Goal: Task Accomplishment & Management: Complete application form

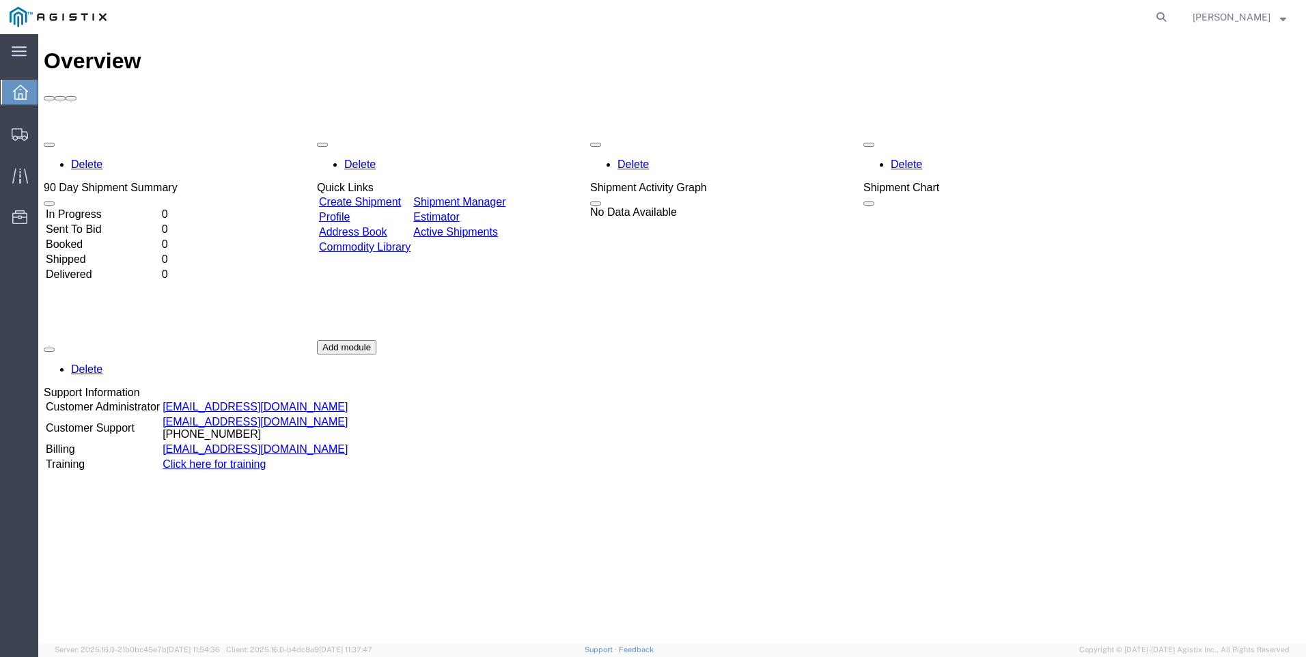
click at [398, 196] on link "Create Shipment" at bounding box center [360, 202] width 82 height 12
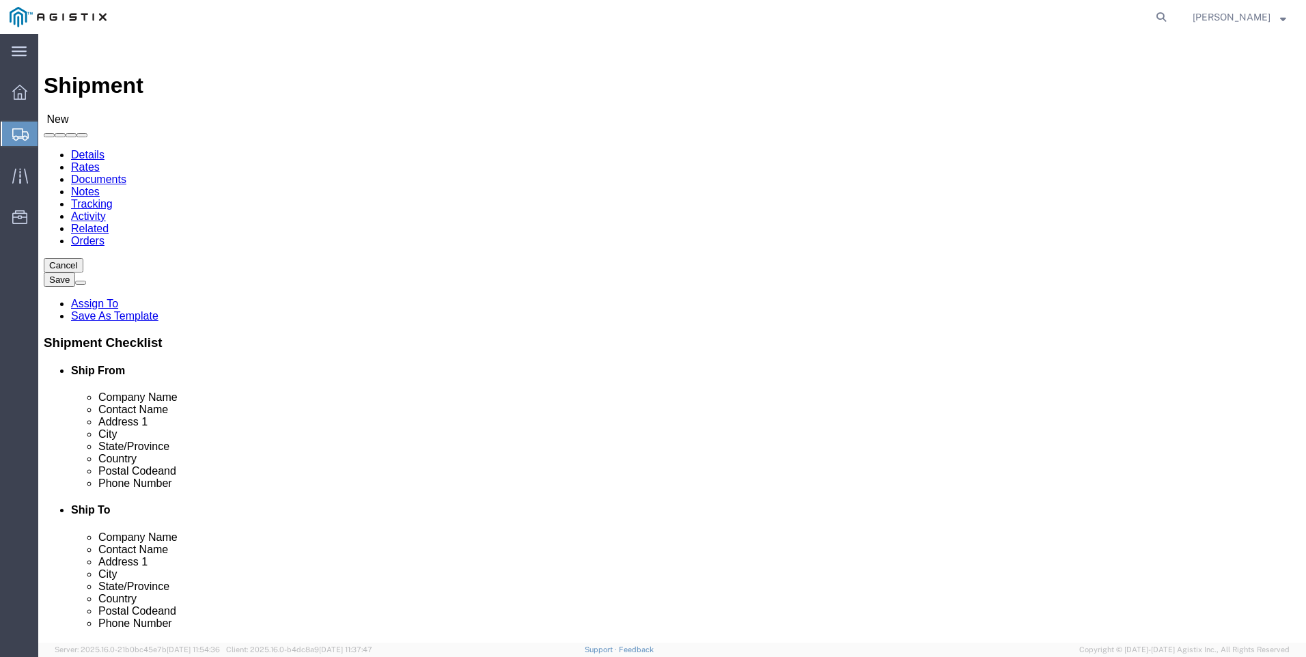
select select
click select "Select Delta Electronics PG&E"
select select "9596"
click select "Select Delta Electronics PG&E"
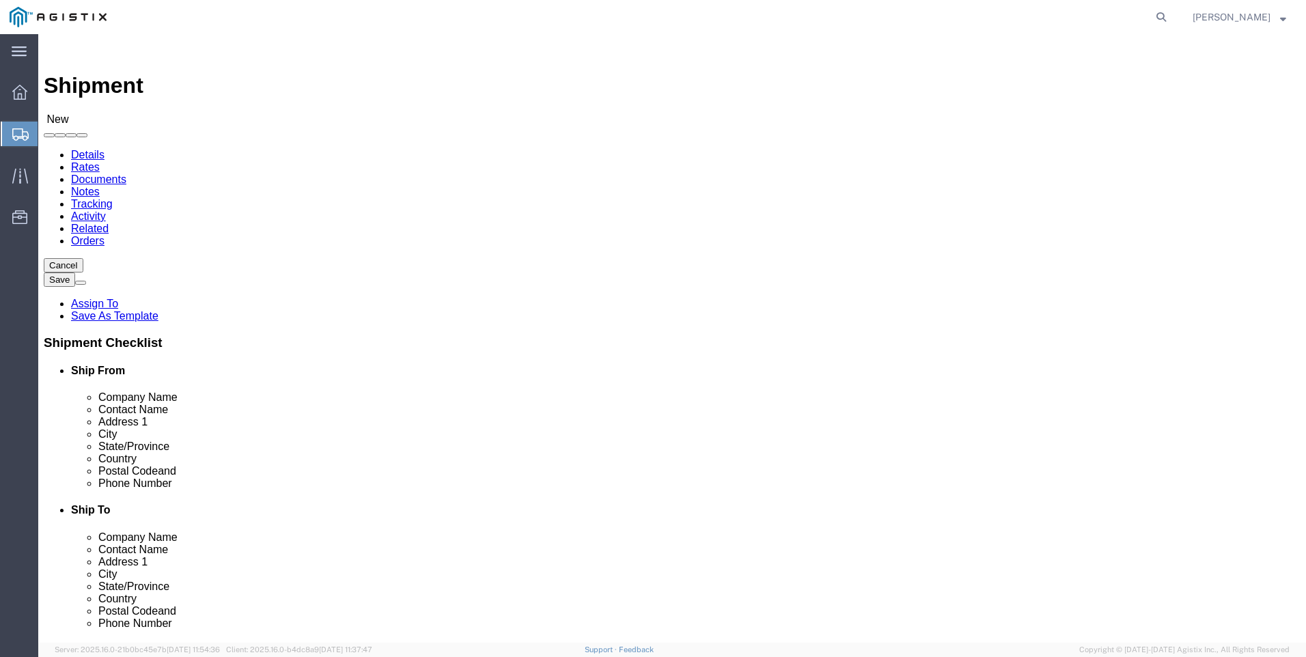
select select "PURCHORD"
select select
click select "Select All Others [GEOGRAPHIC_DATA] [GEOGRAPHIC_DATA] [GEOGRAPHIC_DATA] [GEOGRA…"
select select "23082"
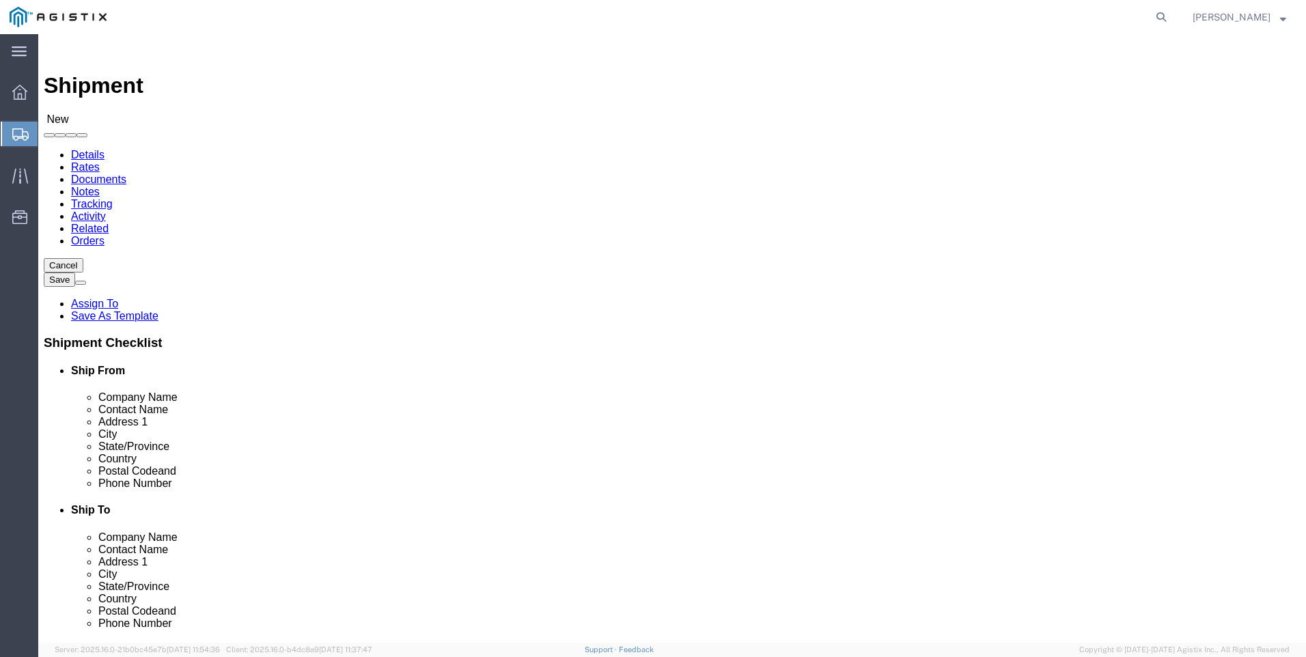
click select "Select All Others [GEOGRAPHIC_DATA] [GEOGRAPHIC_DATA] [GEOGRAPHIC_DATA] [GEOGRA…"
type input "6"
type input "d"
click input "text"
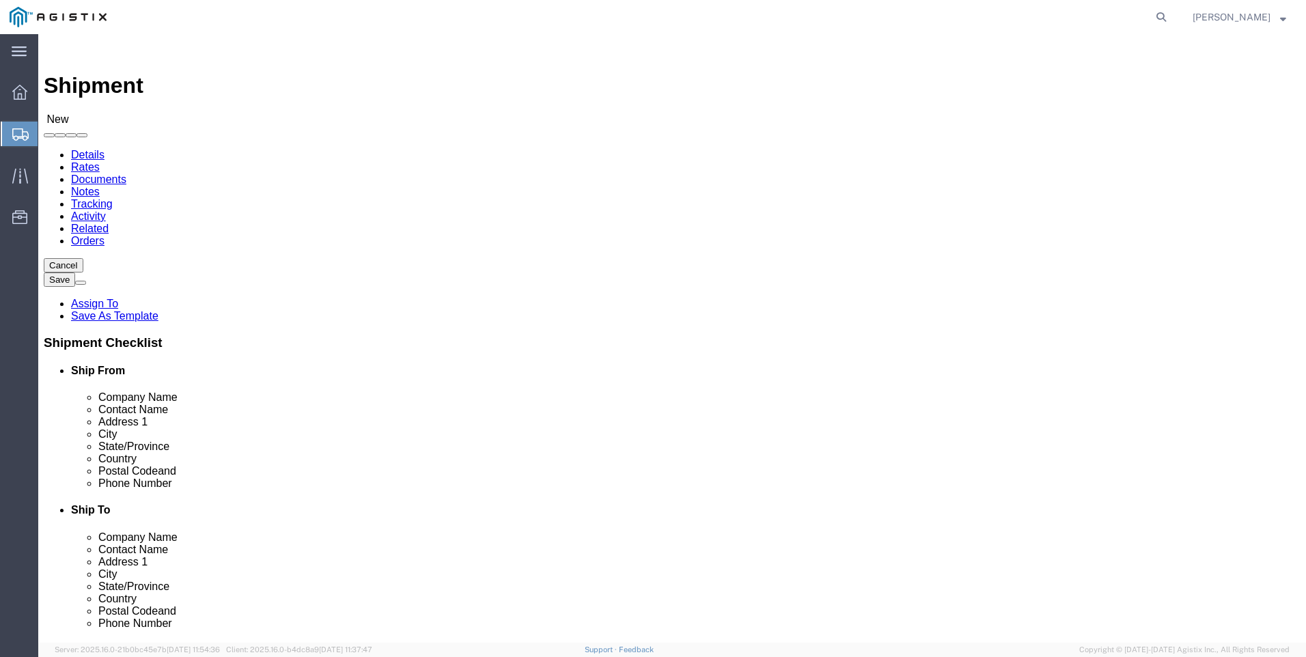
type input "Delta Electronics"
click input "text"
type input "601 Data DR"
select select
click input "text"
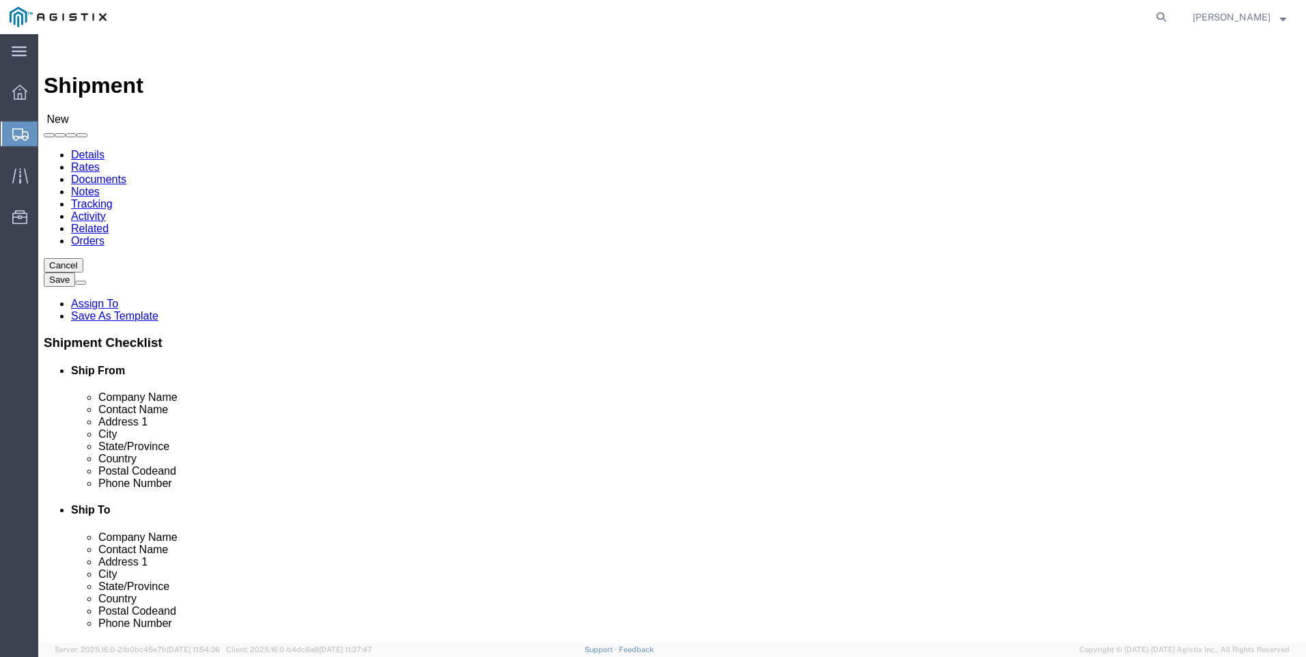
type input "Plano"
select select
select select "[GEOGRAPHIC_DATA]"
click input "text"
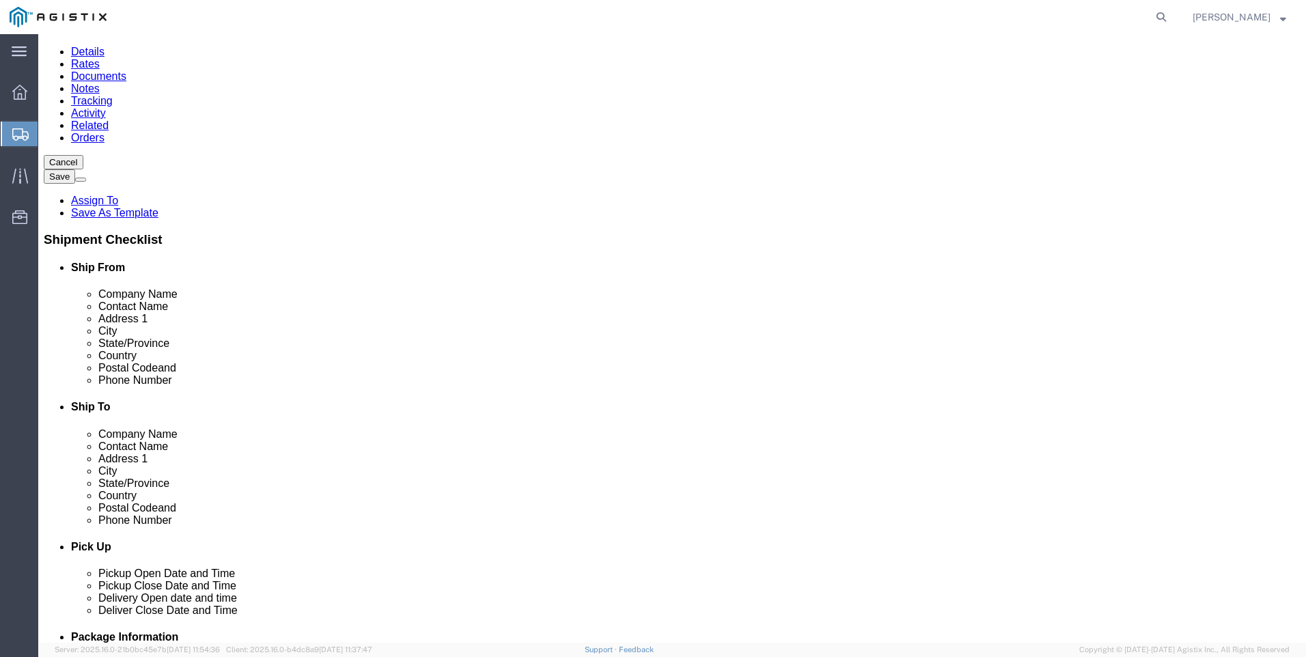
scroll to position [137, 0]
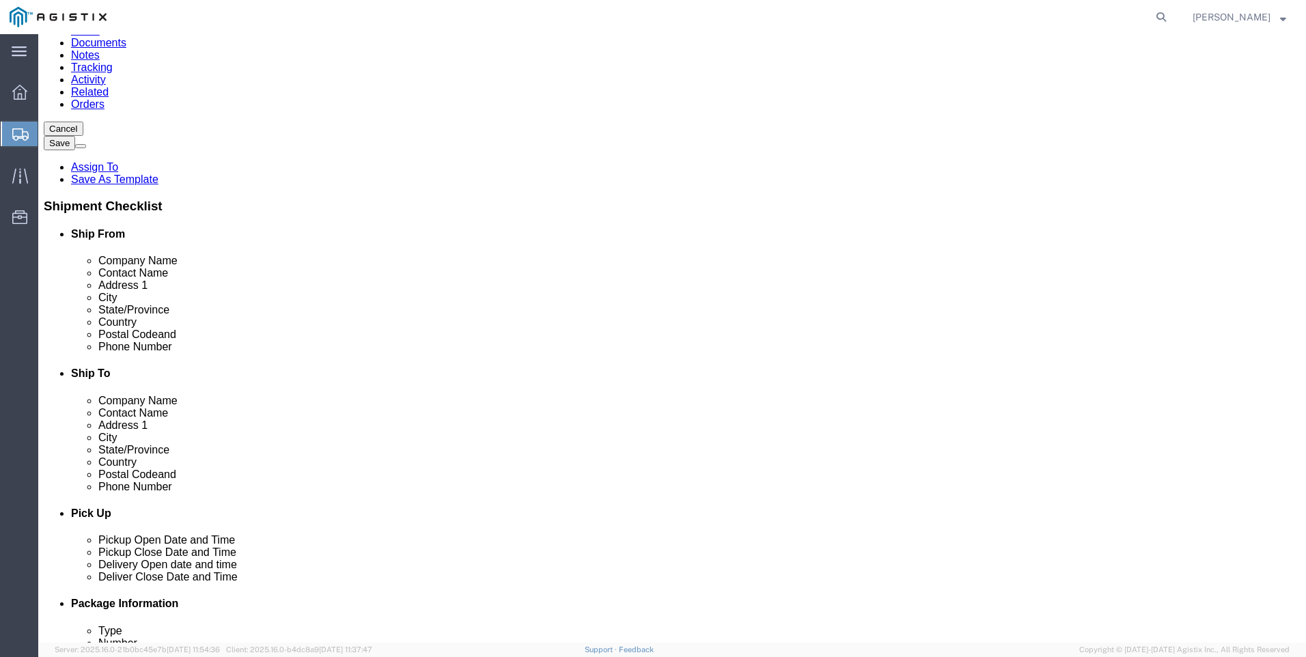
type input "75075"
select select
click input "text"
type input "4697097395"
click input "text"
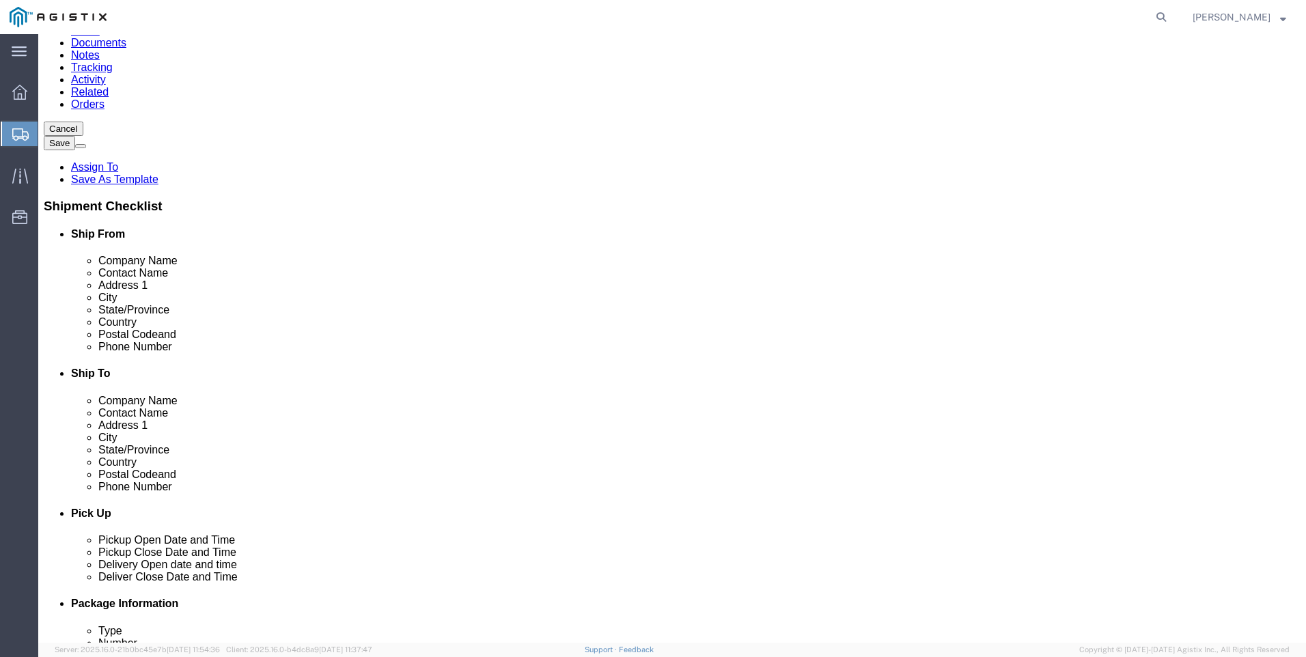
type input "[PERSON_NAME][EMAIL_ADDRESS][PERSON_NAME][DOMAIN_NAME]"
checkbox input "true"
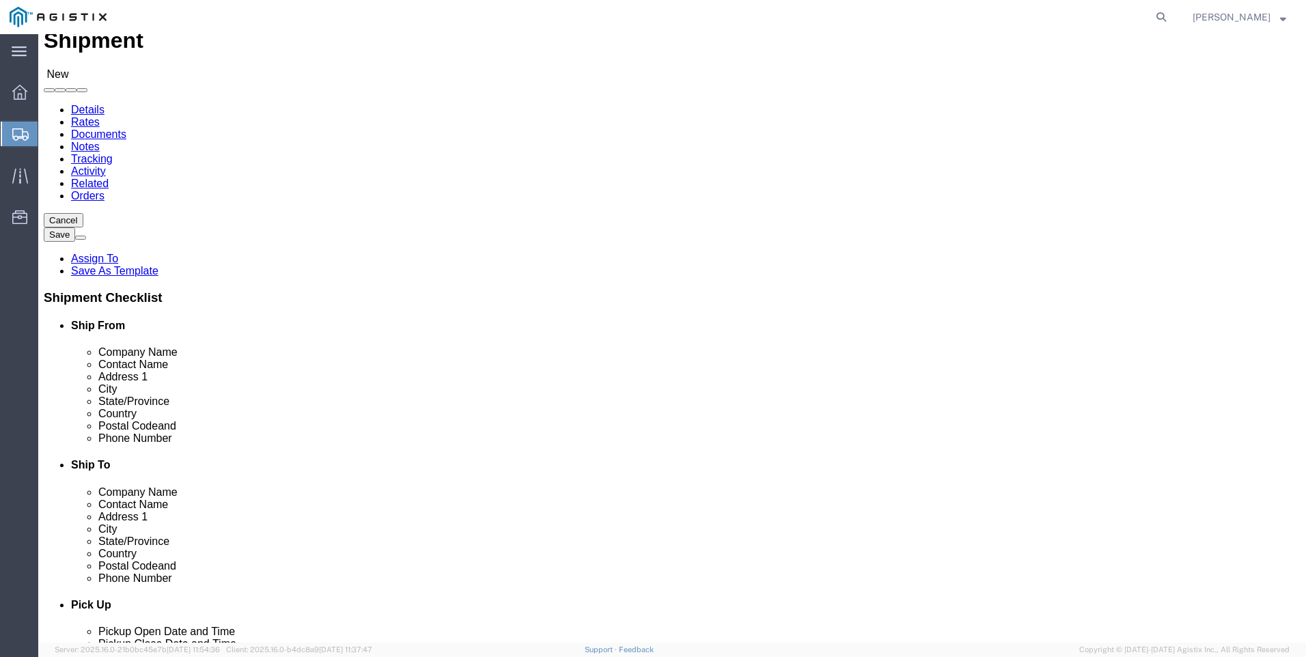
scroll to position [68, 0]
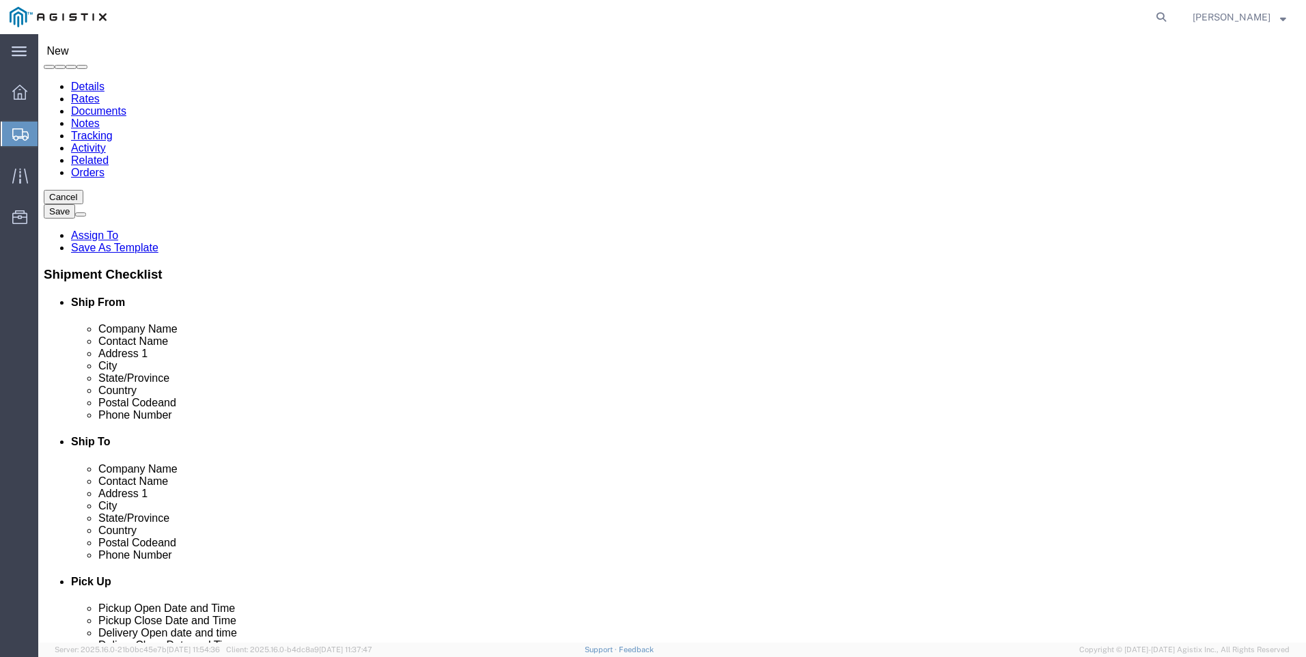
type input "p"
type input "1"
click div
click input "text"
type input "Pscific Gas & Electric"
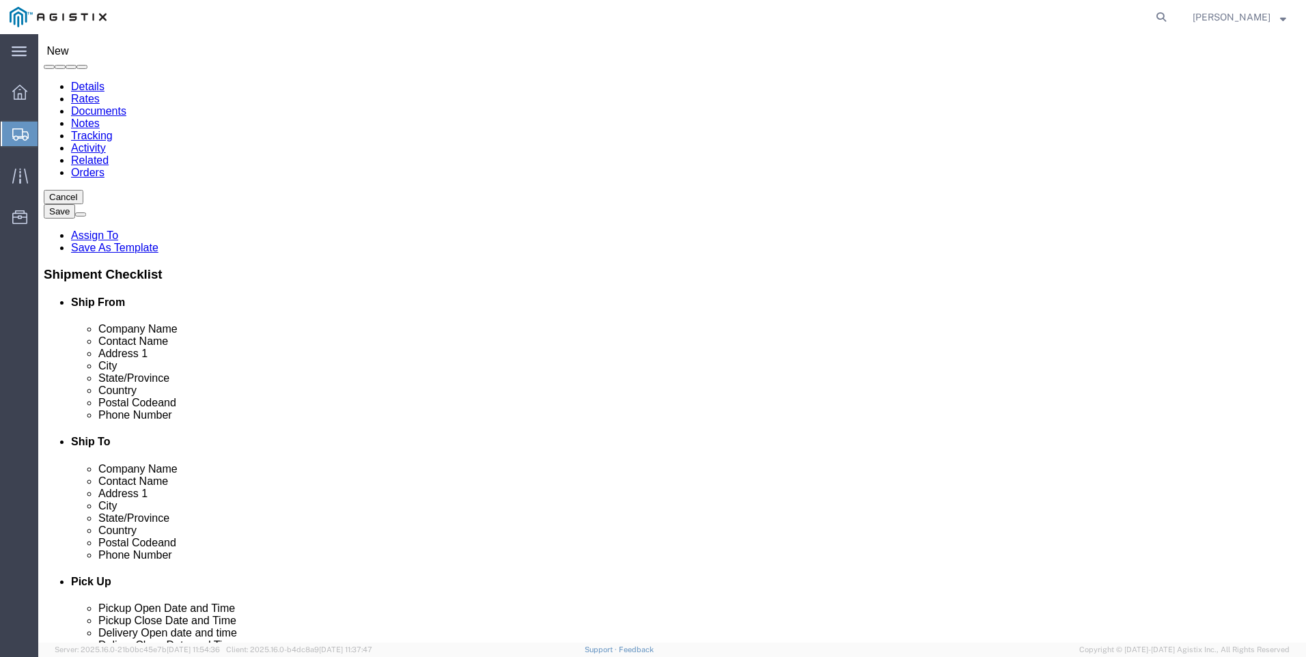
click input "text"
type input "[STREET_ADDRESS][PERSON_NAME]"
select select
click input "text"
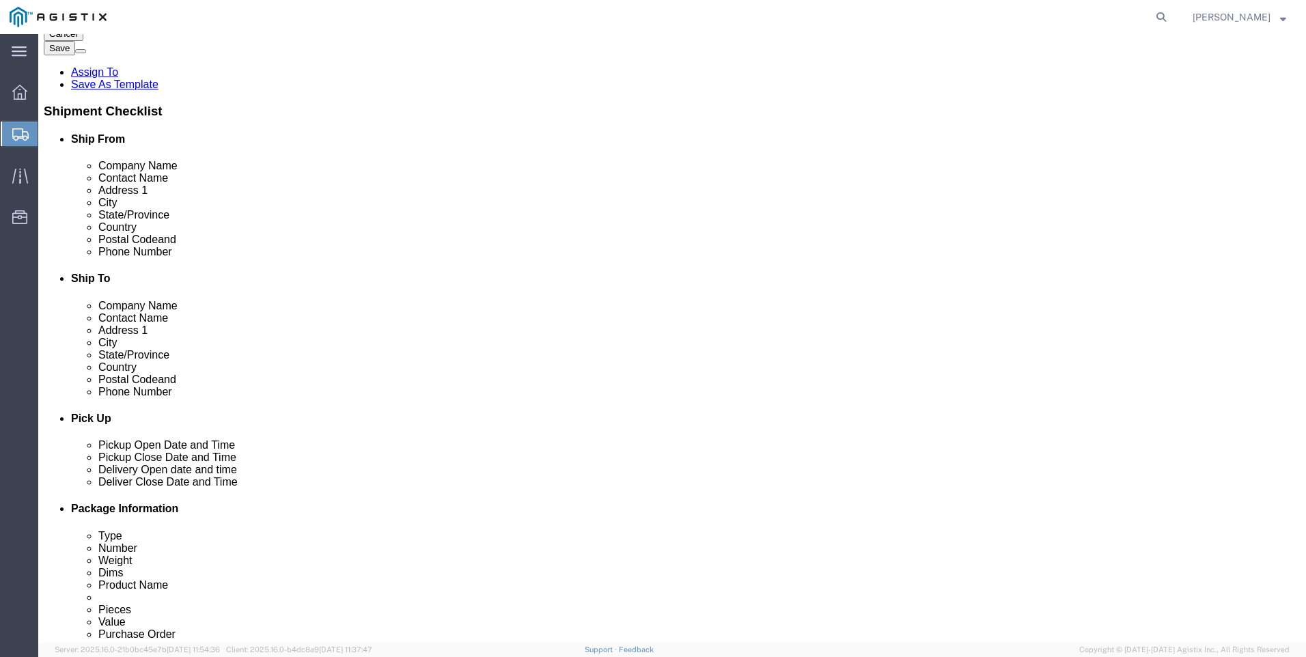
scroll to position [273, 0]
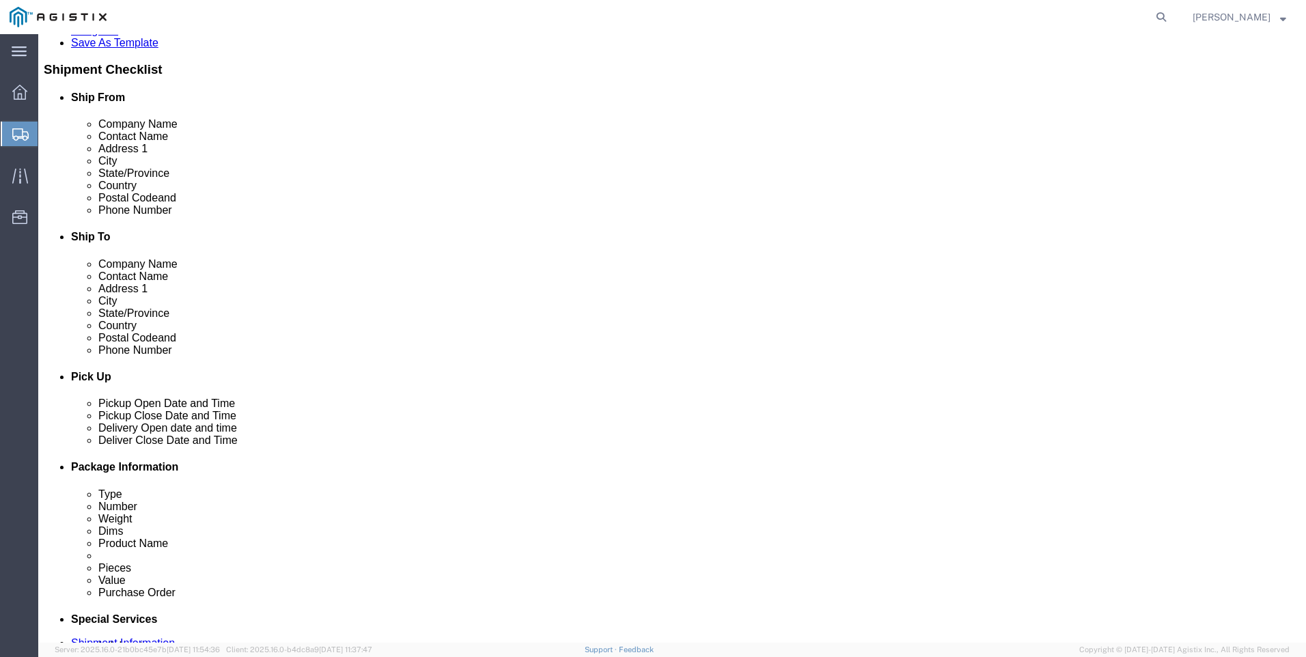
type input "Auburn"
click label "State/Province"
select select
select select "CA"
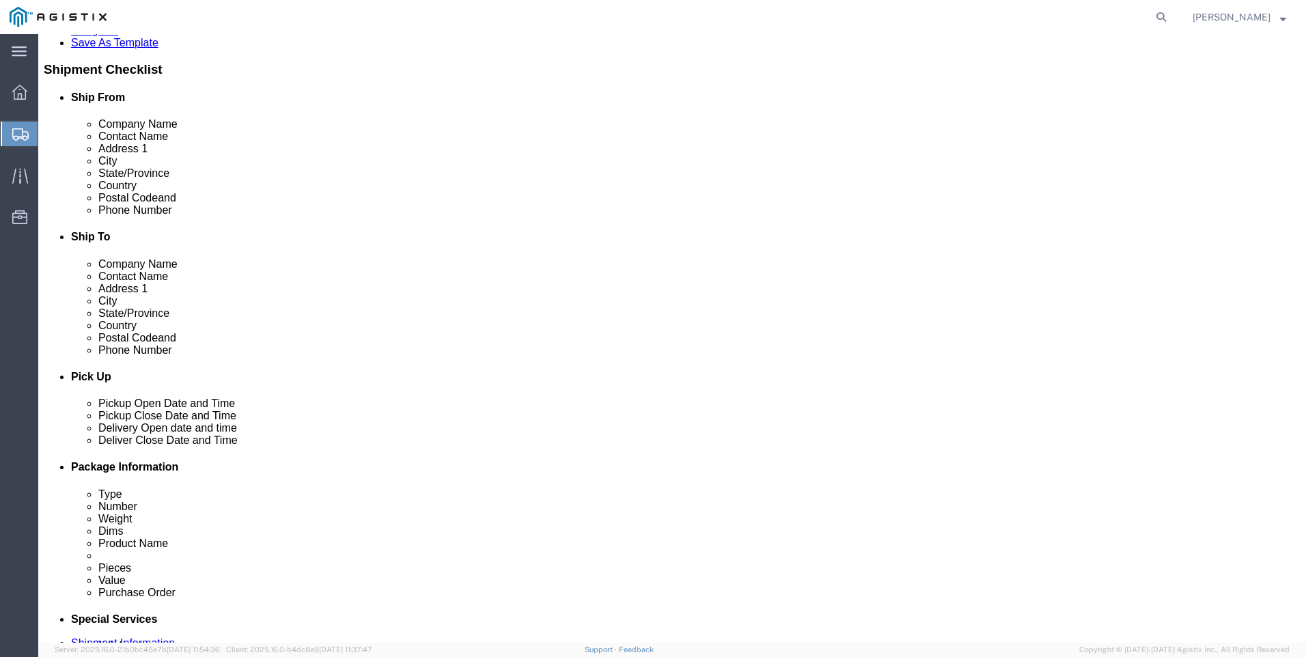
click input "Postal Code"
type input "95602"
select select
click input "text"
type input "5308896470"
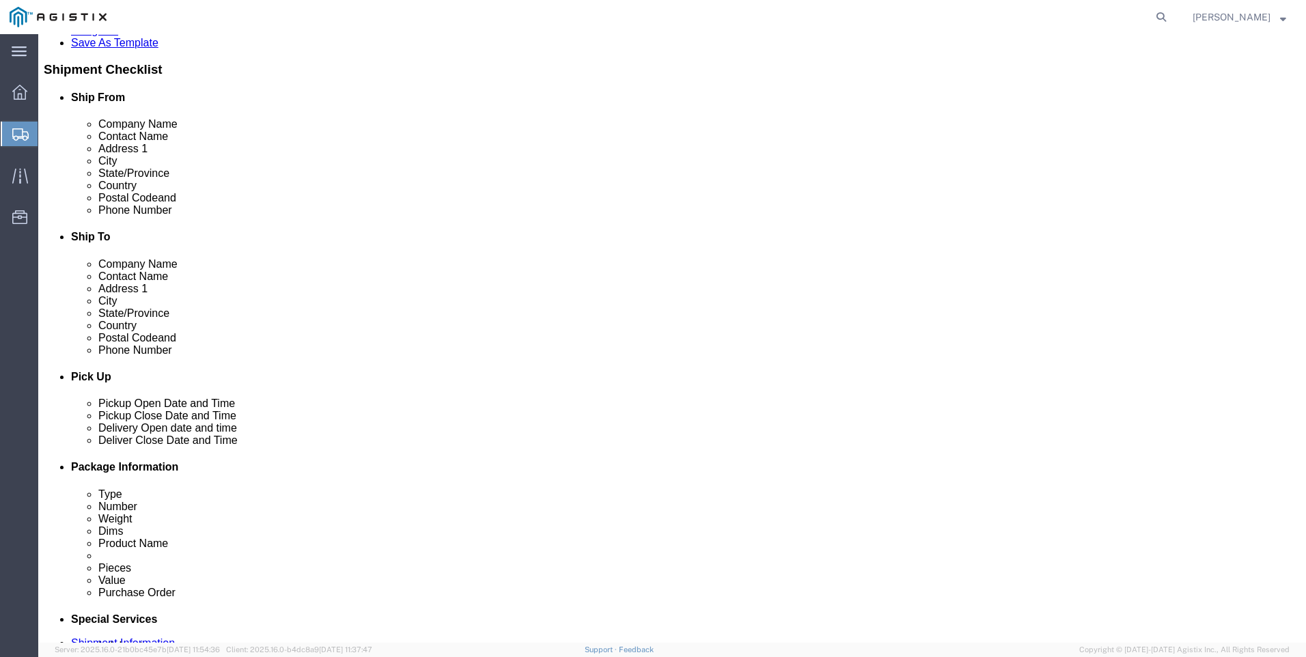
click input "text"
click div "Location My Profile Location (OBSOLETE) [PERSON_NAME] SC - GC TRAILER (OBSOLETE…"
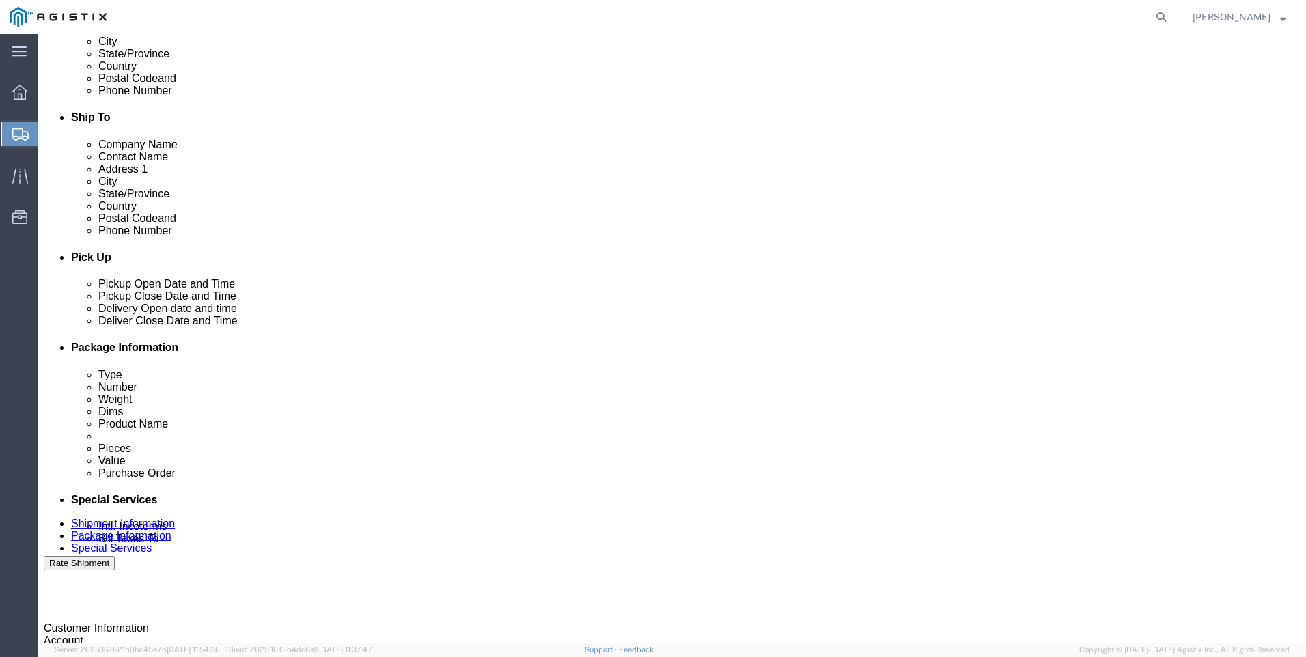
scroll to position [410, 0]
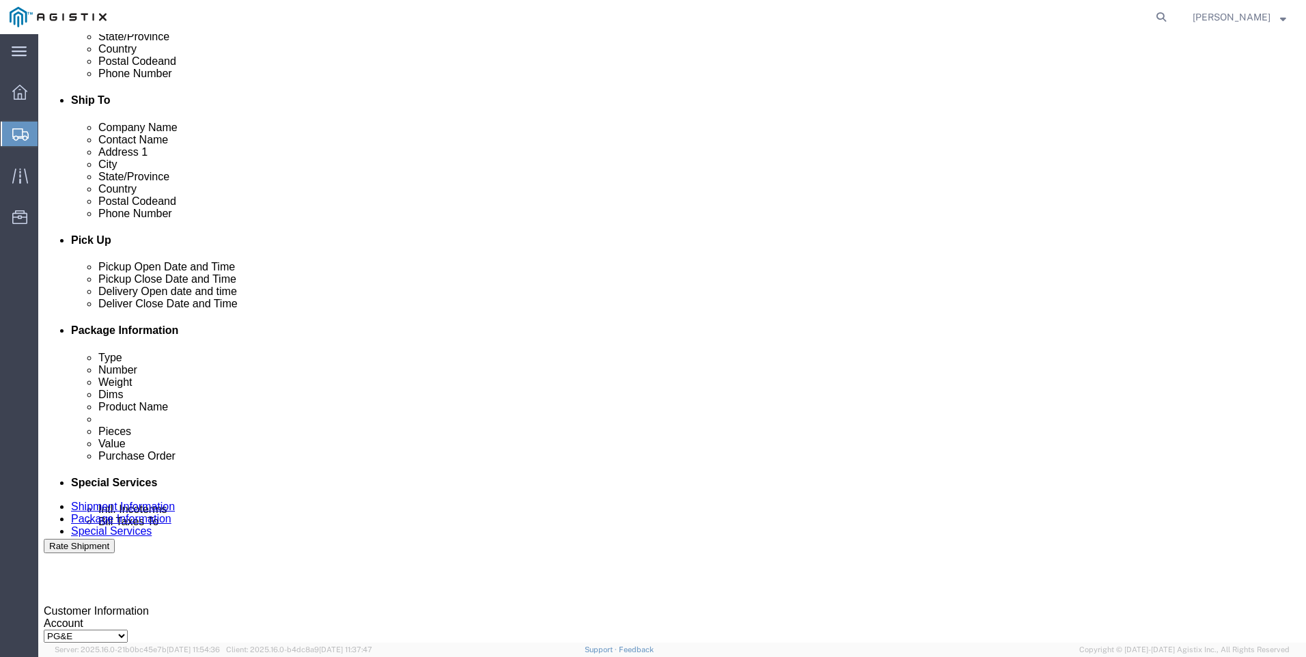
click div "[DATE] 3:00 PM"
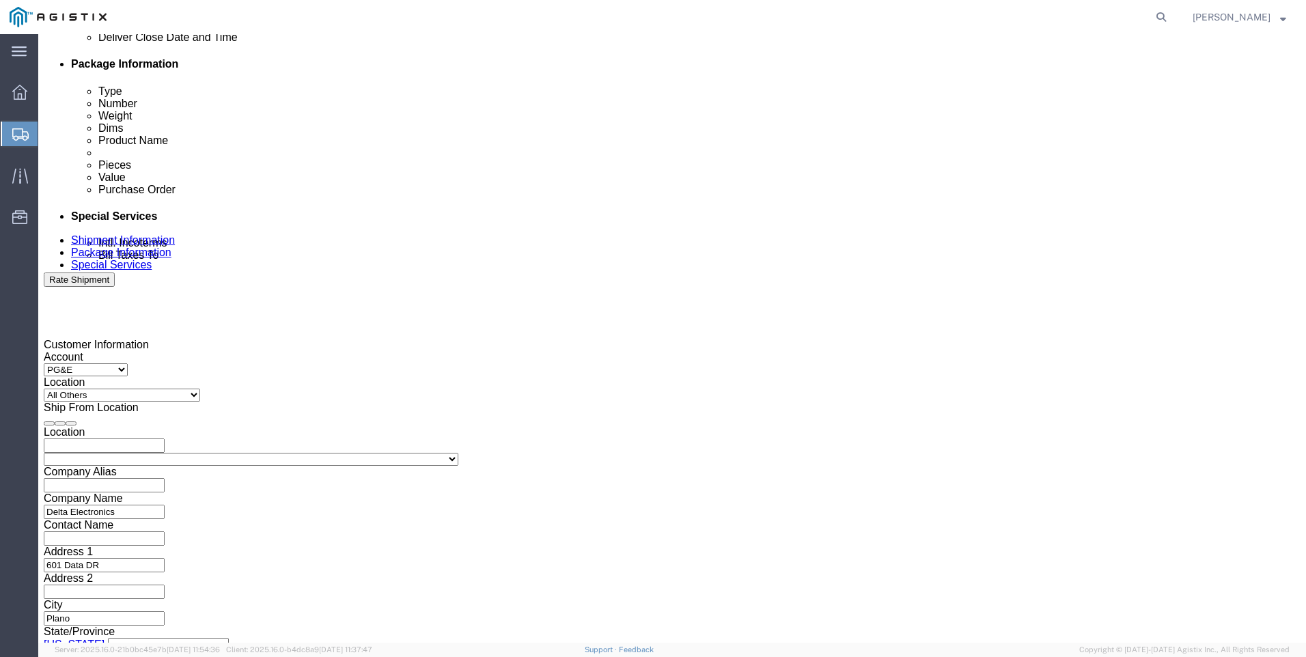
type input "4:30 PM"
click div "Shipping Mode (Optional)"
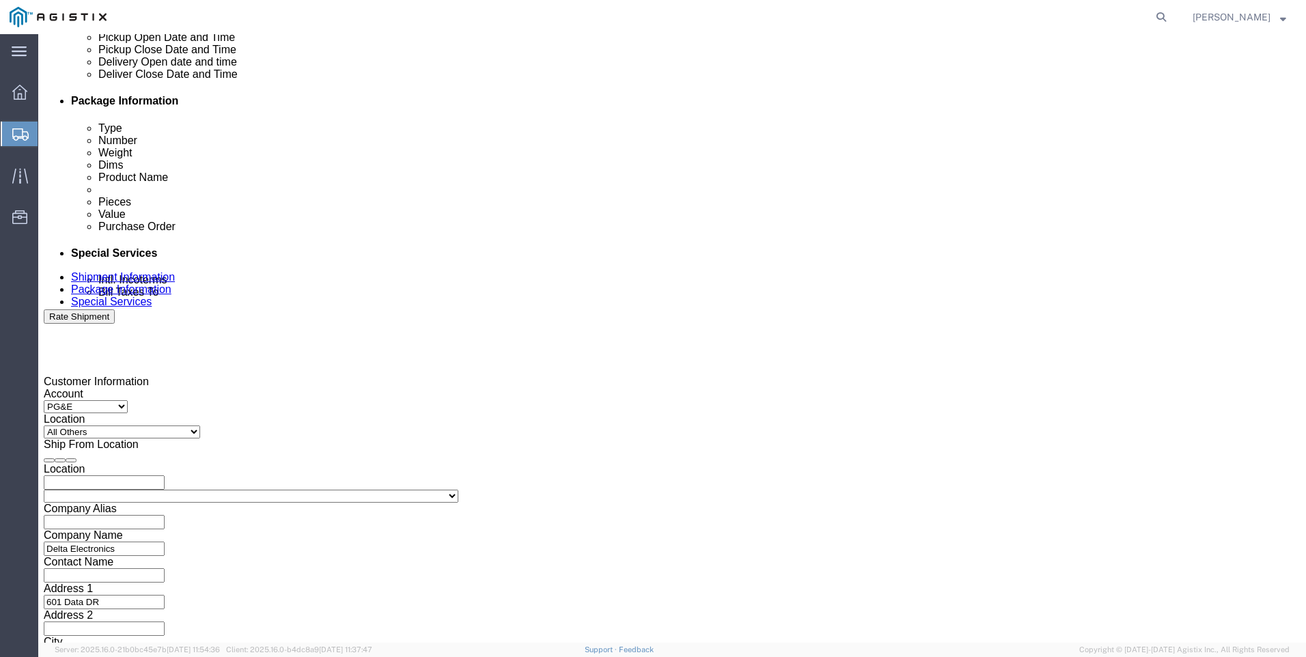
scroll to position [608, 0]
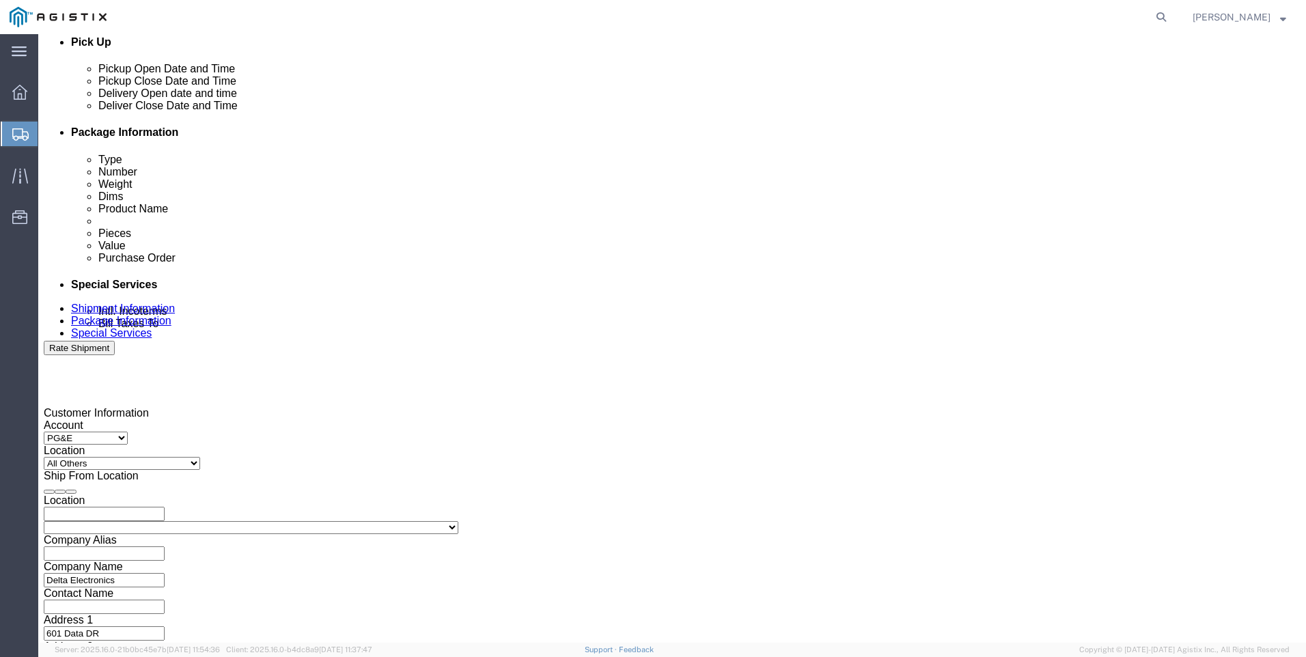
click input "text"
type input "2701188857"
click div "Shipping Mode (Optional)"
click select "Select Account Type Activity ID Airline Appointment Number ASN Batch Request # …"
click ul "Details Rates Documents Notes Tracking Activity Related Orders"
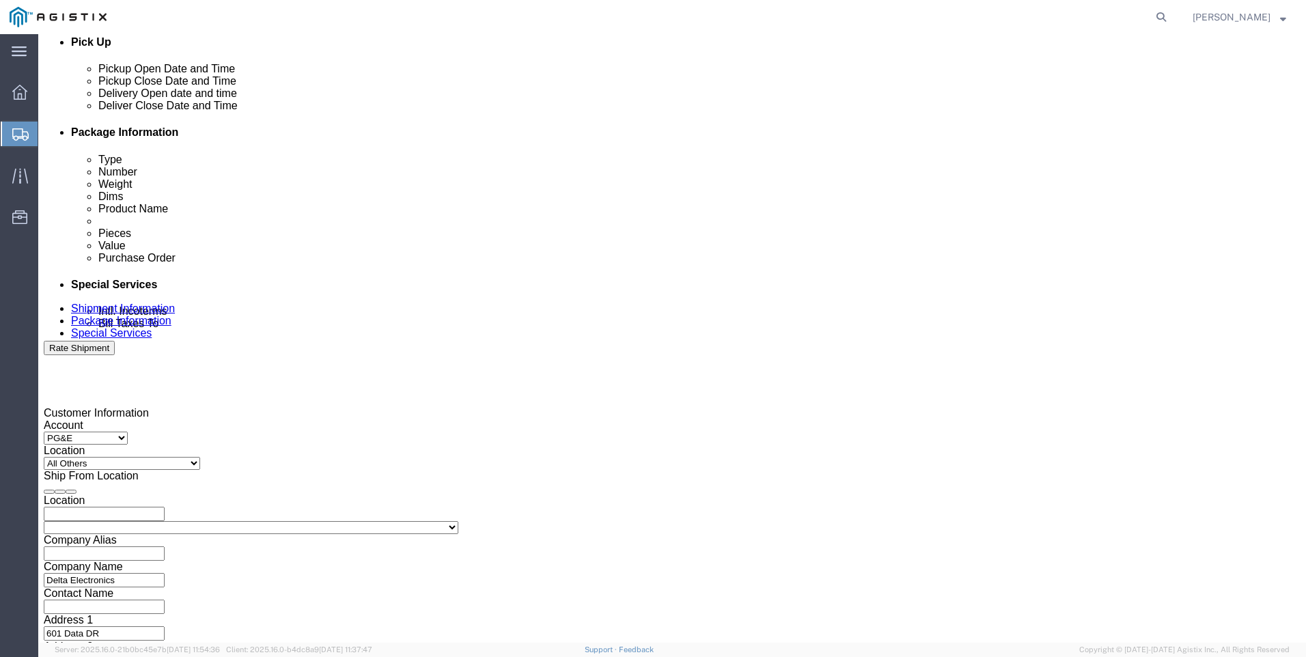
scroll to position [676, 0]
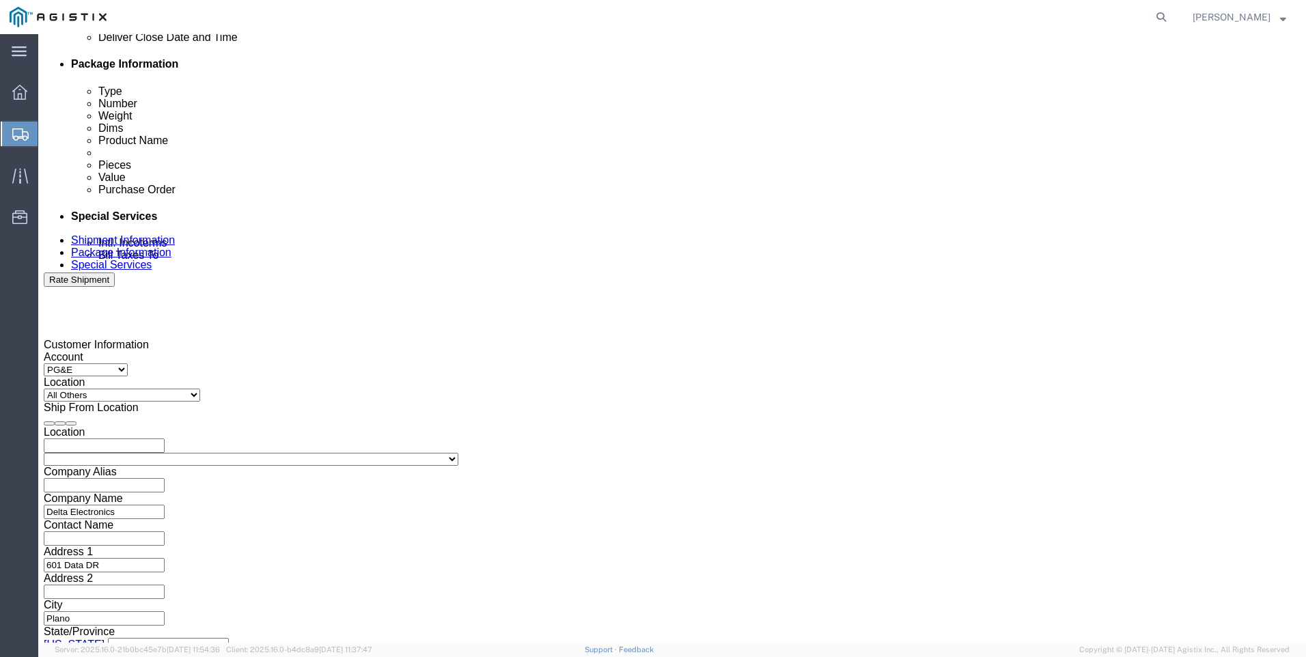
click button "Continue"
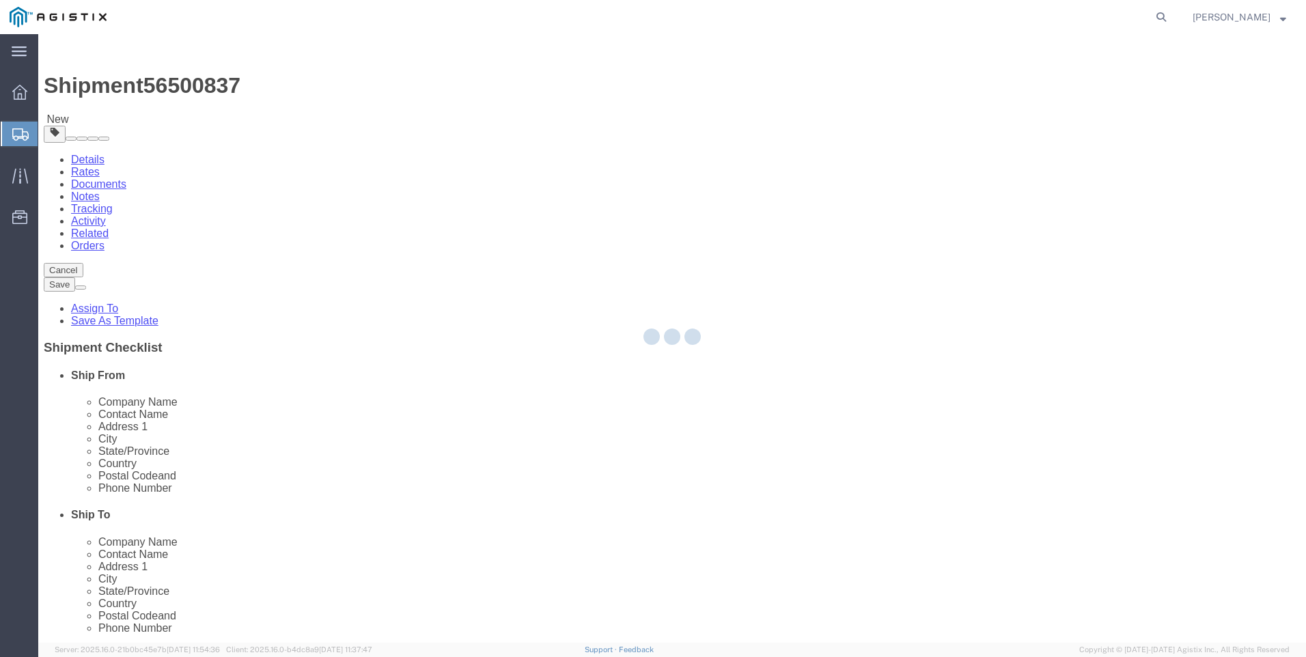
select select "CBOX"
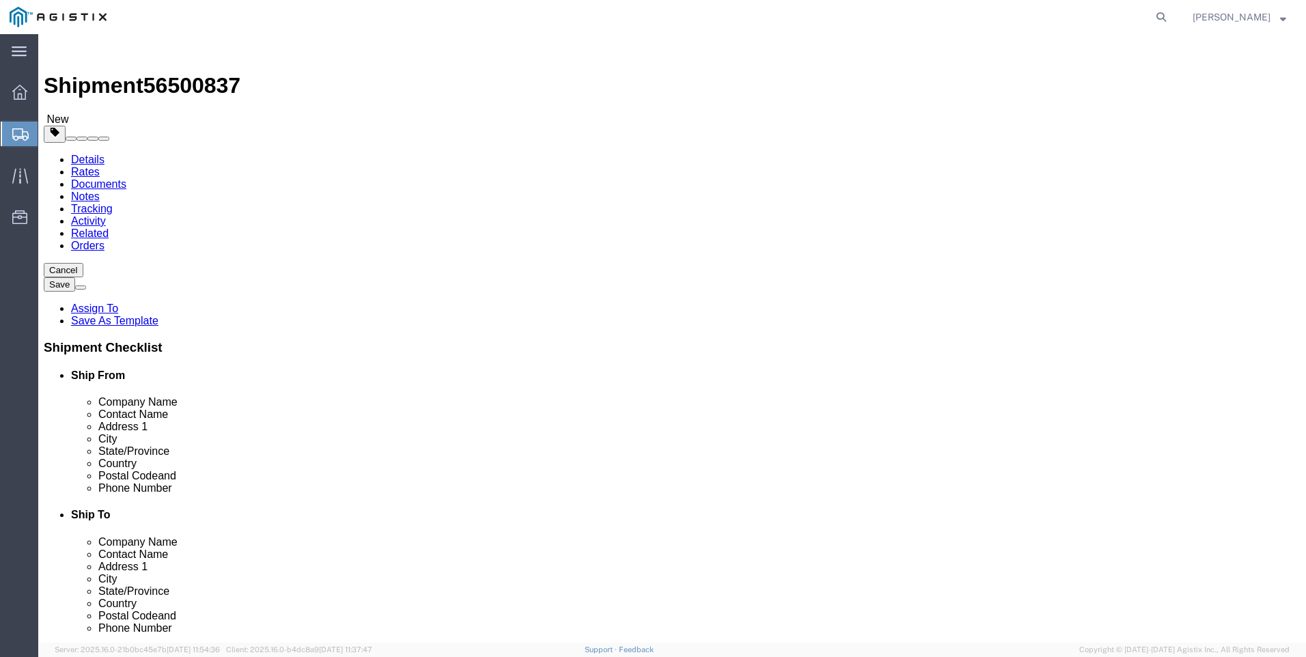
click input "1"
click input "text"
type input "43"
type input "29"
type input "22"
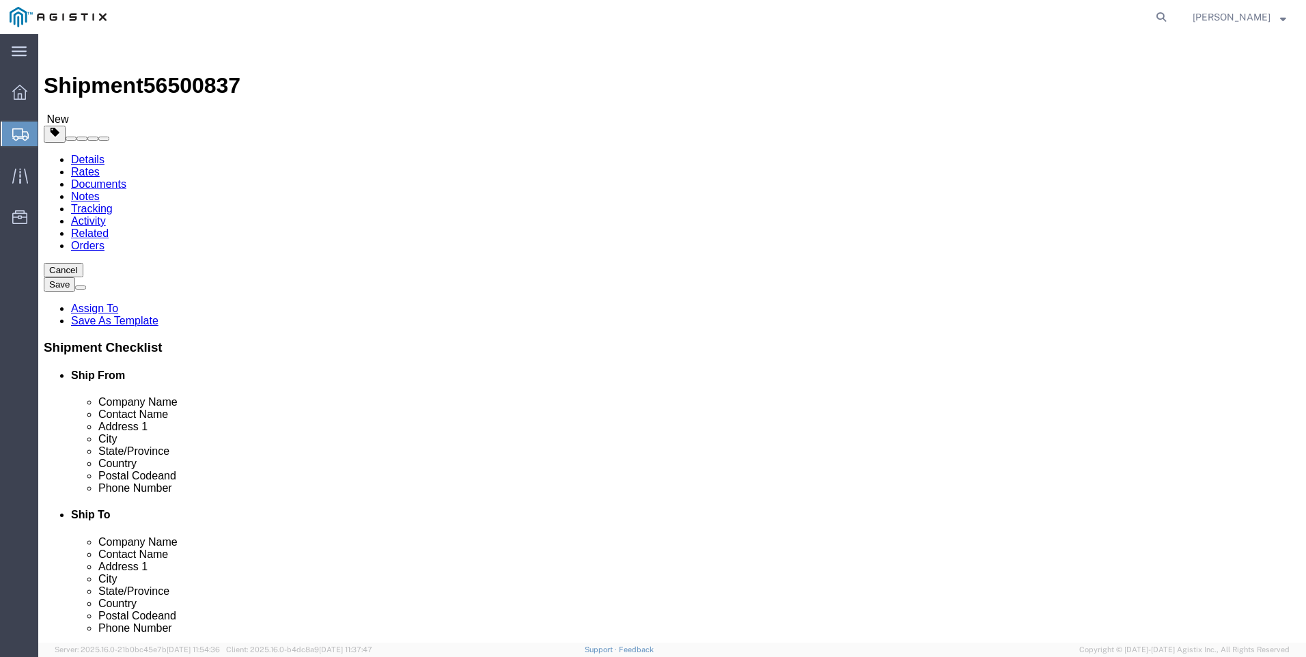
click input "0.00"
type input "0"
type input "112"
click link "Add Content"
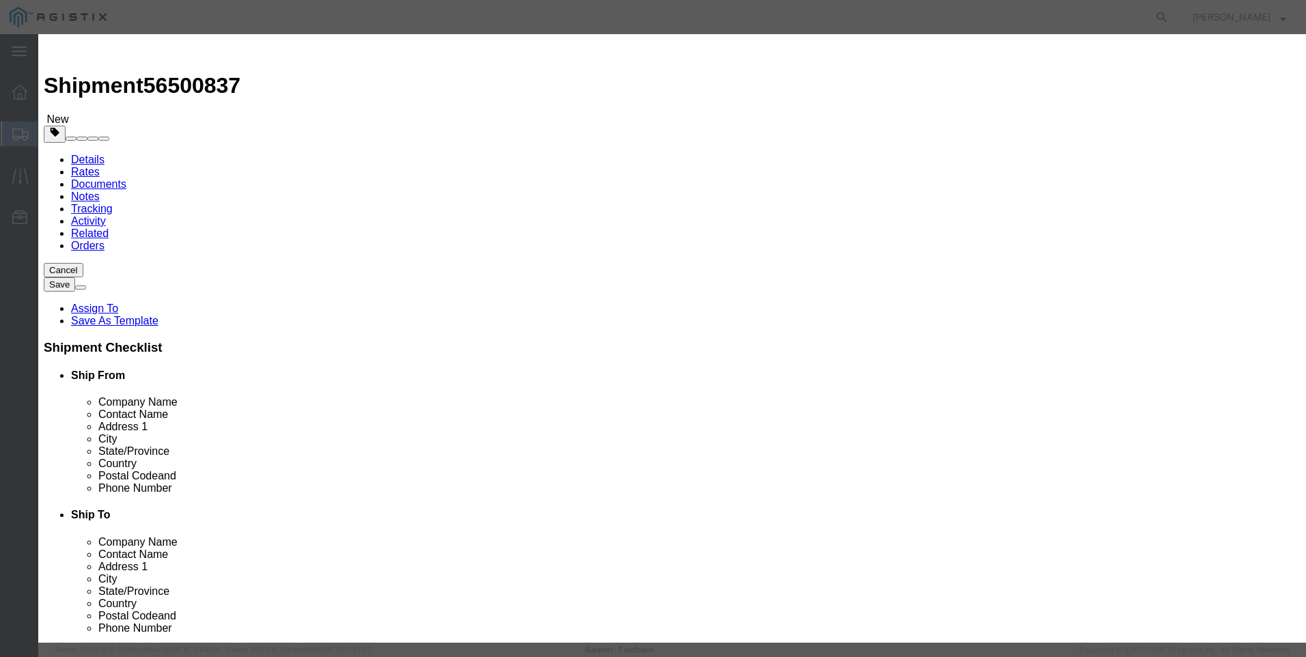
click div
click input "text"
type input "electronic components"
click input "0"
type input "3"
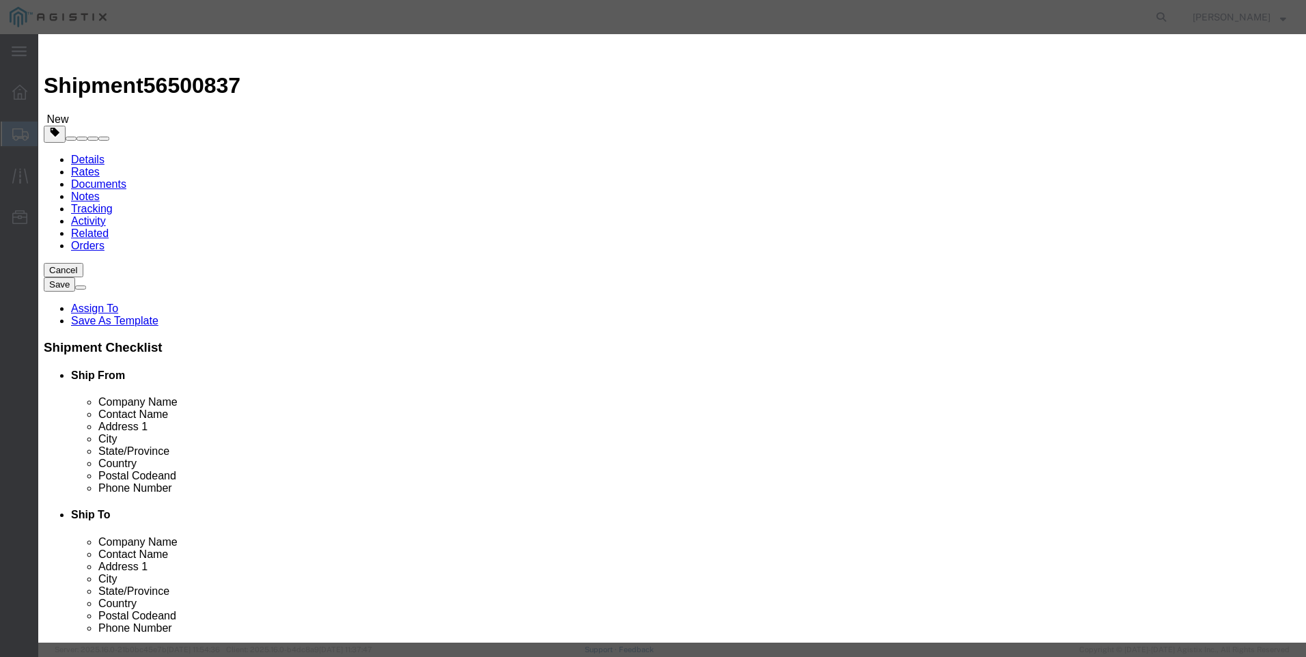
click icon "button"
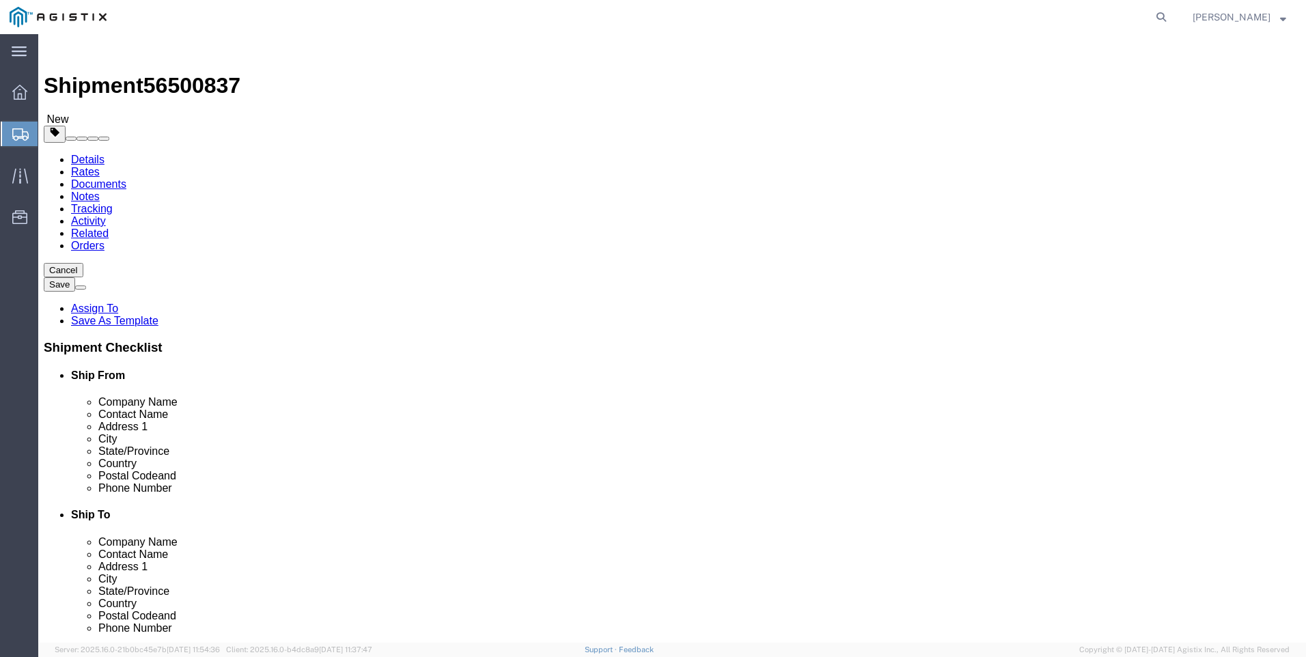
click link "Add Package"
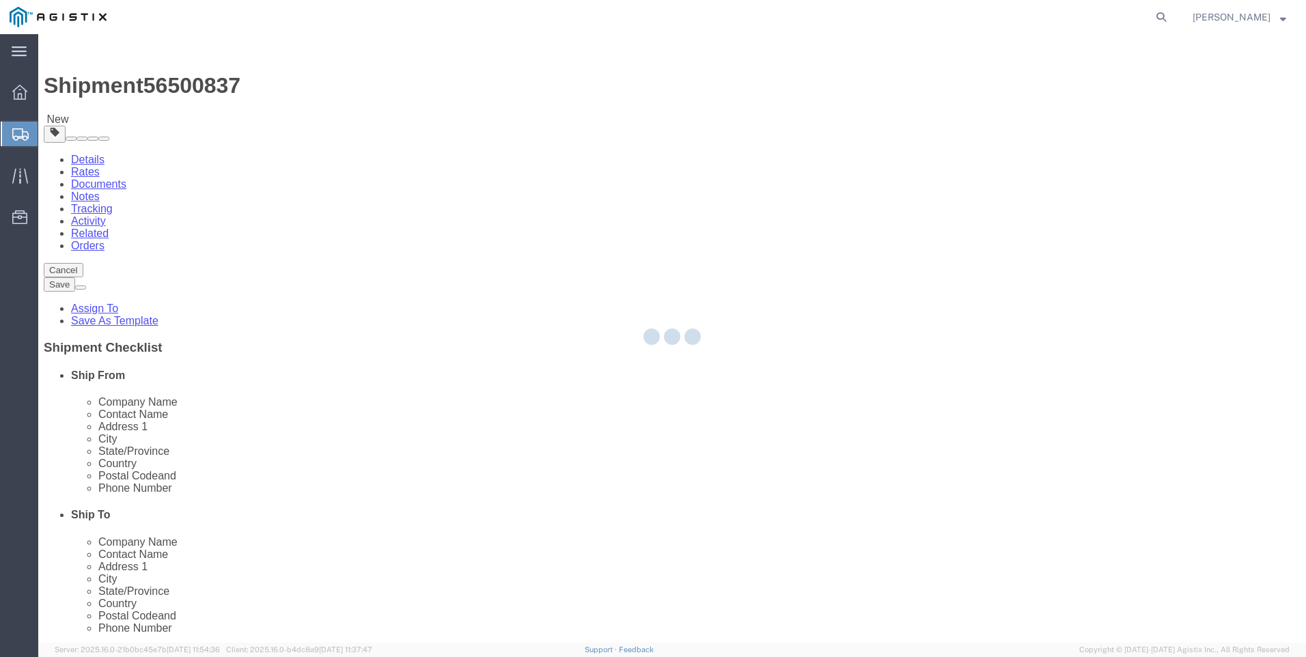
select select "CBOX"
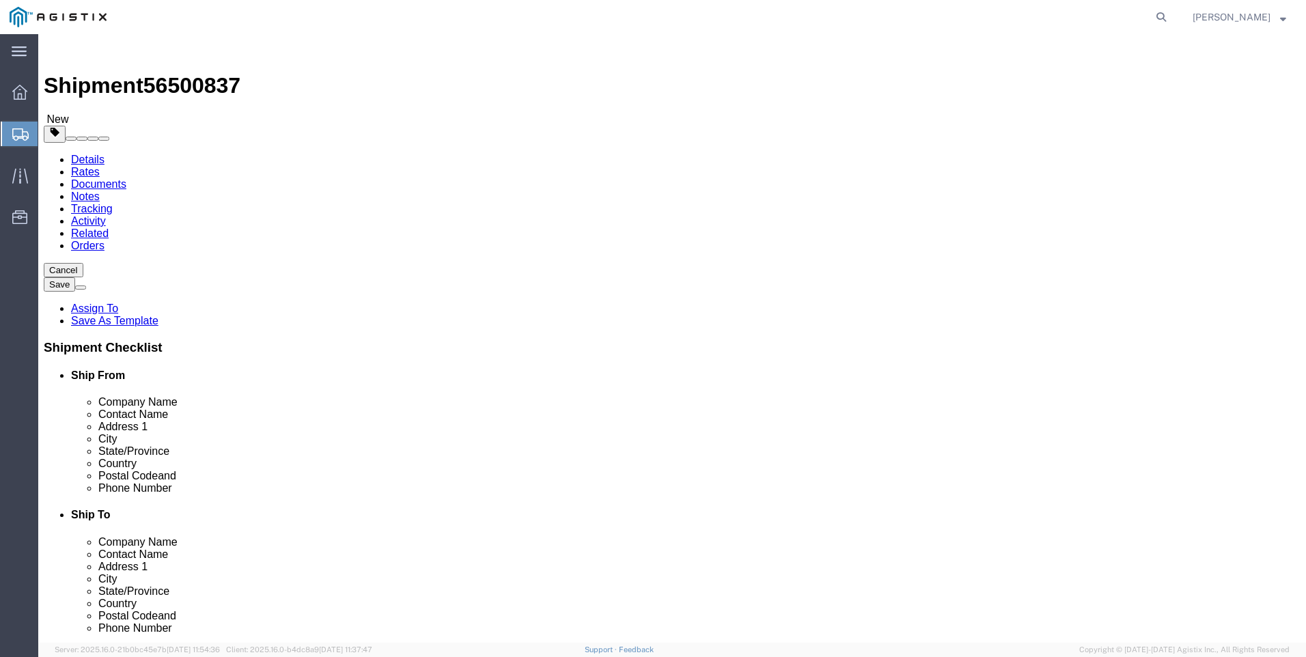
click select "Select Bulk Bundle(s) Cardboard Box(es) Carton(s) Crate(s) Drum(s) (Fiberboard)…"
select select "PONS"
click select "Select Bulk Bundle(s) Cardboard Box(es) Carton(s) Crate(s) Drum(s) (Fiberboard)…"
click input "text"
type input "36"
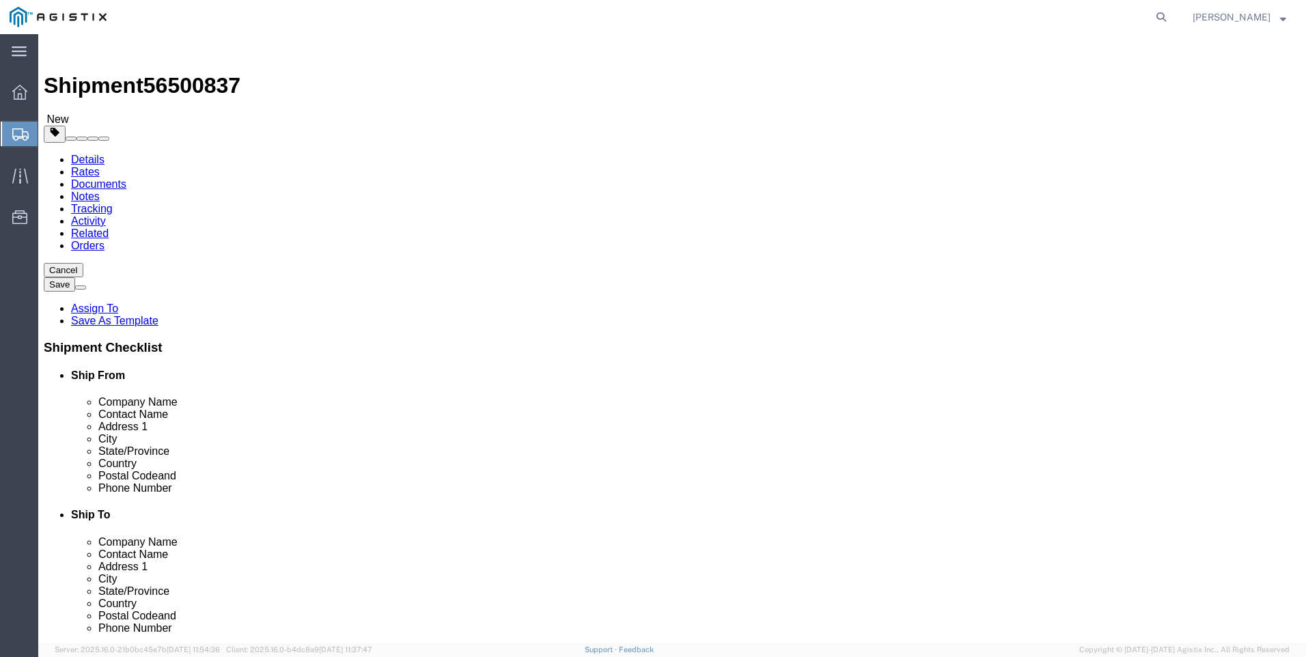
type input "33"
type input "92"
click input "0.00"
type input "0"
type input "178"
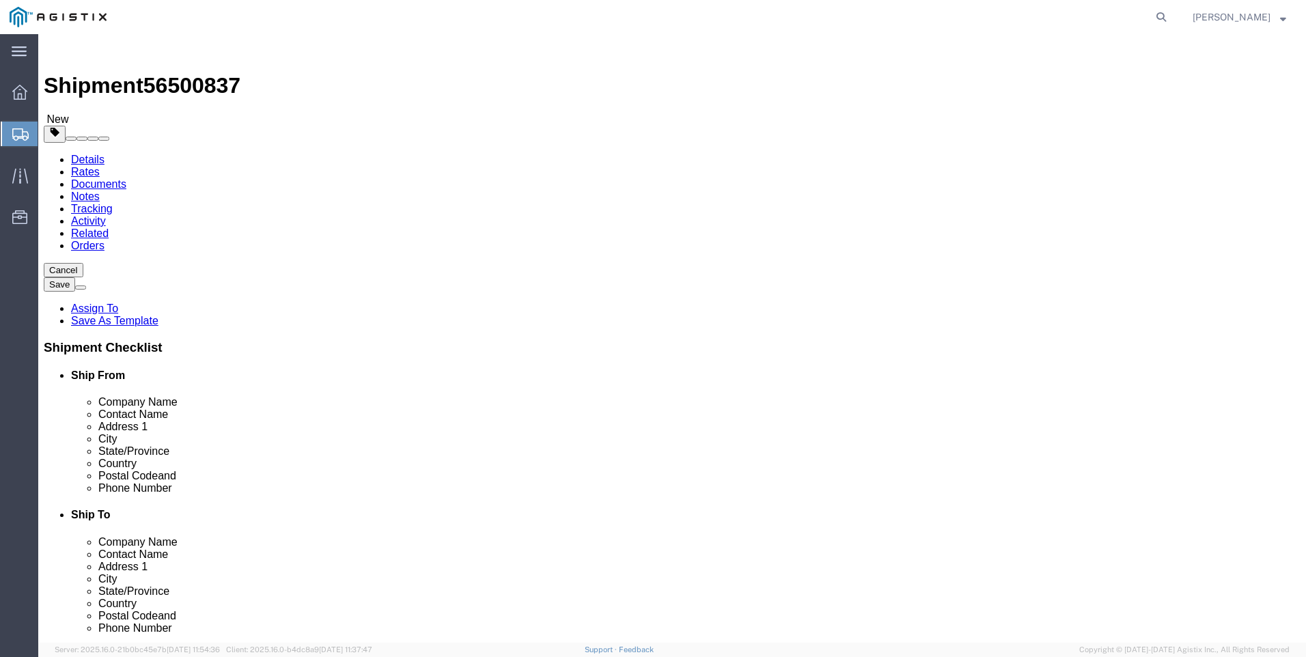
click ul
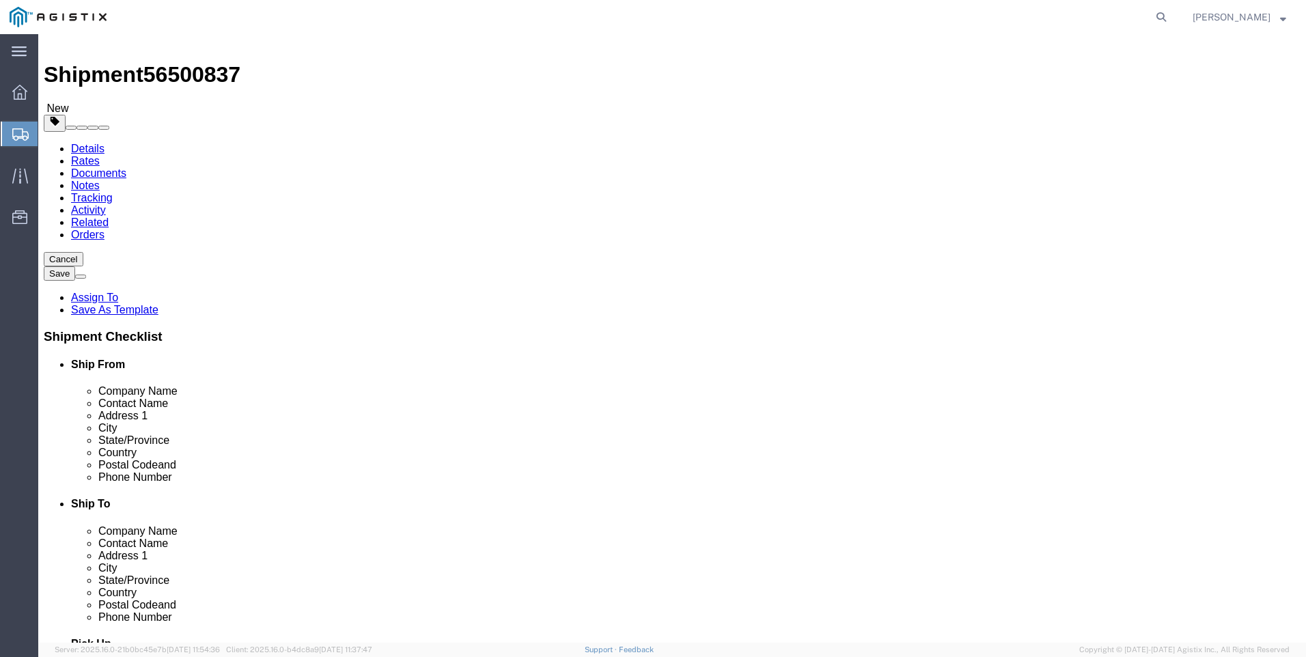
scroll to position [14, 0]
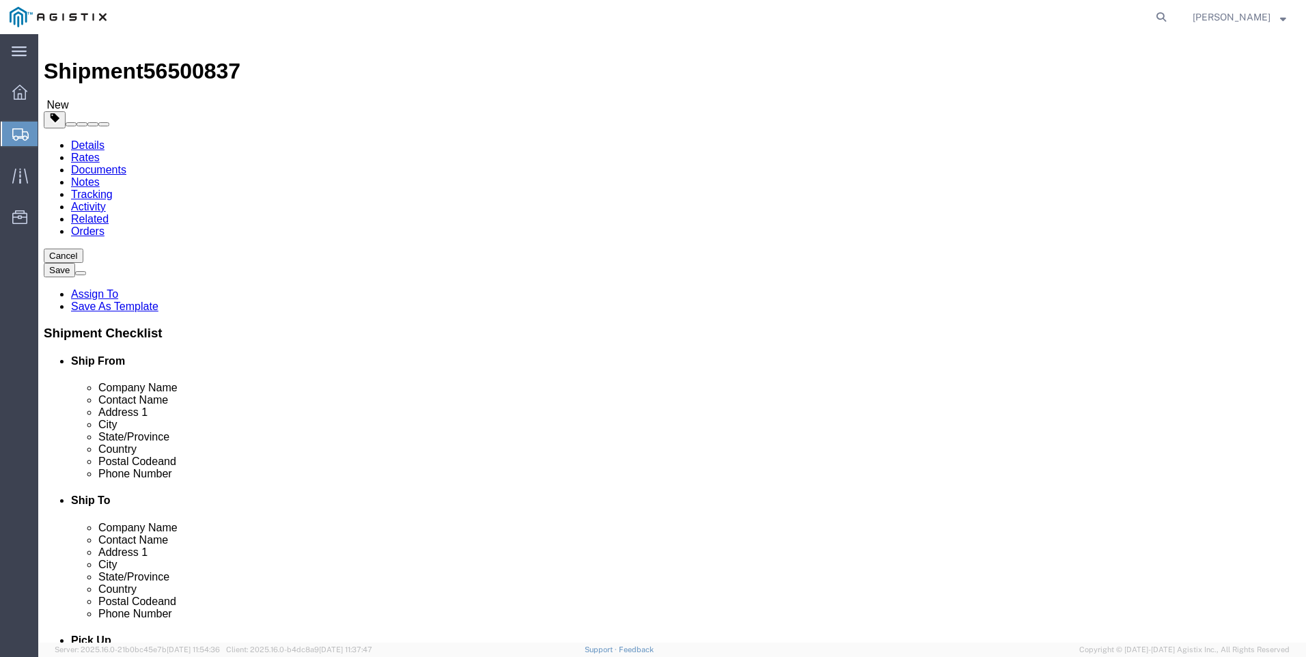
click select "Select Bulk Bundle(s) Cardboard Box(es) Carton(s) Crate(s) Drum(s) (Fiberboard)…"
select select "CRTN"
click select "Select Bulk Bundle(s) Cardboard Box(es) Carton(s) Crate(s) Drum(s) (Fiberboard)…"
click div "Package Type Select Bulk Bundle(s) Cardboard Box(es) Carton(s) Crate(s) Drum(s)…"
click button "Continue"
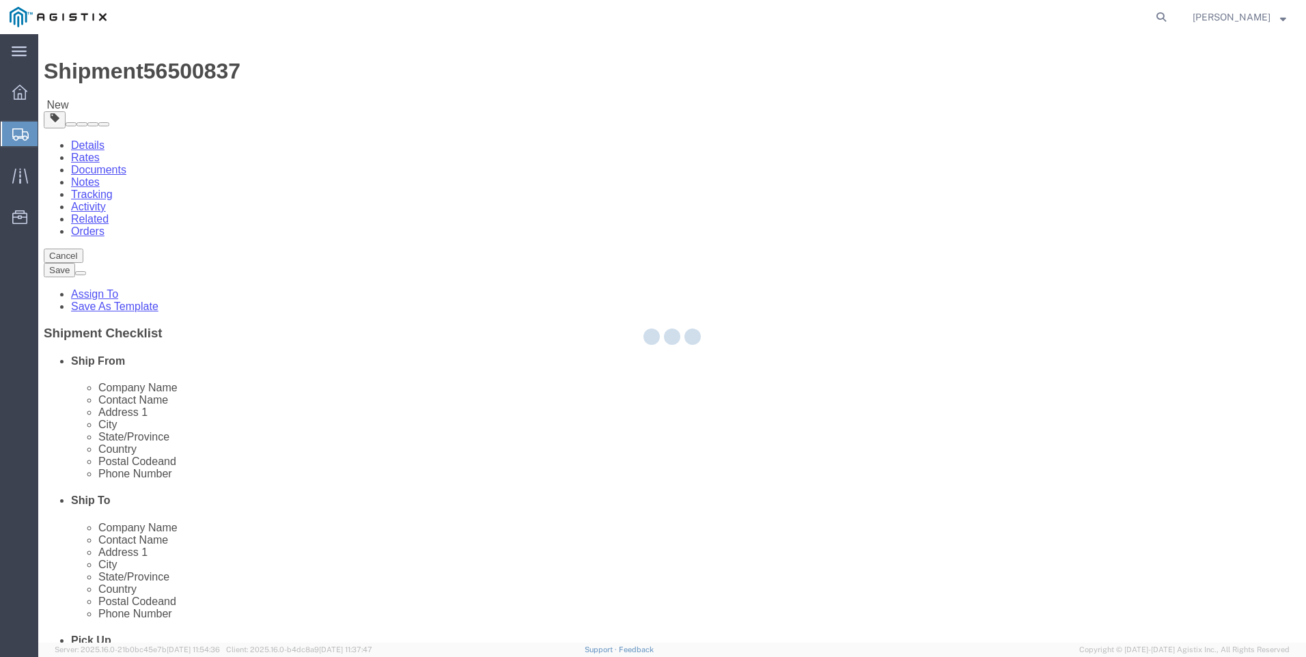
select select
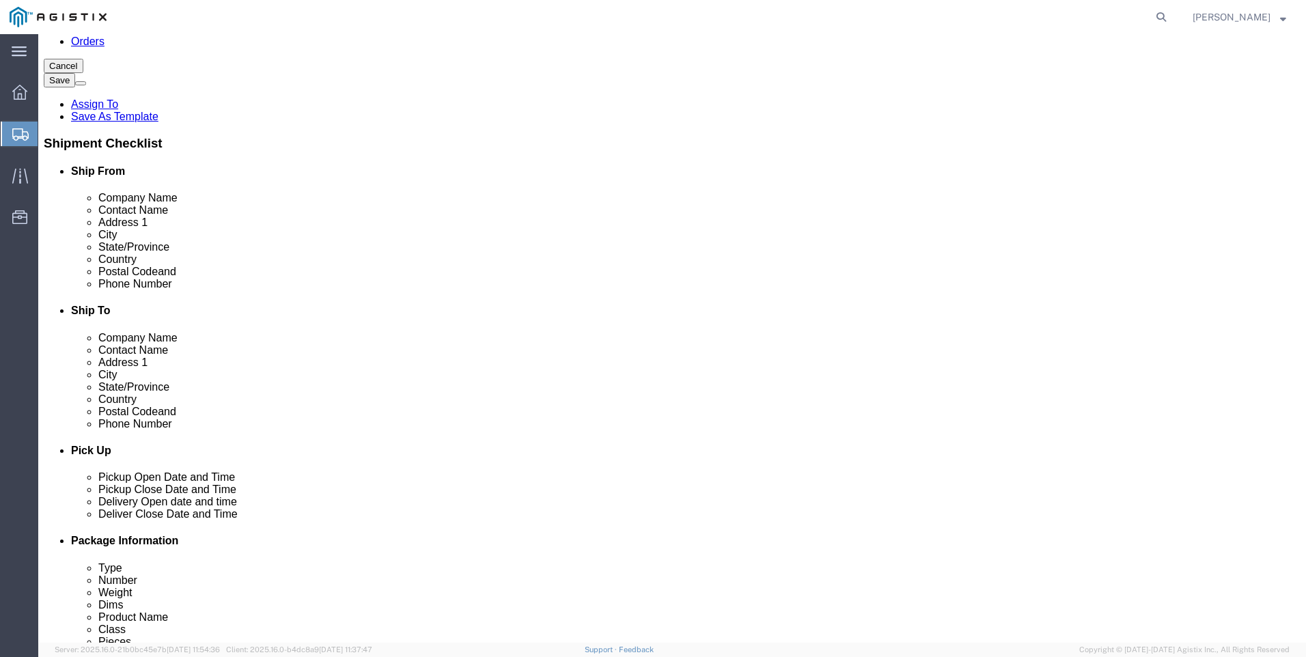
scroll to position [205, 0]
click span "Contact Name"
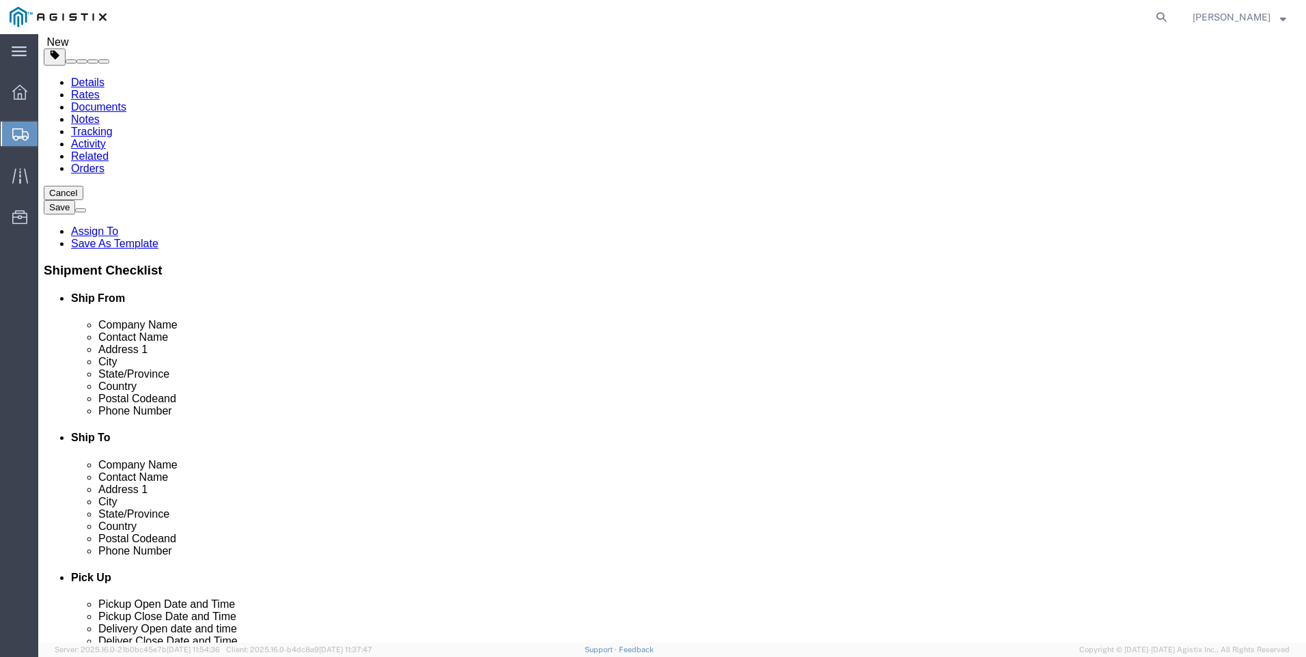
scroll to position [0, 0]
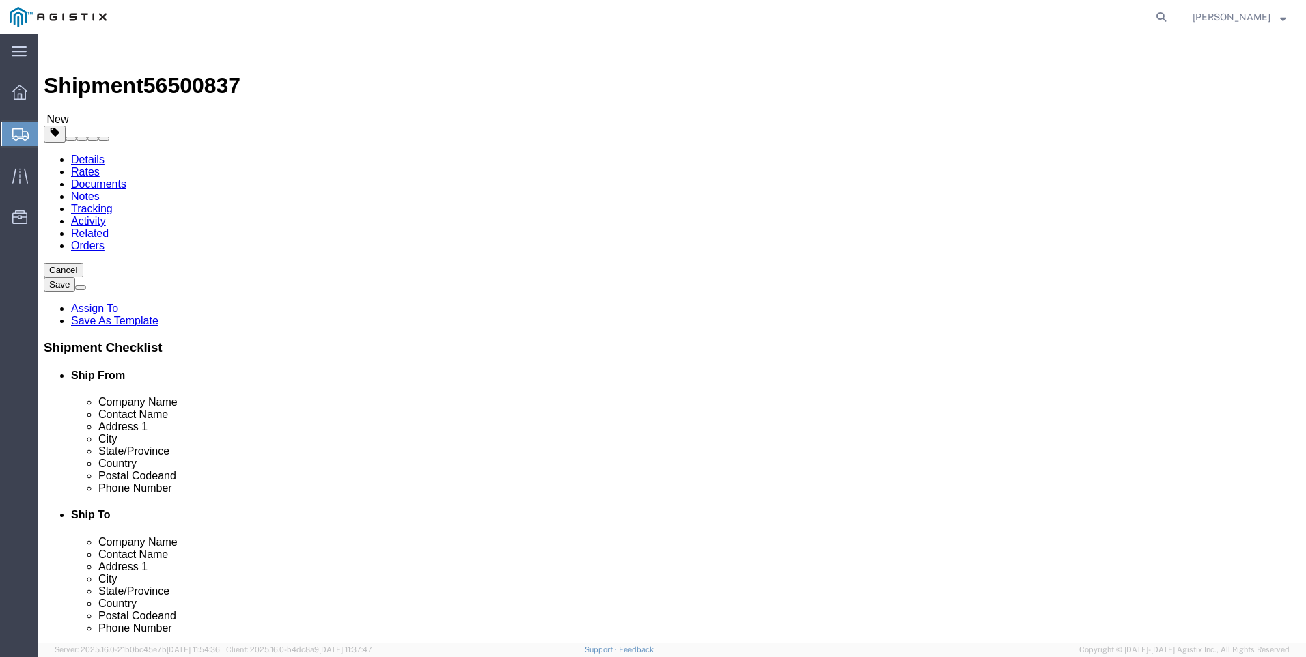
click span "button"
click div "Instructions"
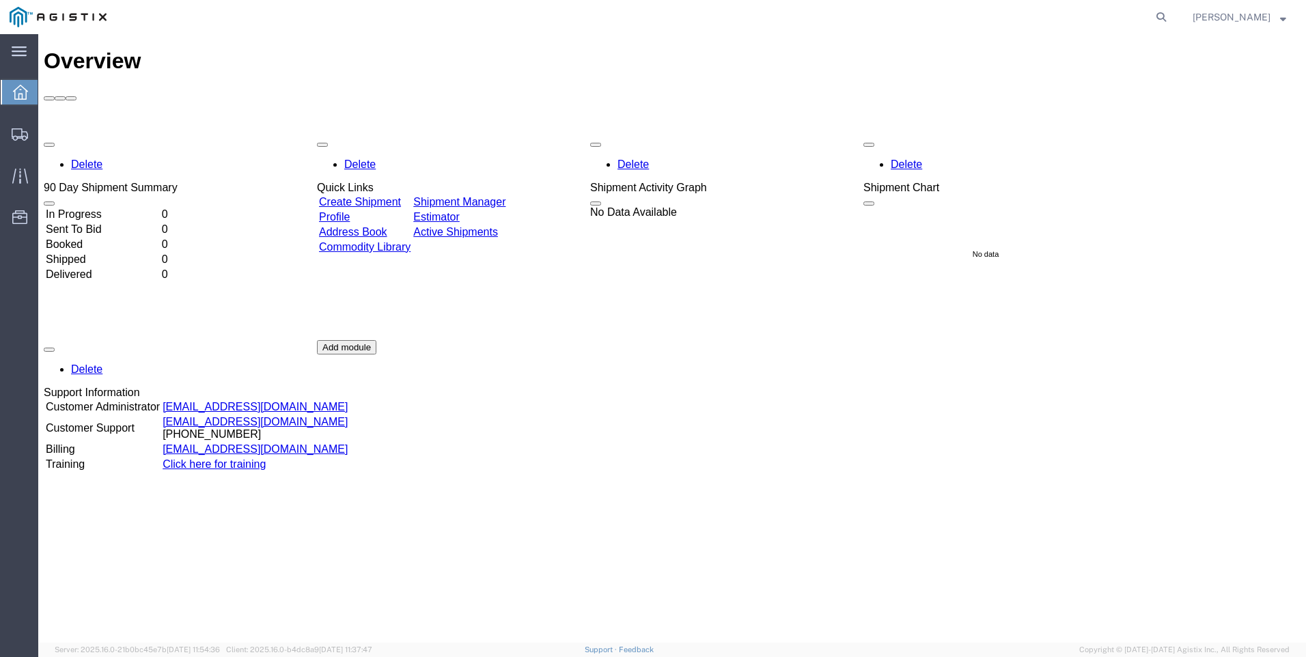
click at [383, 196] on link "Create Shipment" at bounding box center [360, 202] width 82 height 12
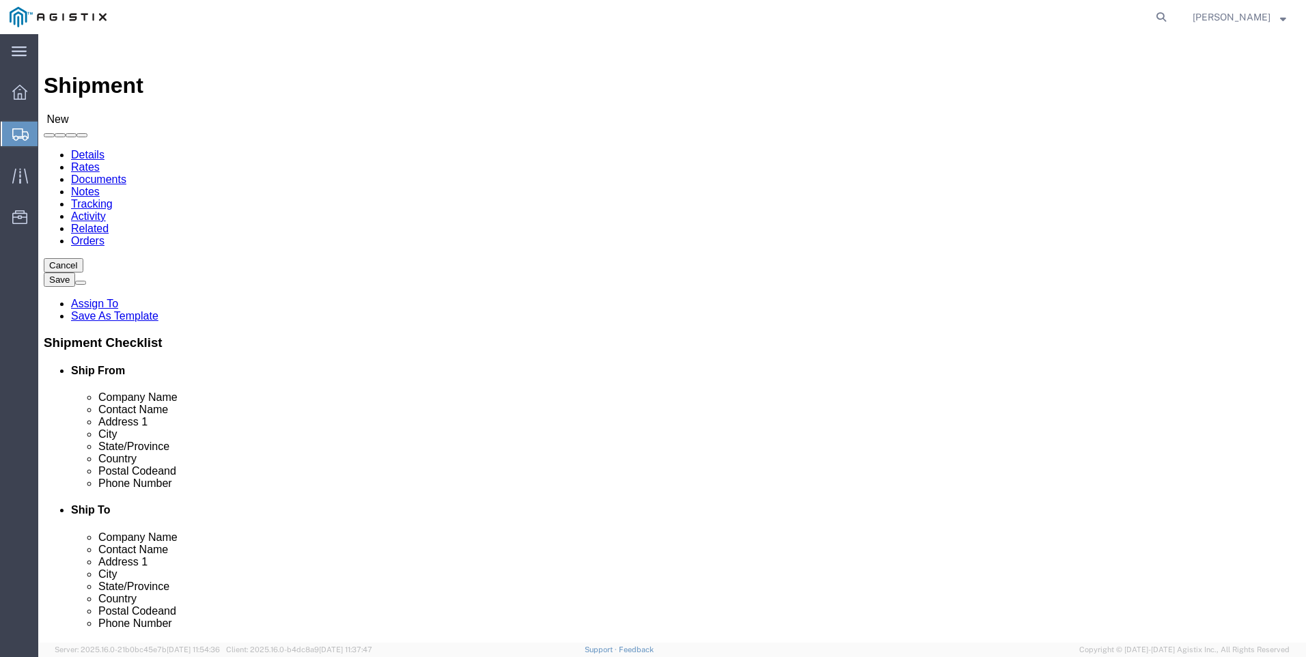
click select "Select Delta Electronics PG&E"
select select "115456"
click select "Select Delta Electronics PG&E"
select select
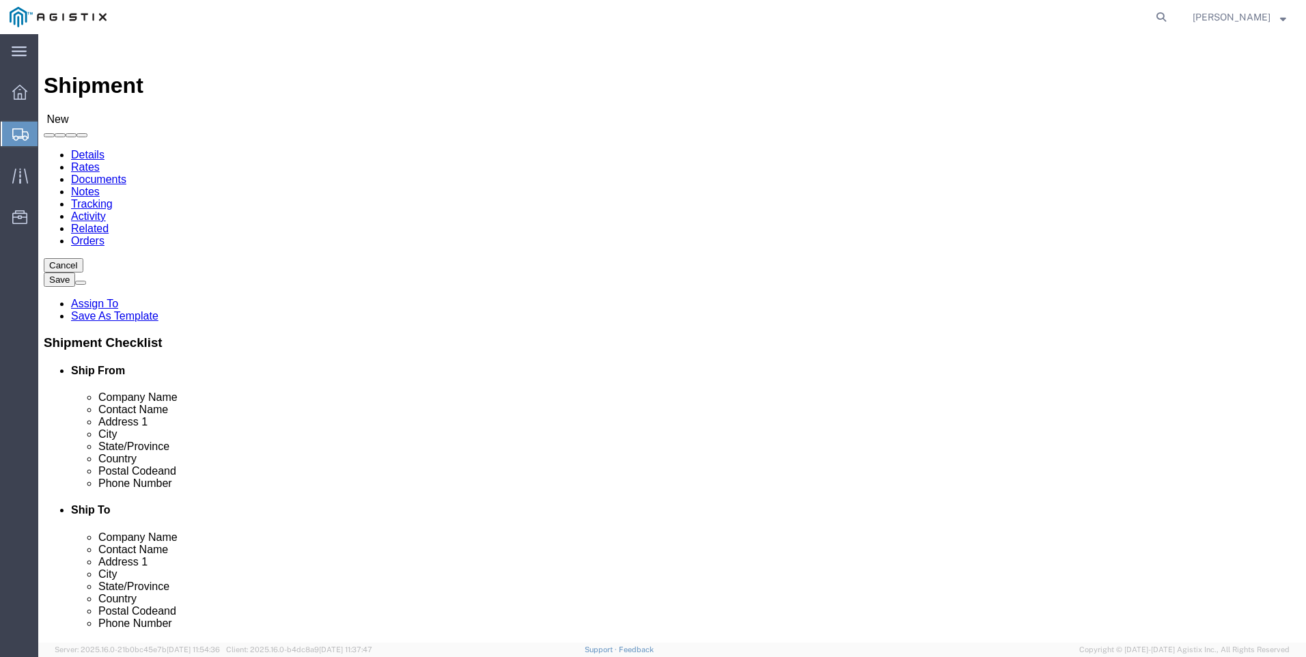
click select "Select Plano Plano 2"
select select "59211"
click select "Select Plano Plano 2"
type input "d"
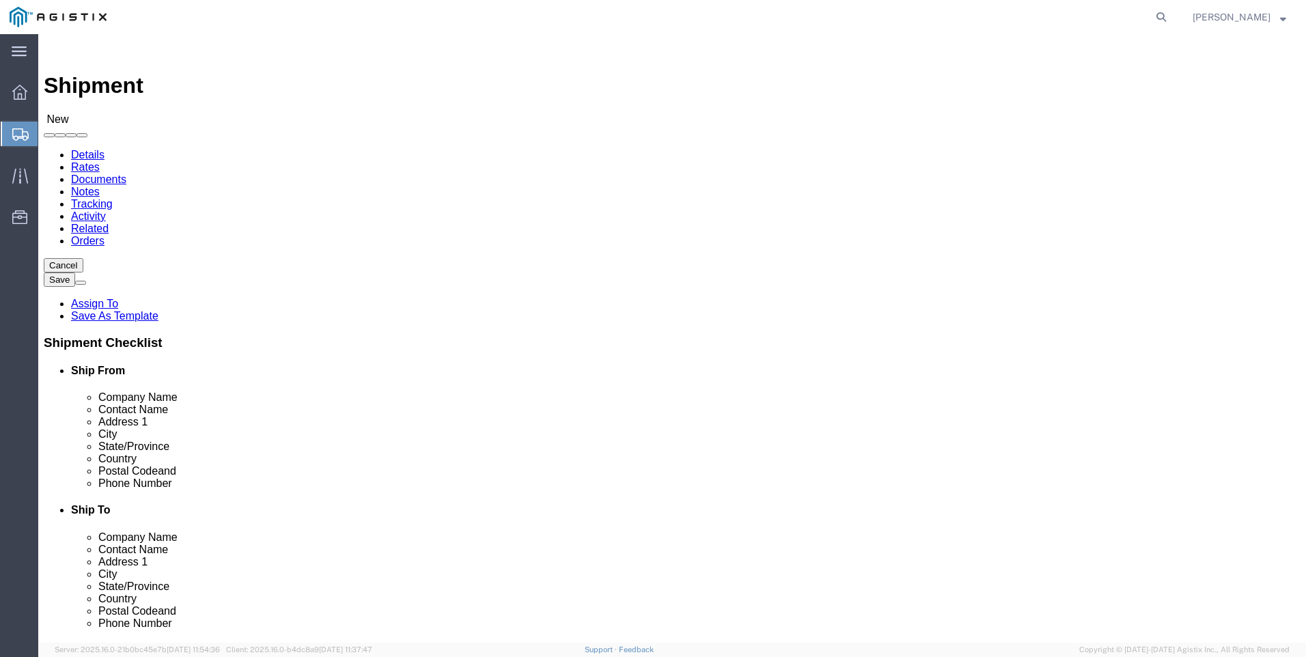
type input "pla"
select select "59211"
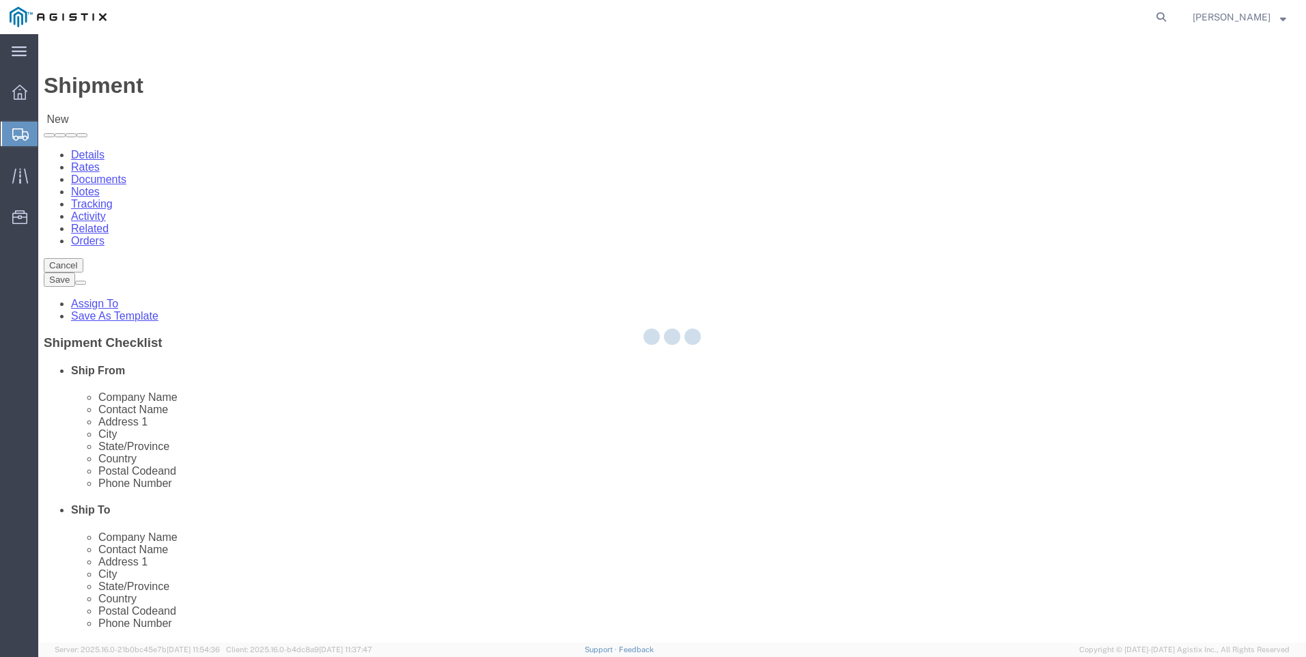
type input "Delta Electronics"
type input "[STREET_ADDRESS]"
type input "Plano"
type input "75074"
select select "[GEOGRAPHIC_DATA]"
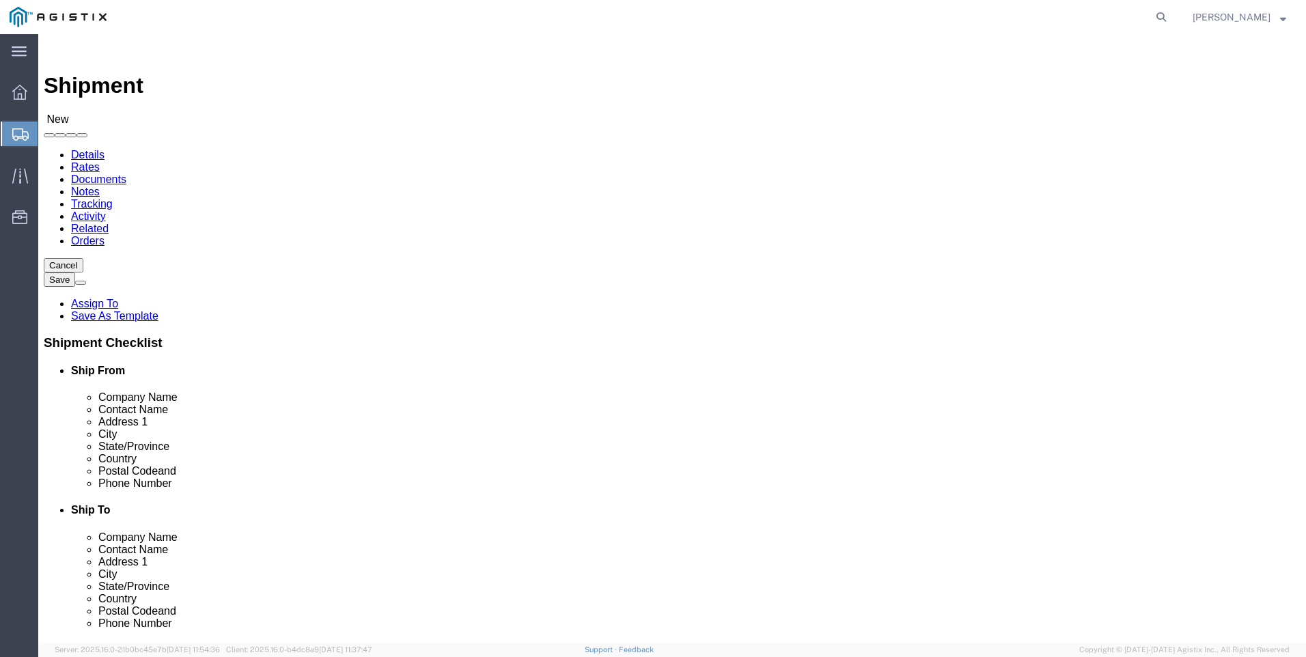
type input "plano"
select select "62851"
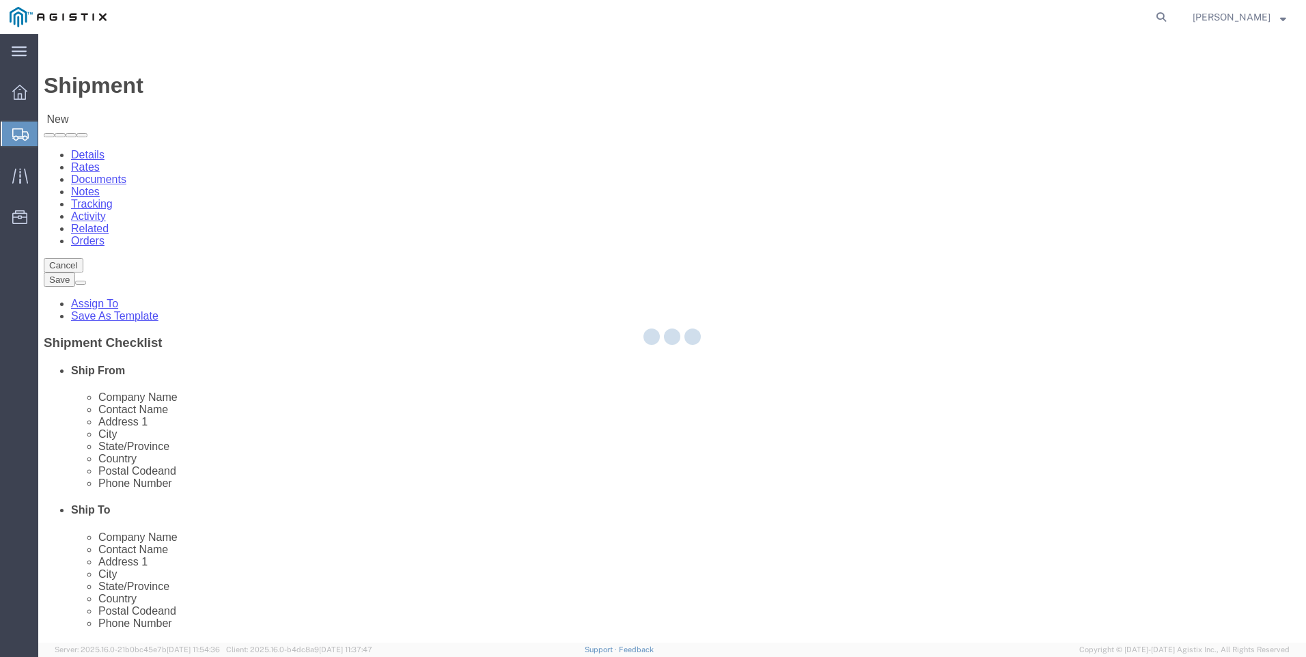
type input "601 Data Dr"
type input "75075"
select select "[GEOGRAPHIC_DATA]"
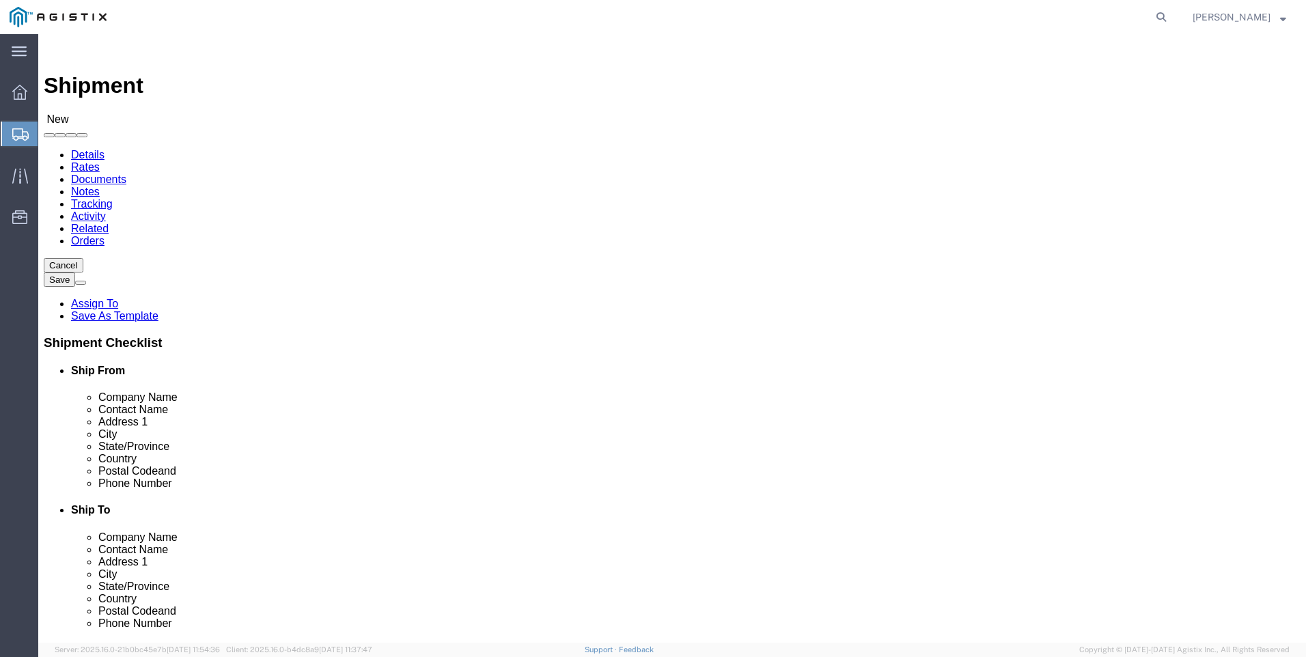
type input "1"
type input "pac"
select select "71669"
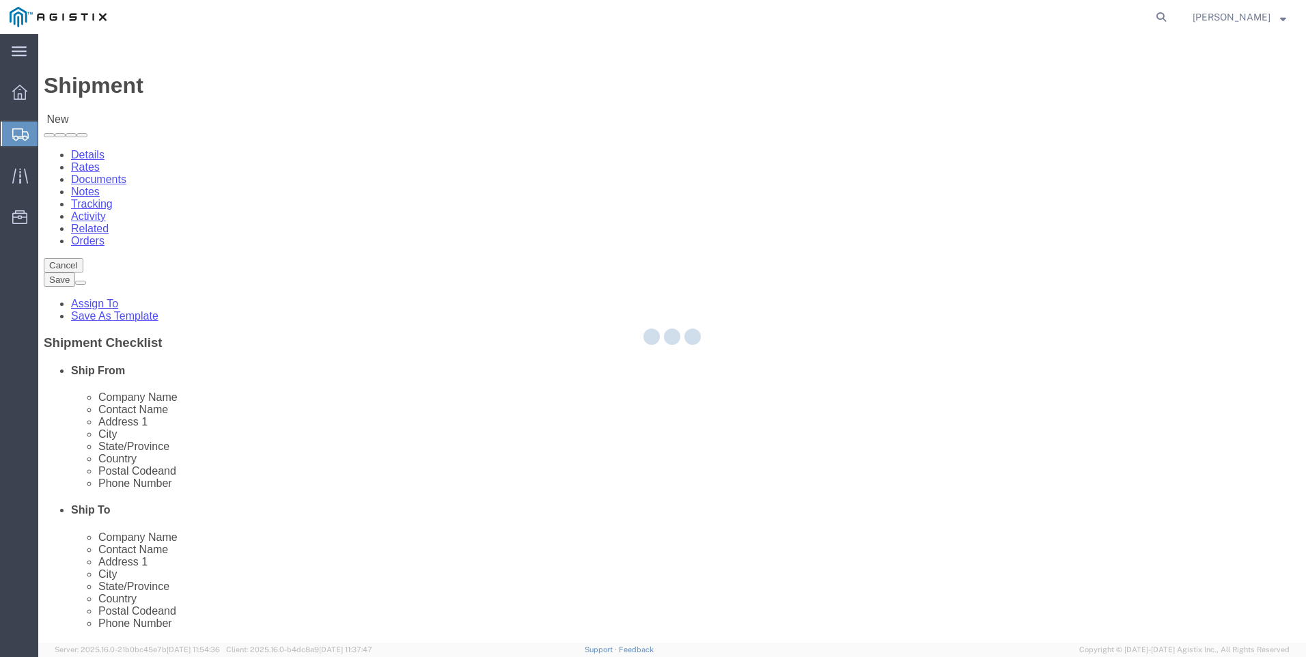
type input "PG&E"
type input "[STREET_ADDRESS][PERSON_NAME]"
type input "[GEOGRAPHIC_DATA]"
type input "94103-3011"
select select "CA"
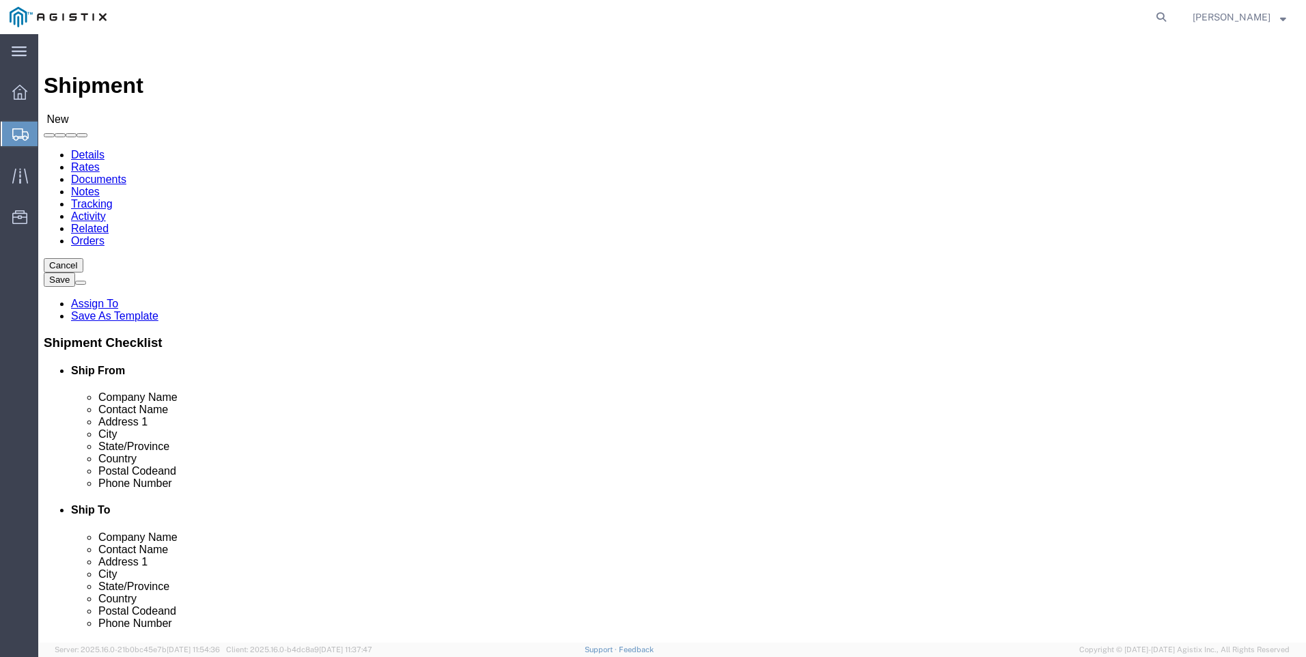
type input "pac"
select select "53874"
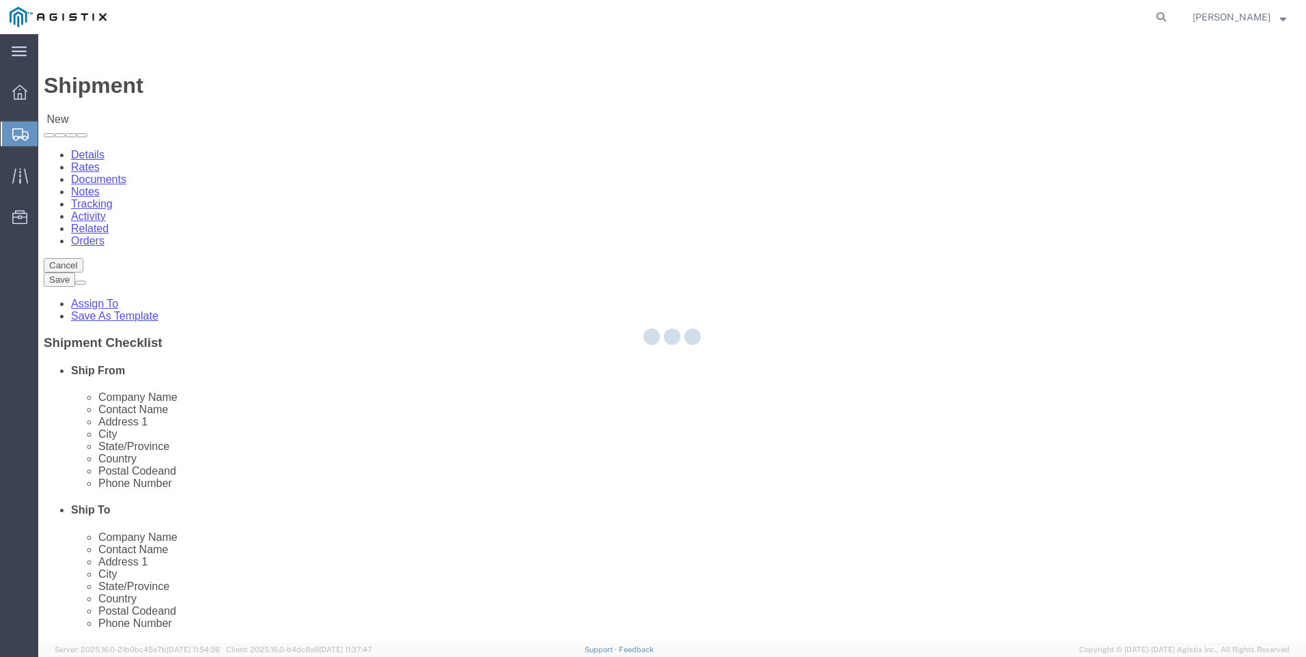
type input "[STREET_ADDRESS][PERSON_NAME]"
type input "[GEOGRAPHIC_DATA]"
type input "93308"
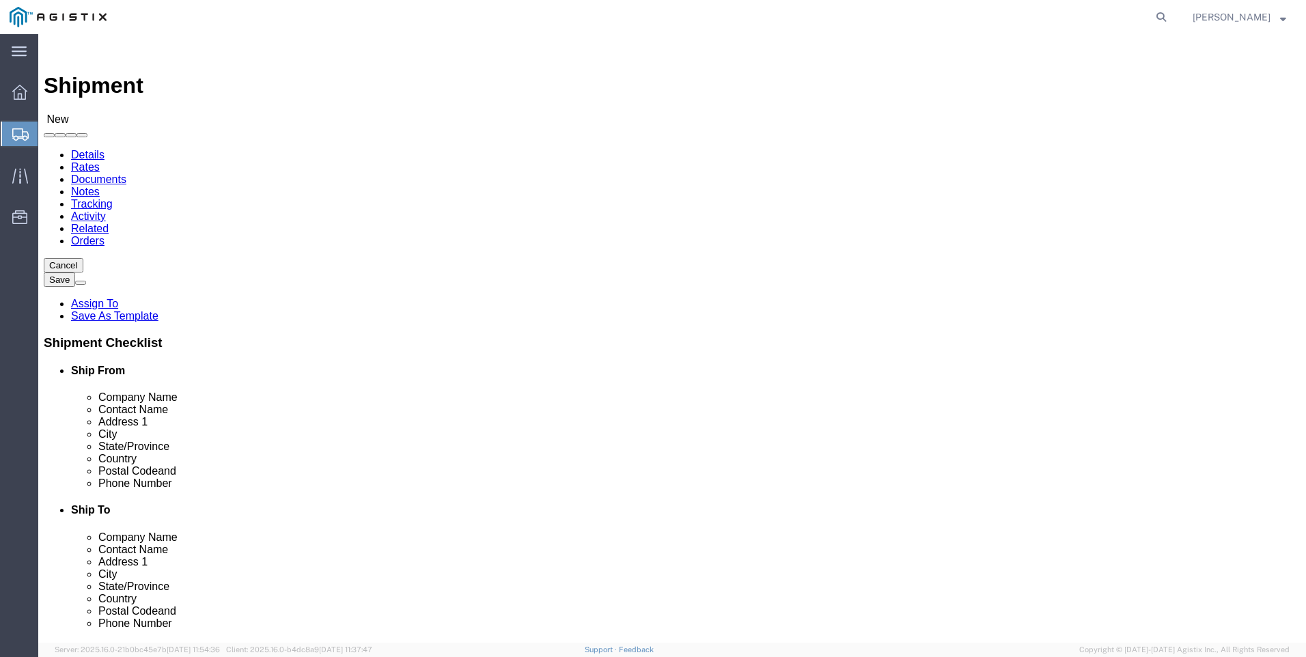
select select "CA"
type input "pac"
select select "28663"
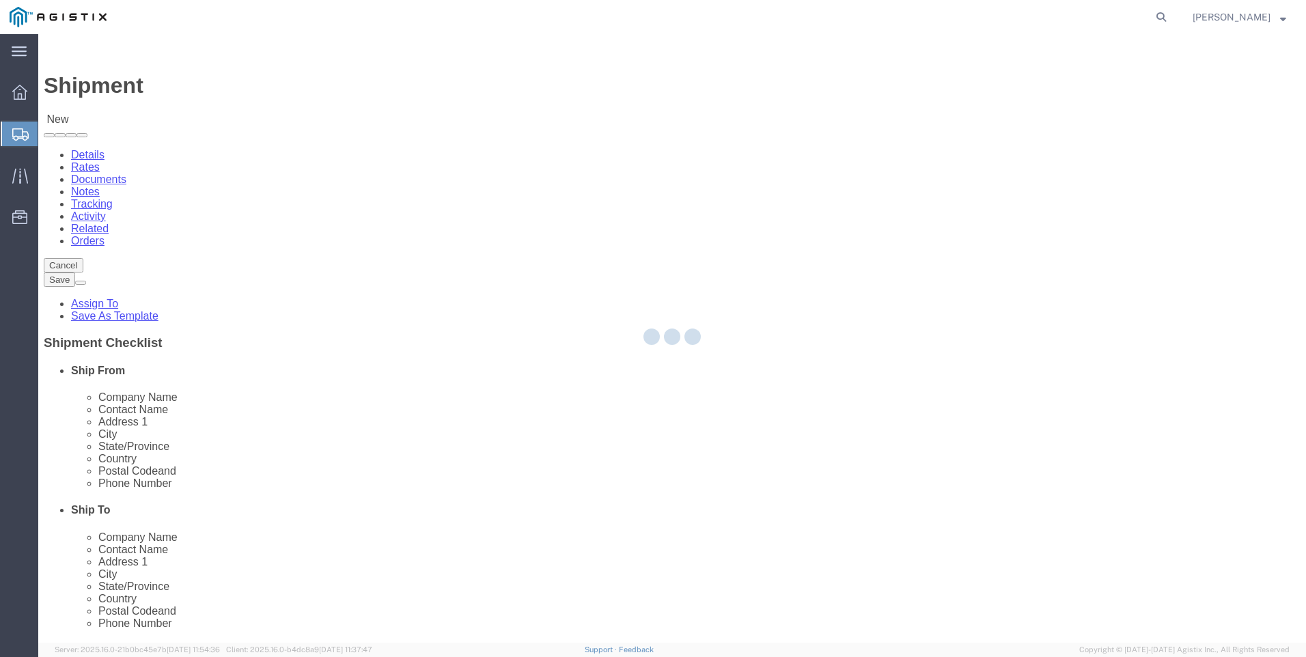
type input "30361 [PERSON_NAME]"
type input "[GEOGRAPHIC_DATA]"
type input "94587"
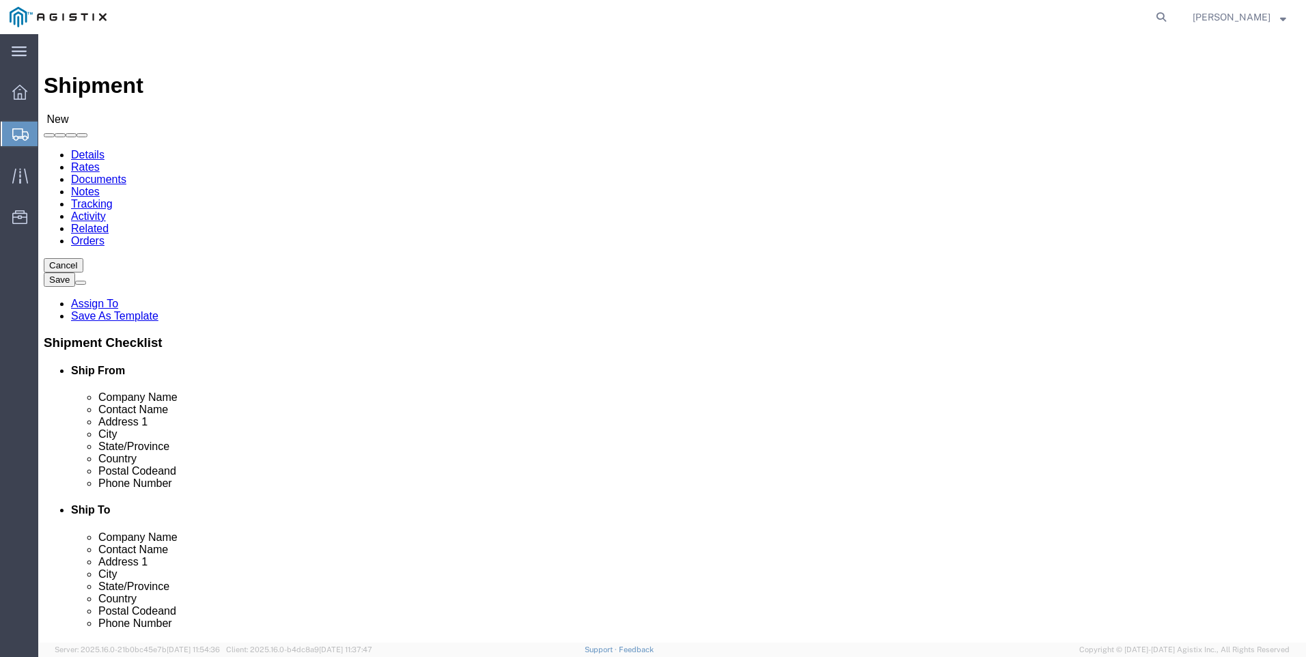
select select "CA"
click div
drag, startPoint x: 749, startPoint y: 417, endPoint x: 671, endPoint y: 420, distance: 78.0
click div "30361 [PERSON_NAME]"
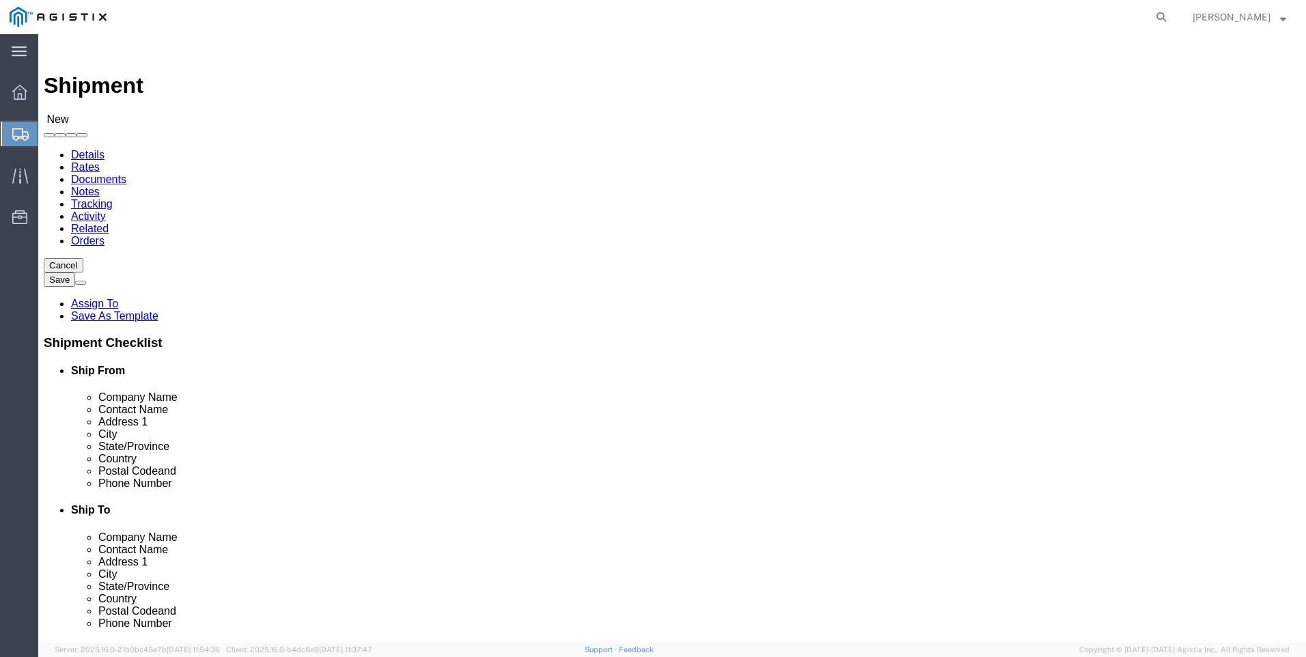
type input "12840"
select select
click input "12840"
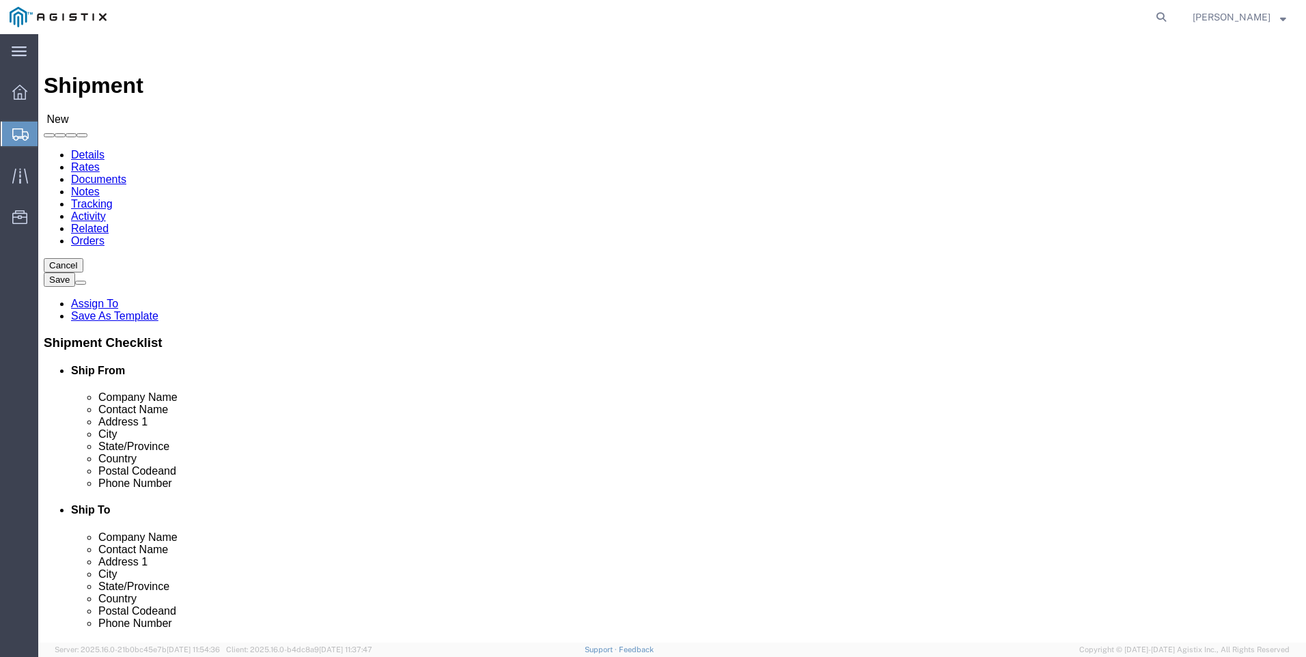
type input "12840 [PERSON_NAME]"
select select
click input "12840 [PERSON_NAME]"
type input "[STREET_ADDRESS][PERSON_NAME]"
select select
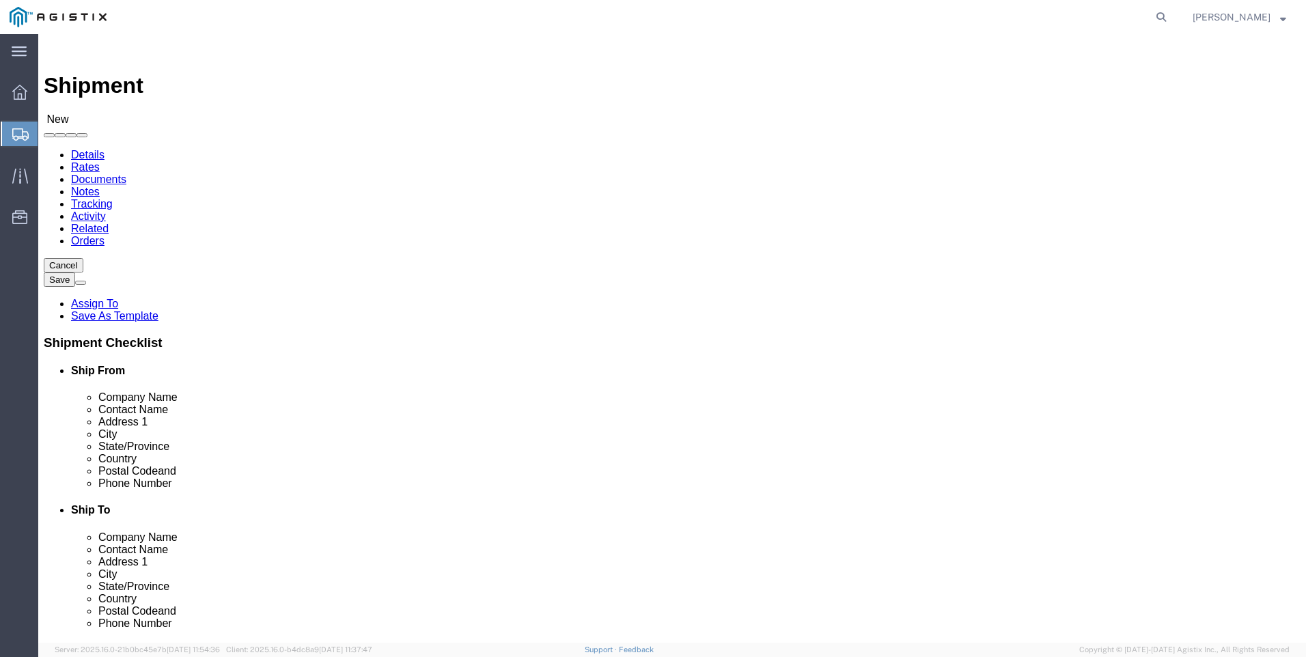
drag, startPoint x: 767, startPoint y: 466, endPoint x: 657, endPoint y: 469, distance: 110.1
click div "City [GEOGRAPHIC_DATA]"
type input "auburn"
select select
click div "Cancel Save Assign To Save As Template Shipment Checklist Ship From Company Nam…"
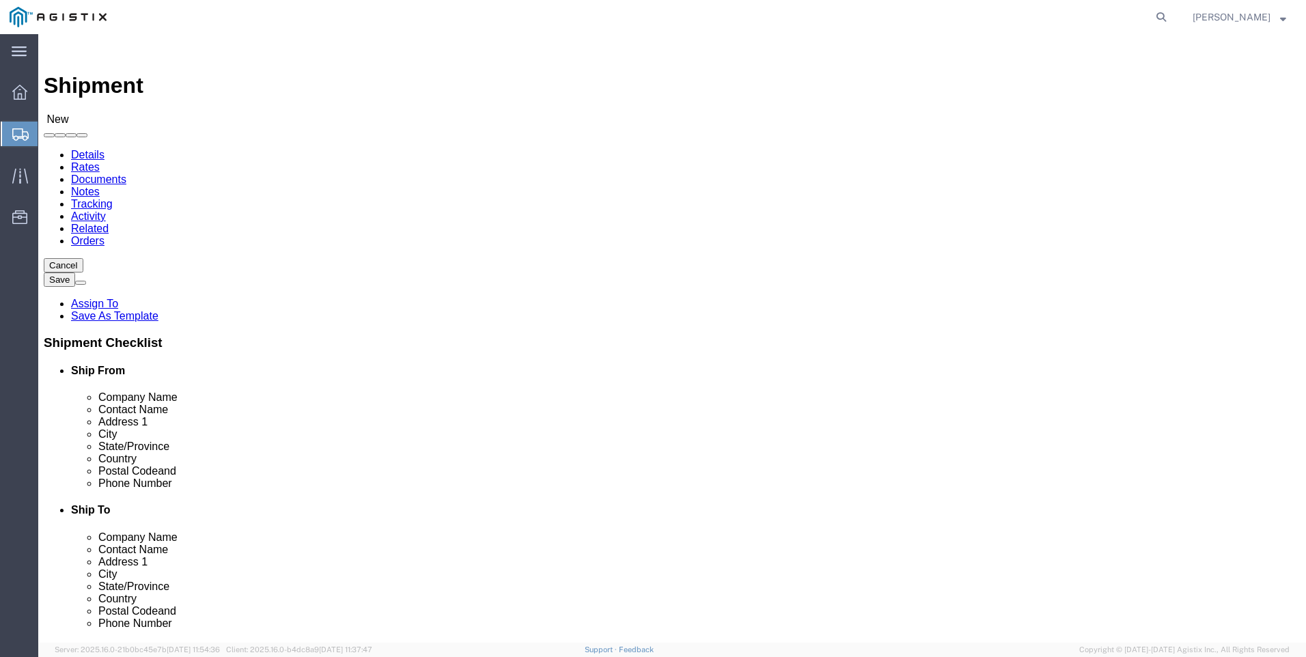
click input "94587"
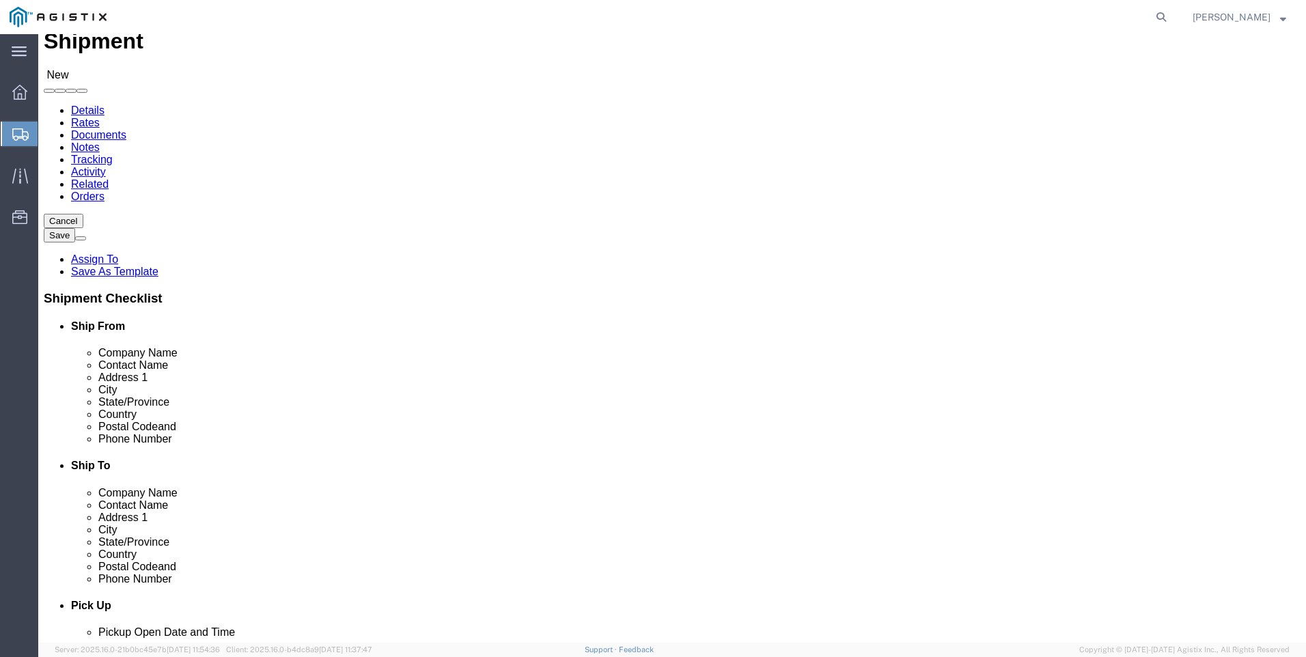
scroll to position [137, 0]
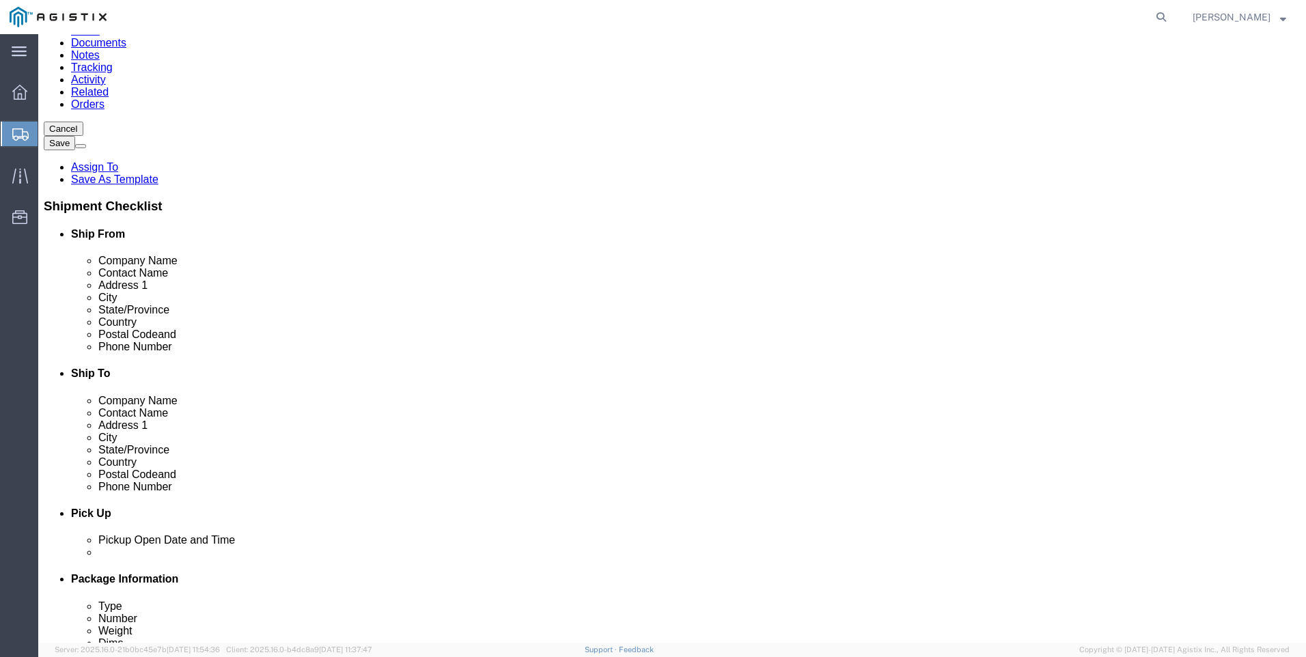
type input "95602"
select select
click input "text"
type input "5308896470"
click div "Location My Profile Location (OBSOLETE) [PERSON_NAME] SC - GC TRAILER (OBSOLETE…"
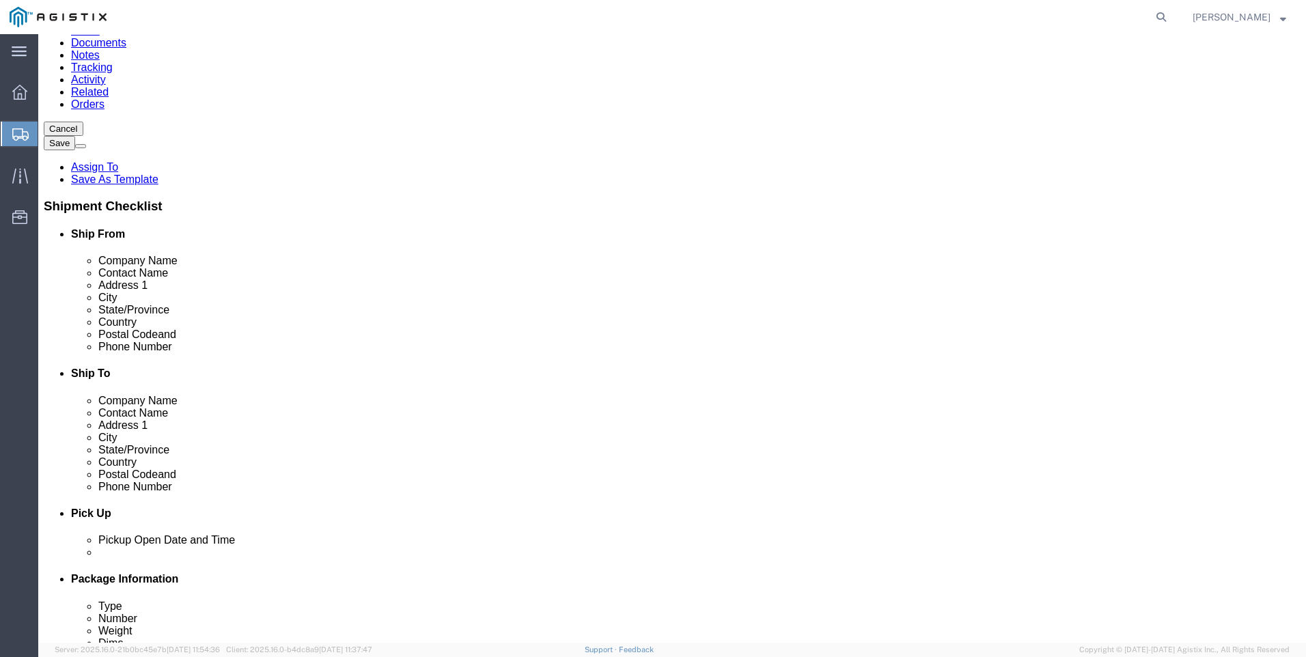
drag, startPoint x: 884, startPoint y: 418, endPoint x: 830, endPoint y: 411, distance: 53.7
click div "County"
click div "Cancel Save Assign To Save As Template Shipment Checklist Ship From Company Nam…"
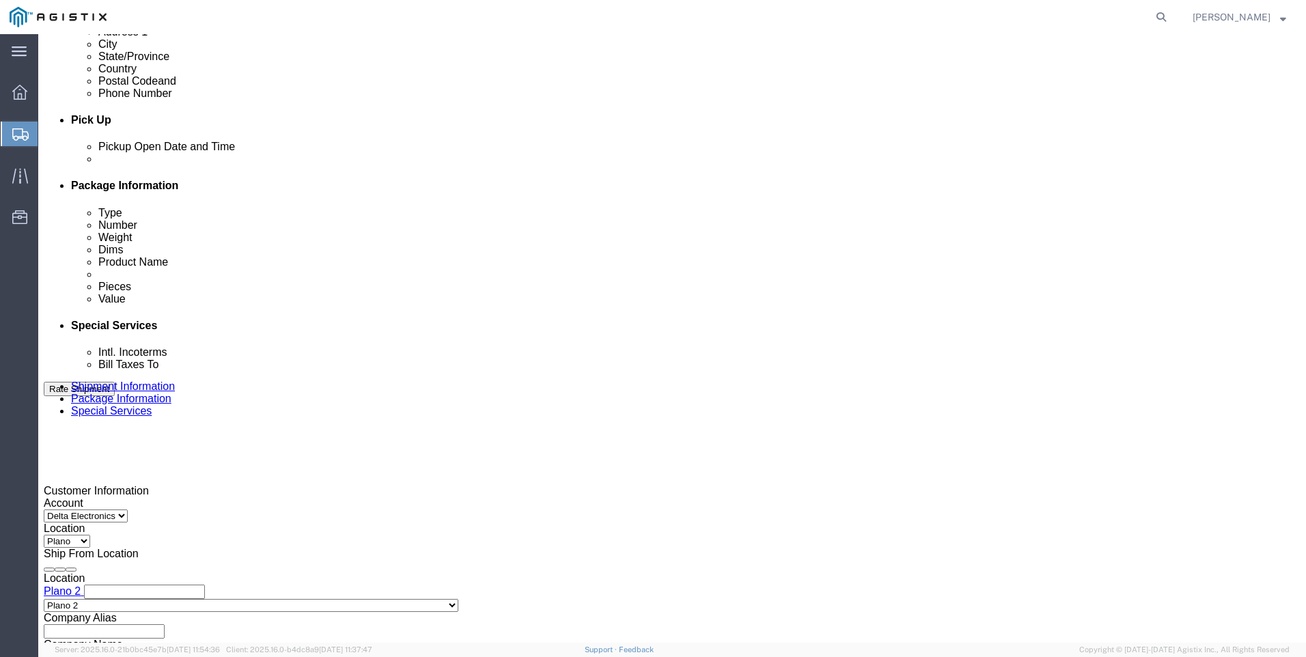
scroll to position [547, 0]
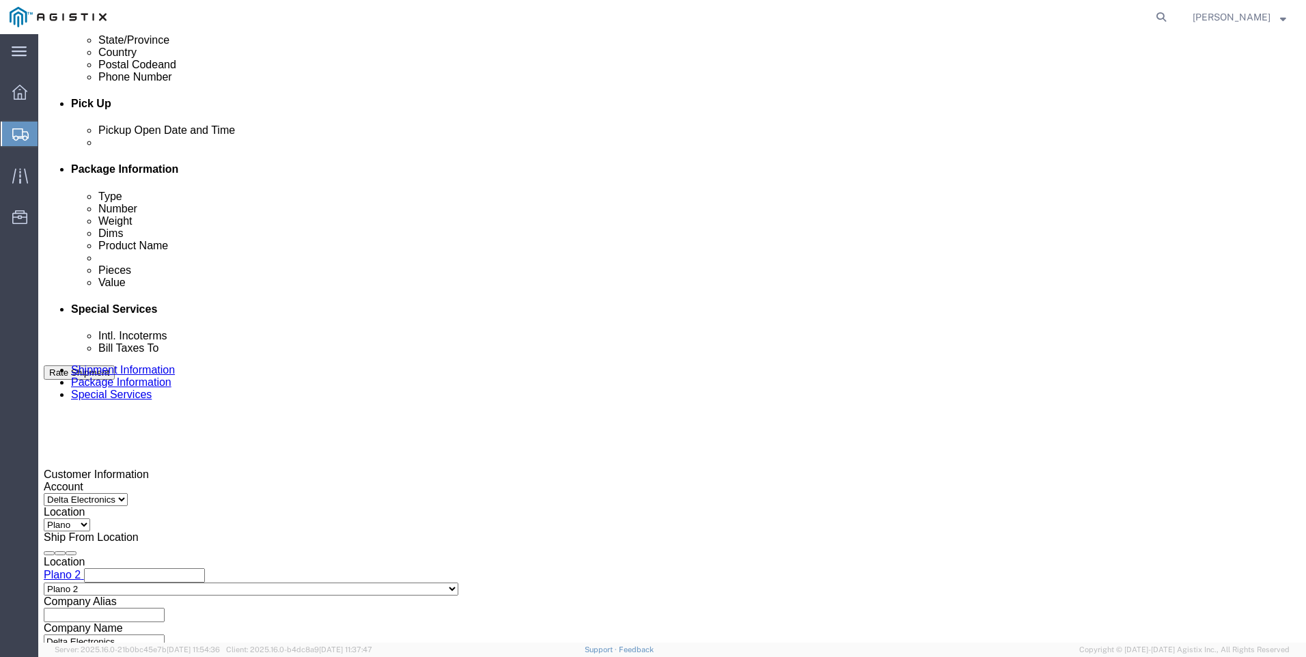
click input "text"
type input "0"
type input "2701188857"
click h3 "Leg 1"
click select "Select Account Type Activity ID Airline Appointment Number ASN Batch Request # …"
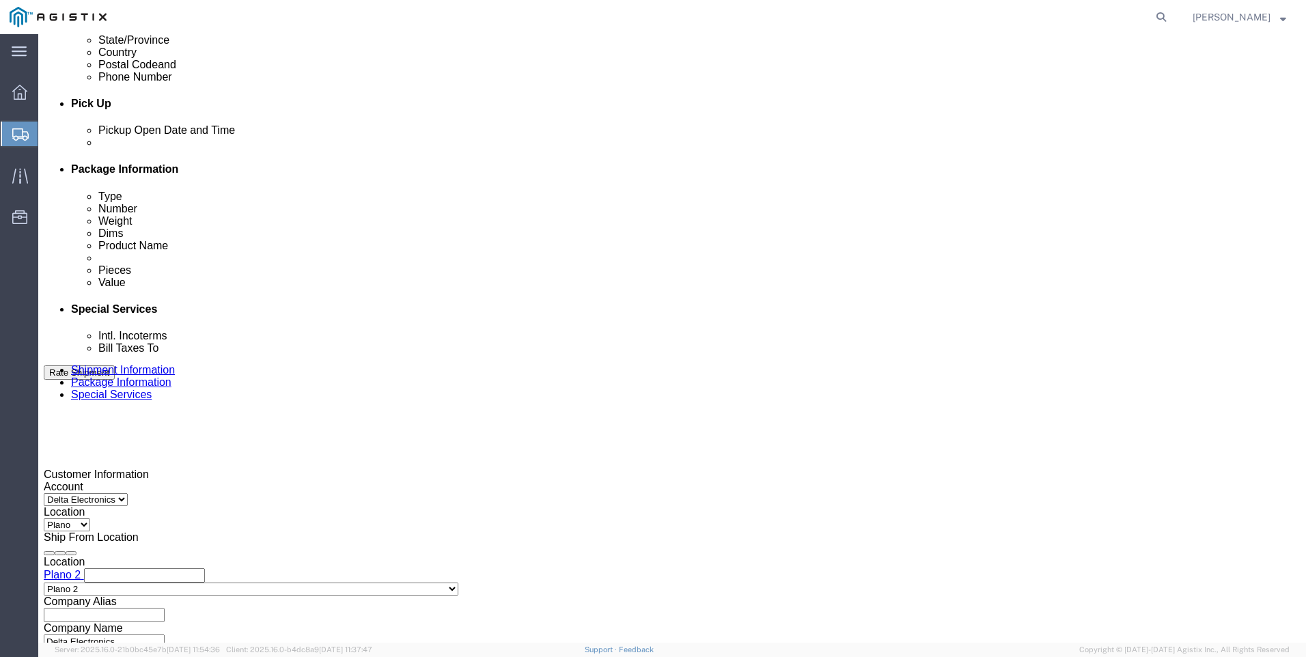
click div "References Add reference"
click select "Select Account Type Activity ID Airline Appointment Number ASN Batch Request # …"
click div "Shipping Mode (Optional)"
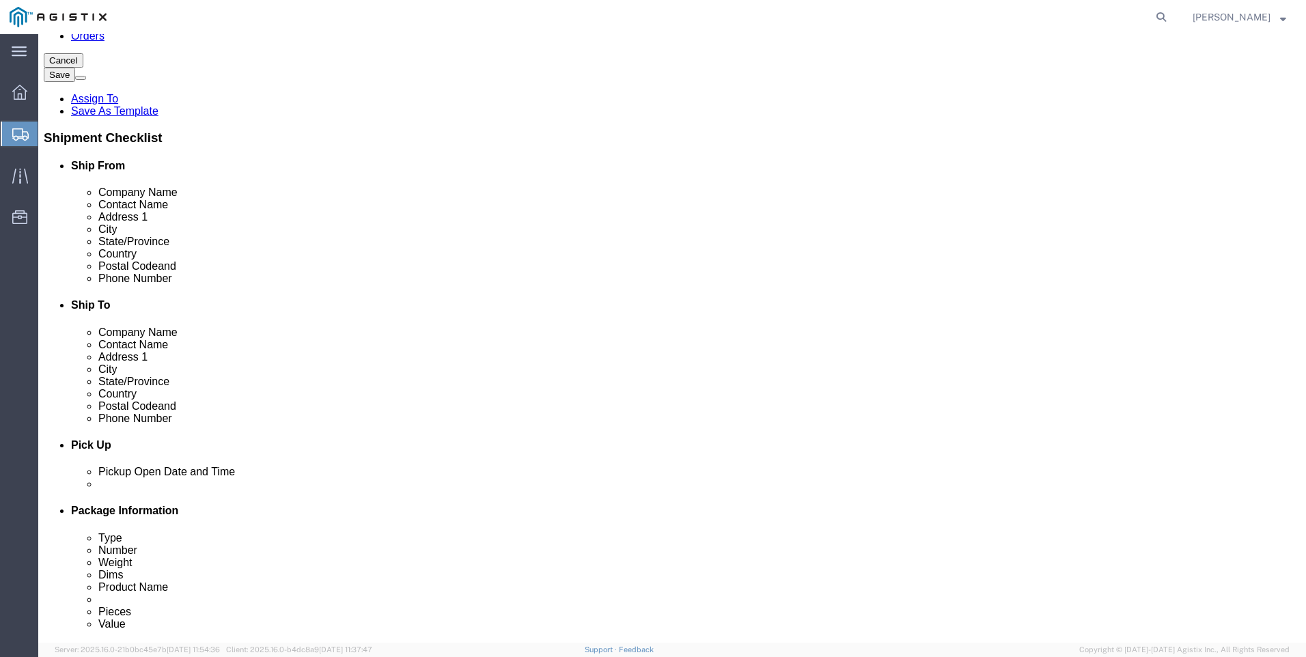
scroll to position [68, 0]
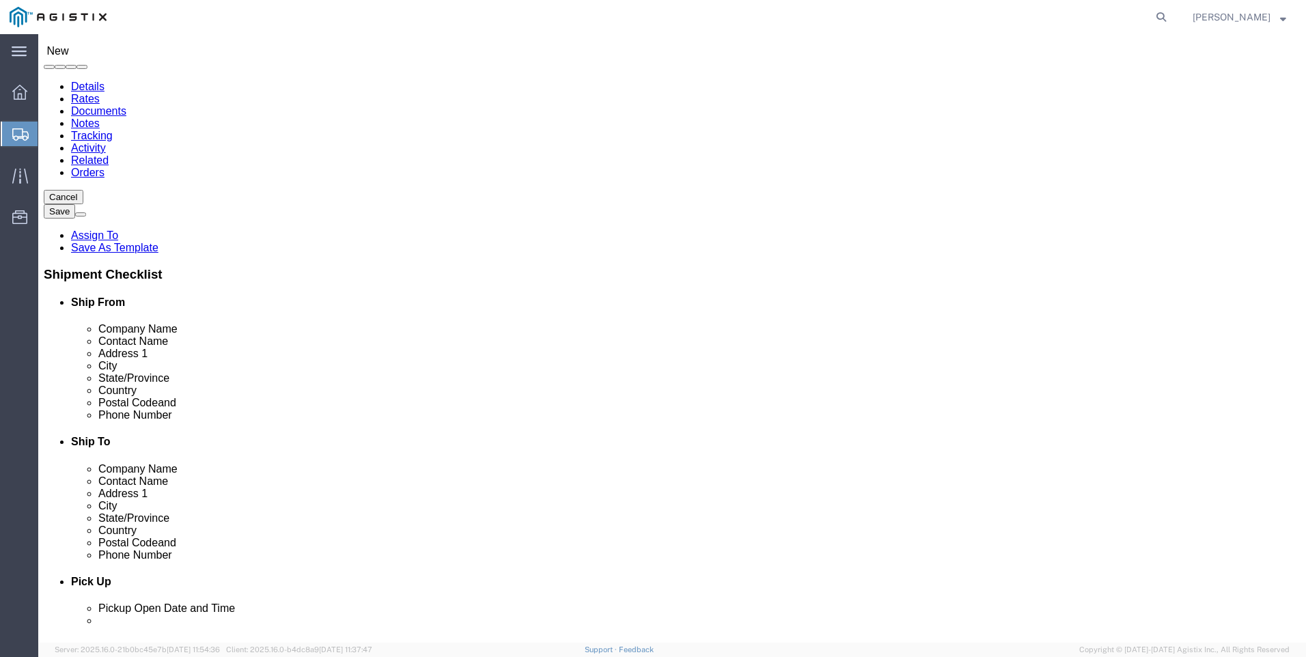
click input "text"
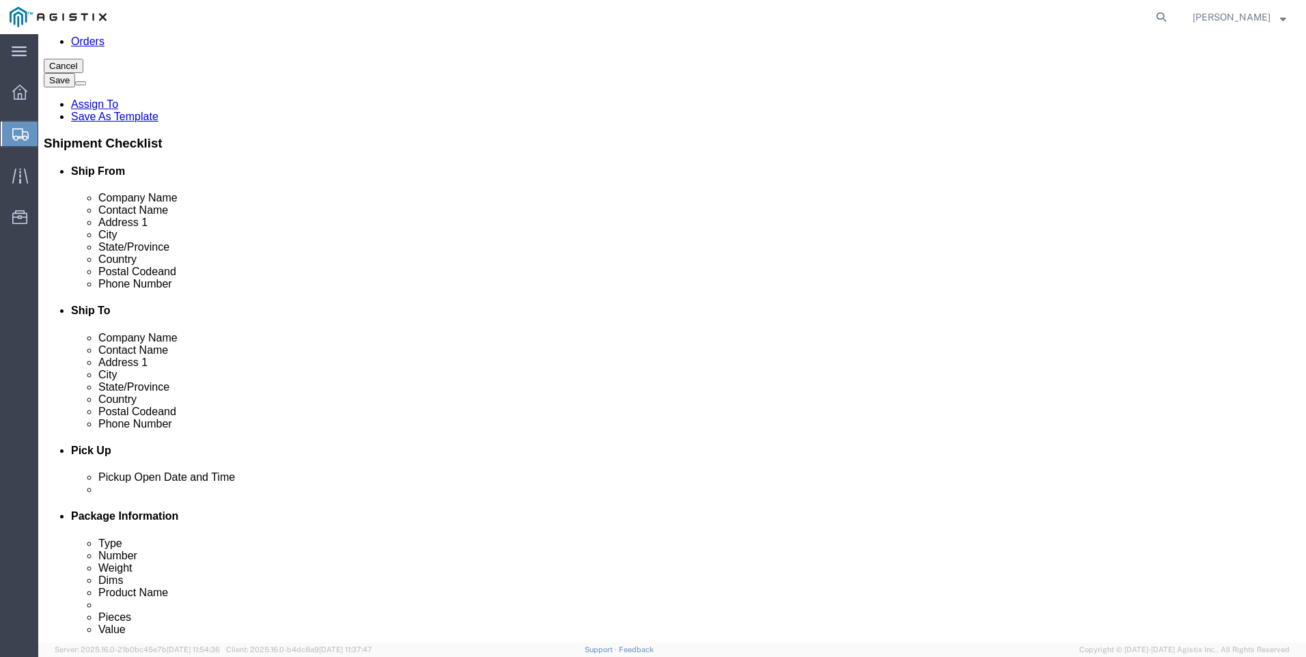
scroll to position [205, 0]
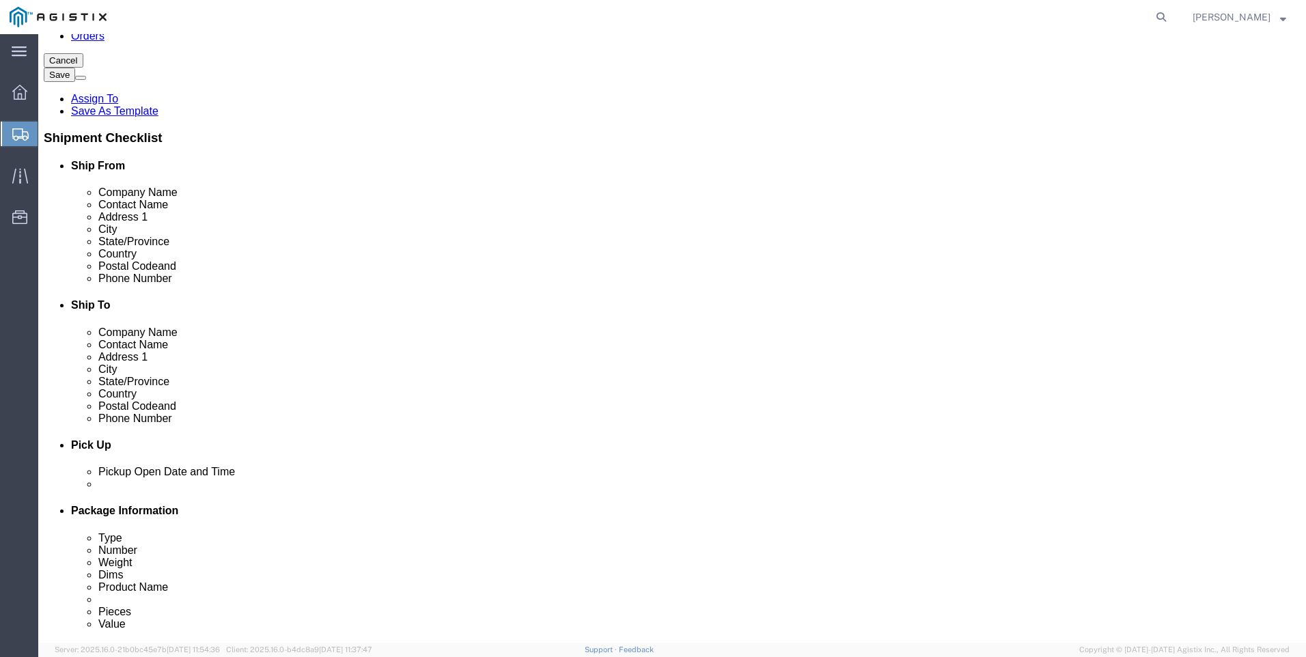
click link "ADDITIONAL INFORMATION"
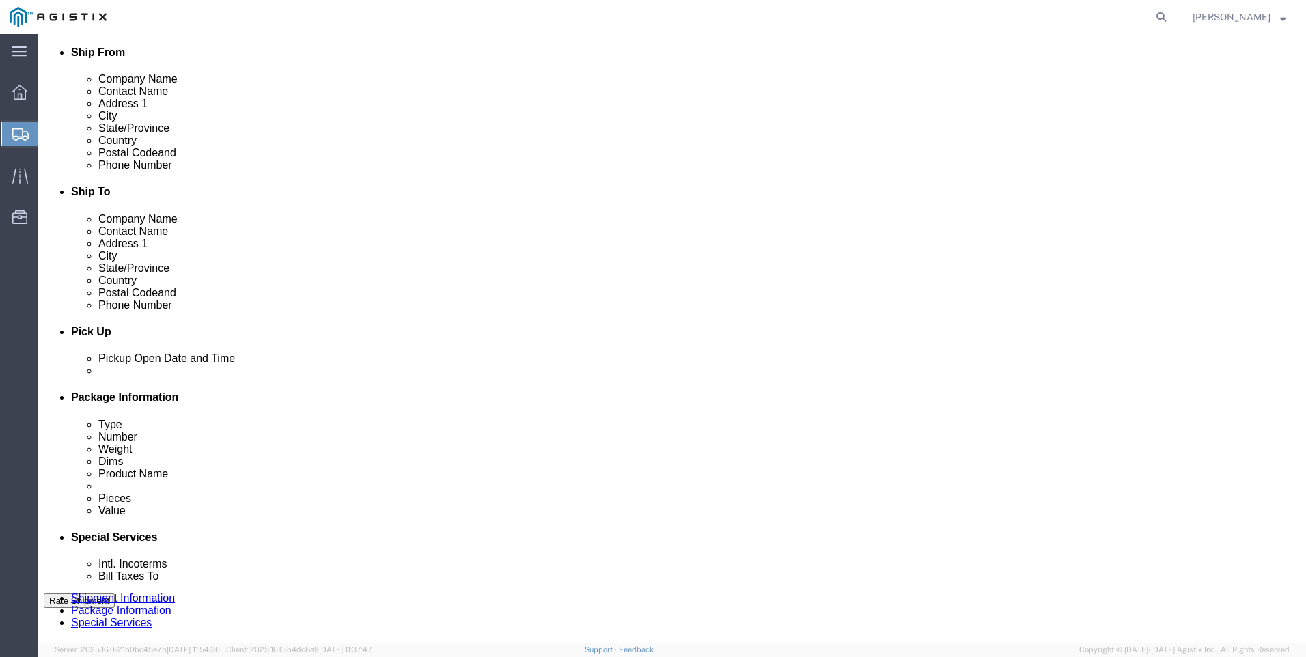
scroll to position [342, 0]
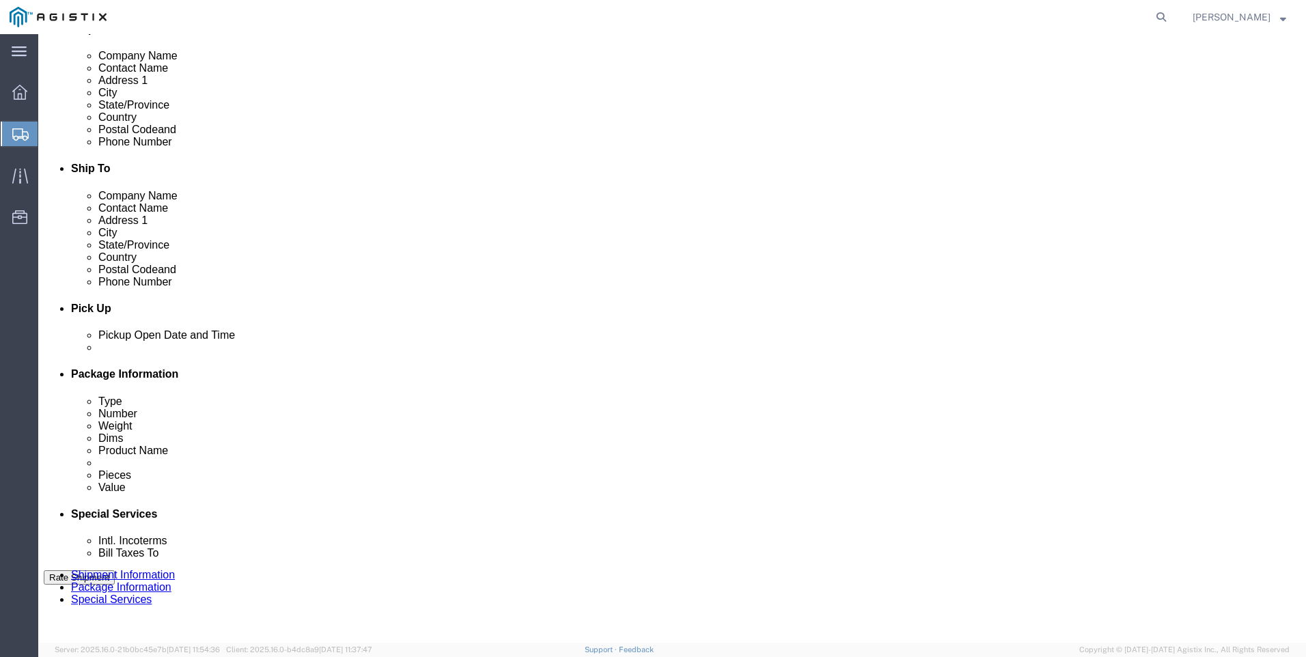
click input "checkbox"
checkbox input "true"
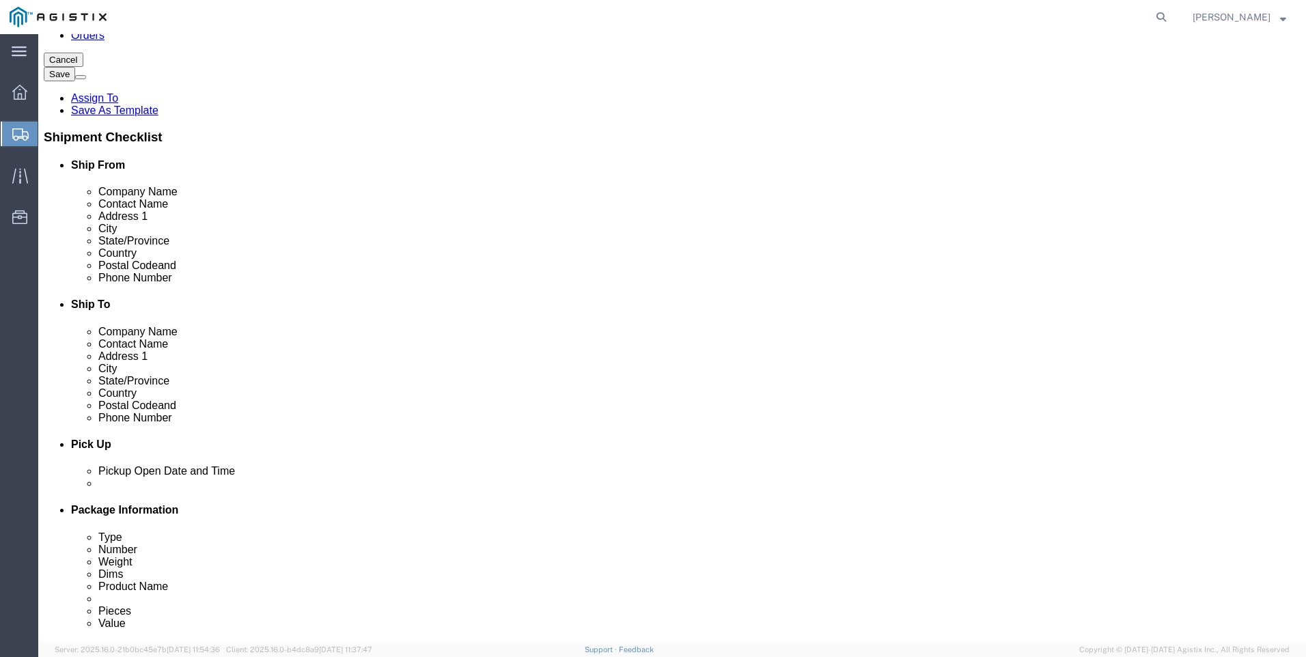
scroll to position [205, 0]
click link "ADDITIONAL INFORMATION"
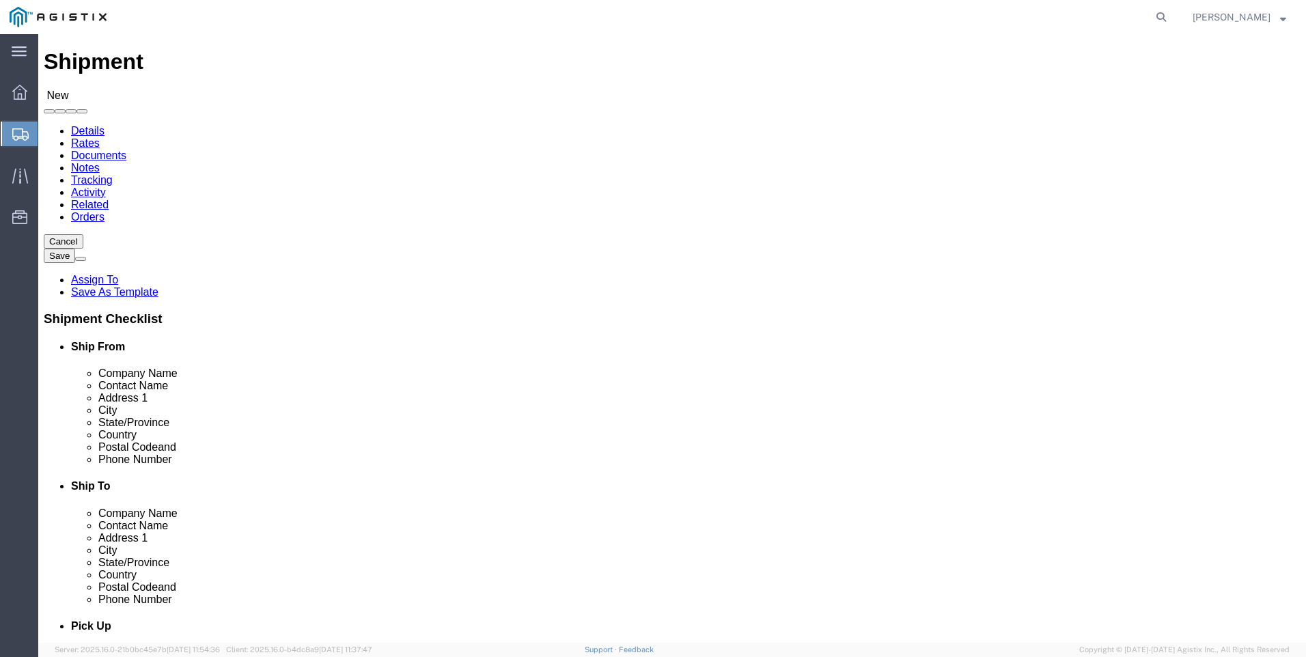
scroll to position [0, 0]
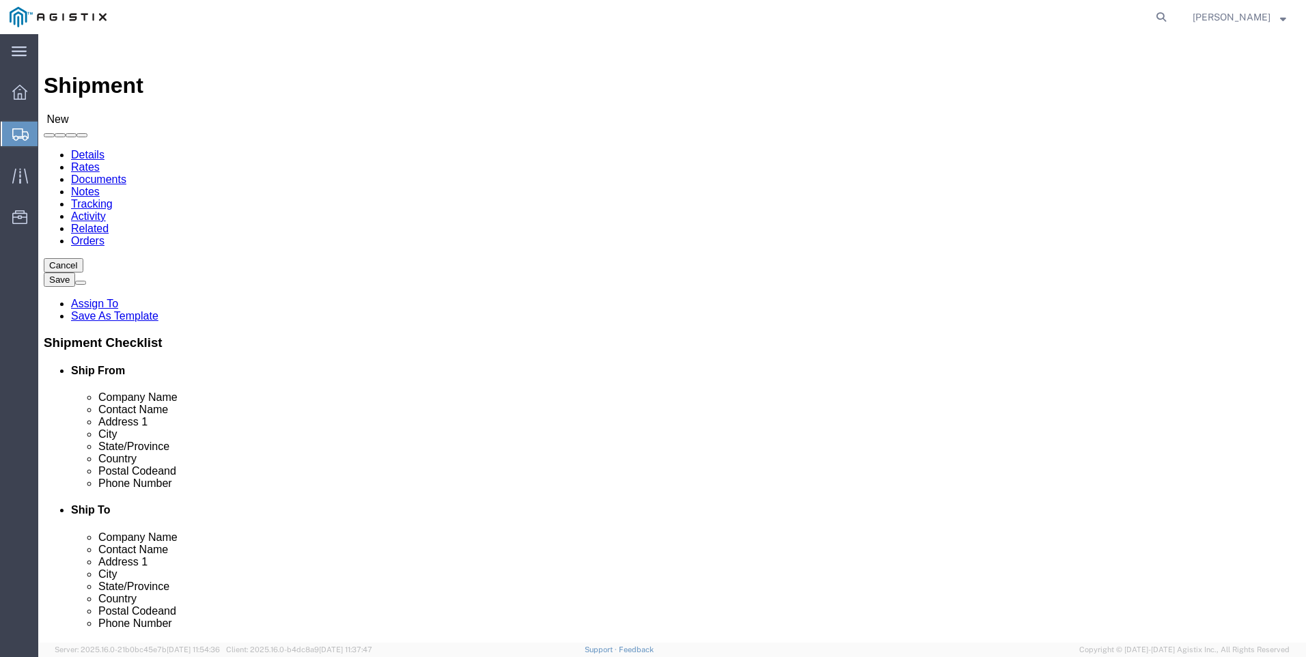
click input "text"
type input "[PERSON_NAME]"
click input "text"
type input "4697097395"
click input "text"
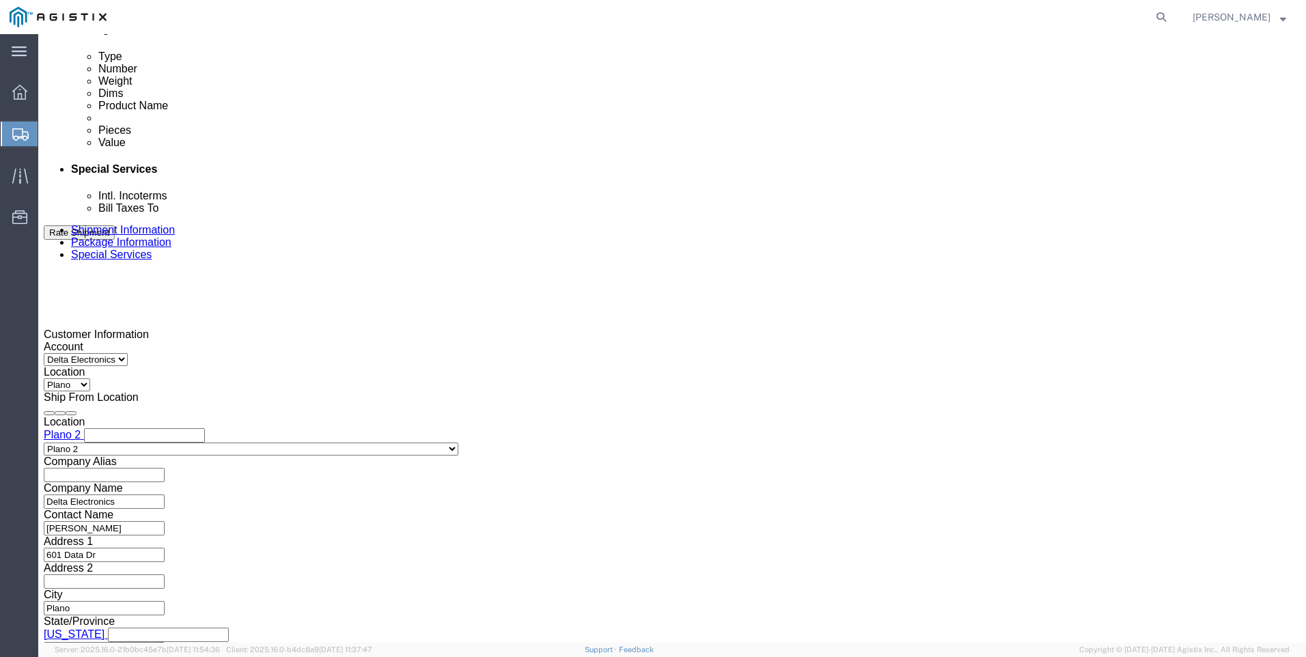
scroll to position [782, 0]
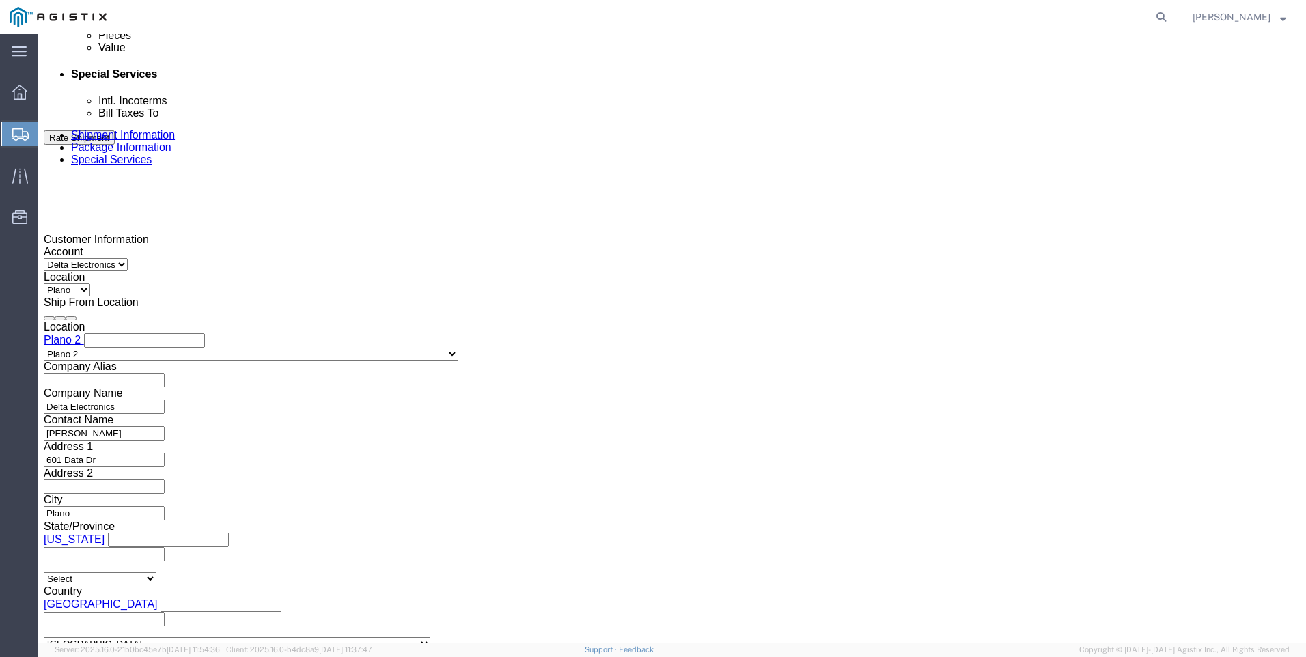
click button "Continue"
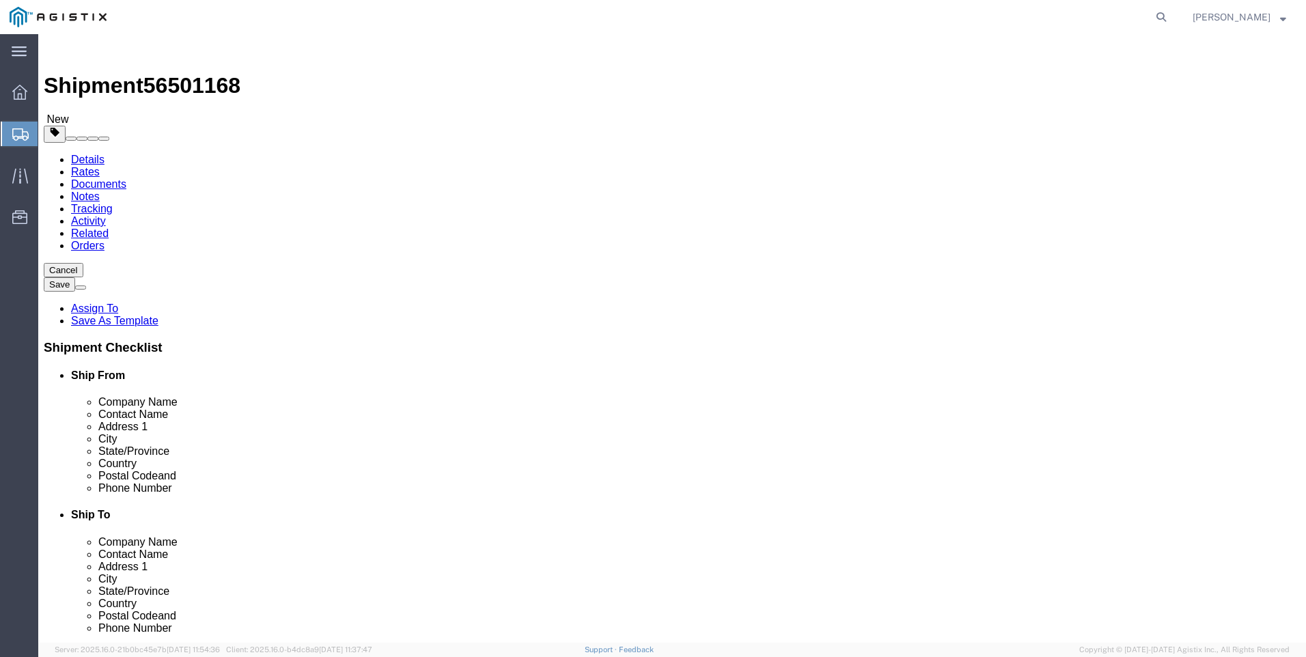
click select "Select Bale(s) Basket(s) Bolt(s) Bottle(s) Buckets Bulk Bundle(s) Can(s) Cardbo…"
select select "PSNS"
click select "Select Bale(s) Basket(s) Bolt(s) Bottle(s) Buckets Bulk Bundle(s) Can(s) Cardbo…"
click input "1"
click input "text"
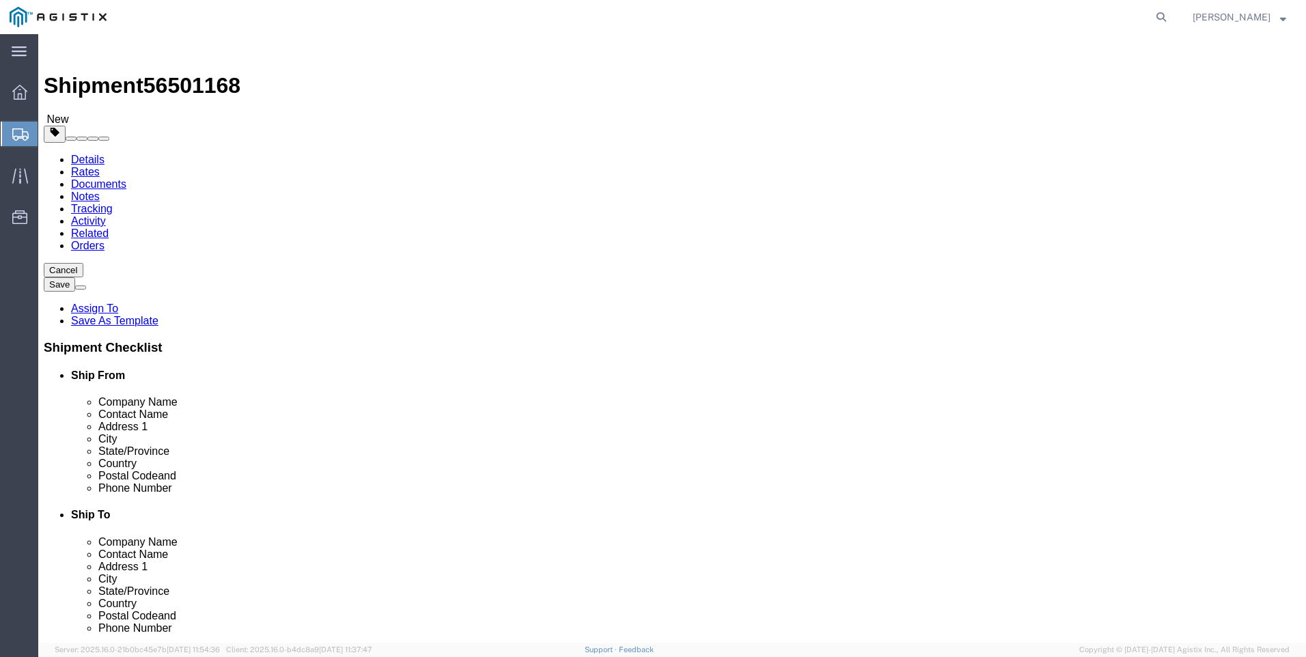
type input "2"
click input "text"
type input "43"
type input "29"
type input "22"
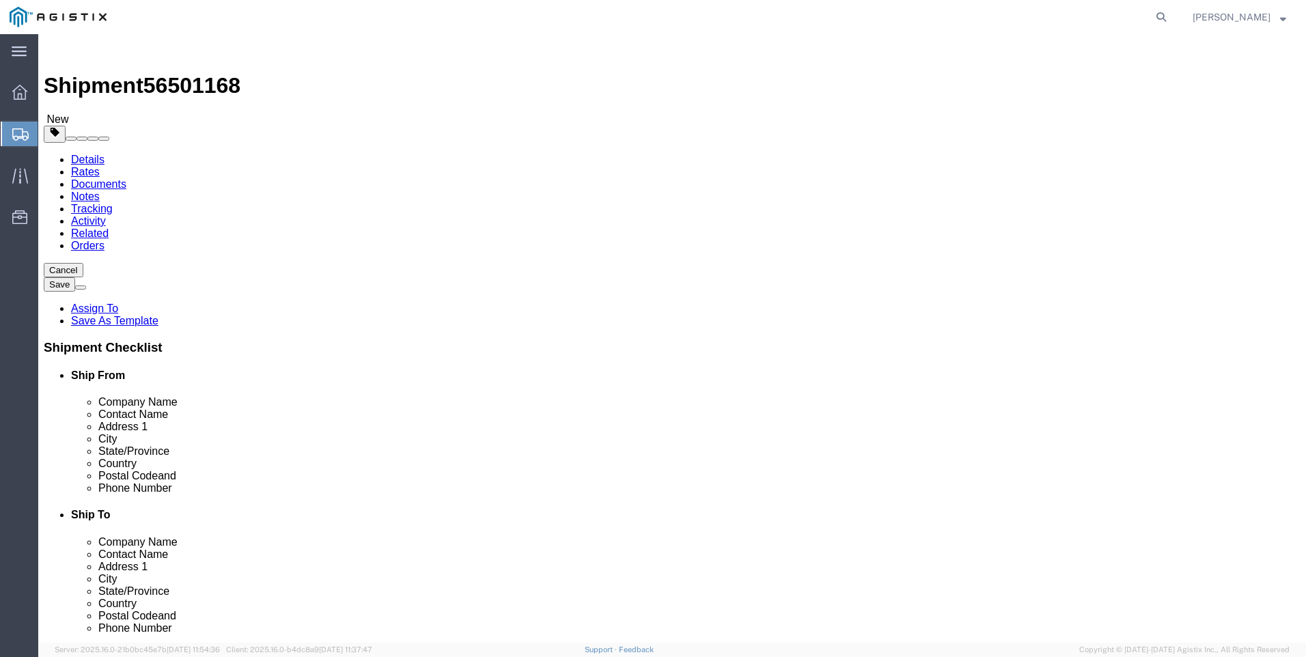
drag, startPoint x: 217, startPoint y: 337, endPoint x: 181, endPoint y: 339, distance: 36.3
click div "0.00 Select kgs lbs"
type input "112"
click link "Add Package"
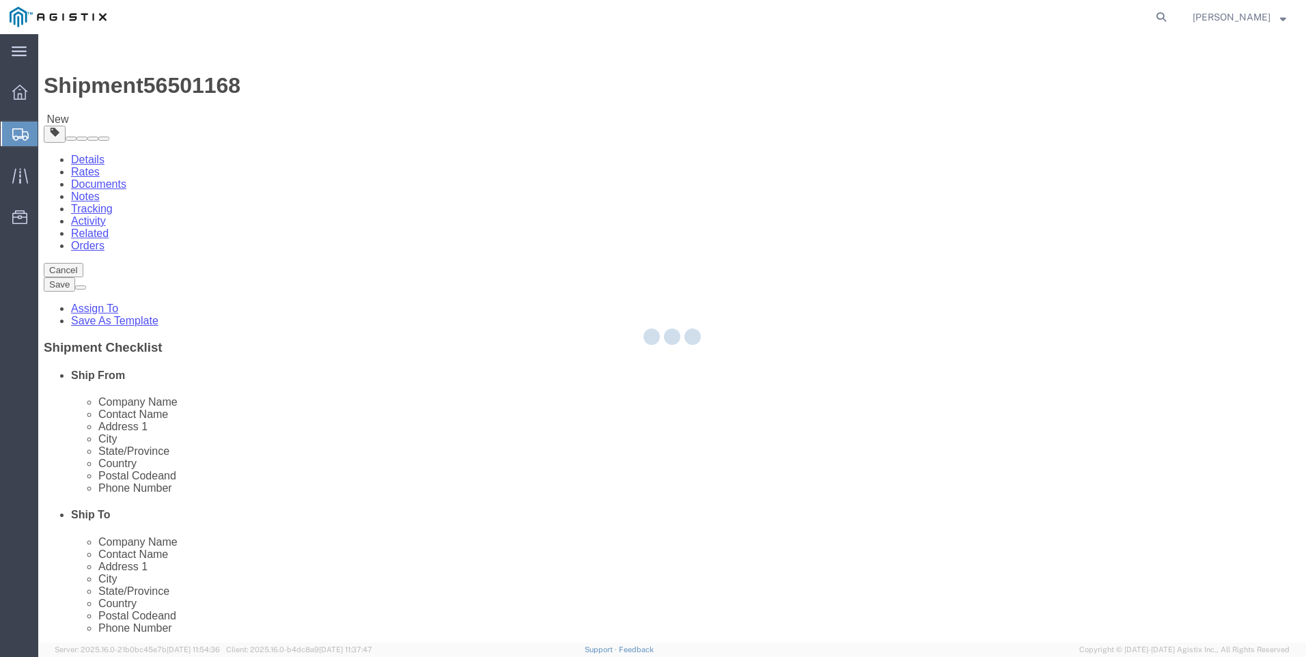
select select "PSNS"
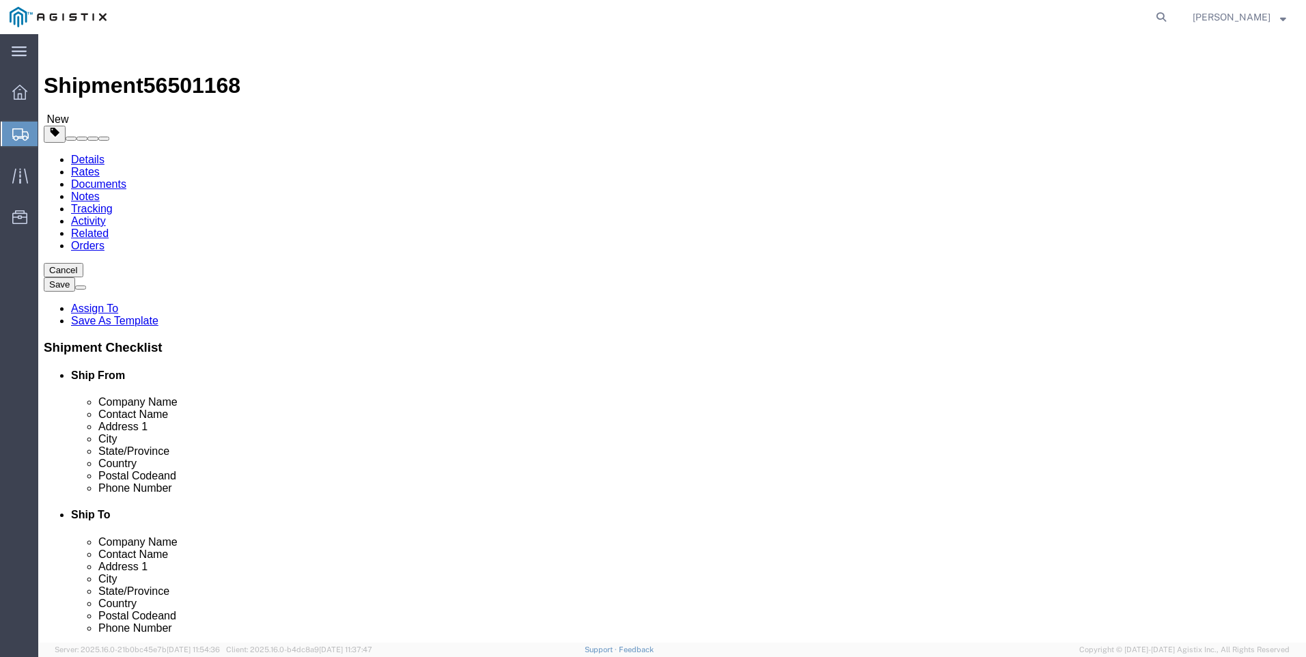
click select "Select Bale(s) Basket(s) Bolt(s) Bottle(s) Buckets Bulk Bundle(s) Can(s) Cardbo…"
select select "PONS"
click select "Select Bale(s) Basket(s) Bolt(s) Bottle(s) Buckets Bulk Bundle(s) Can(s) Cardbo…"
click input "text"
type input "1"
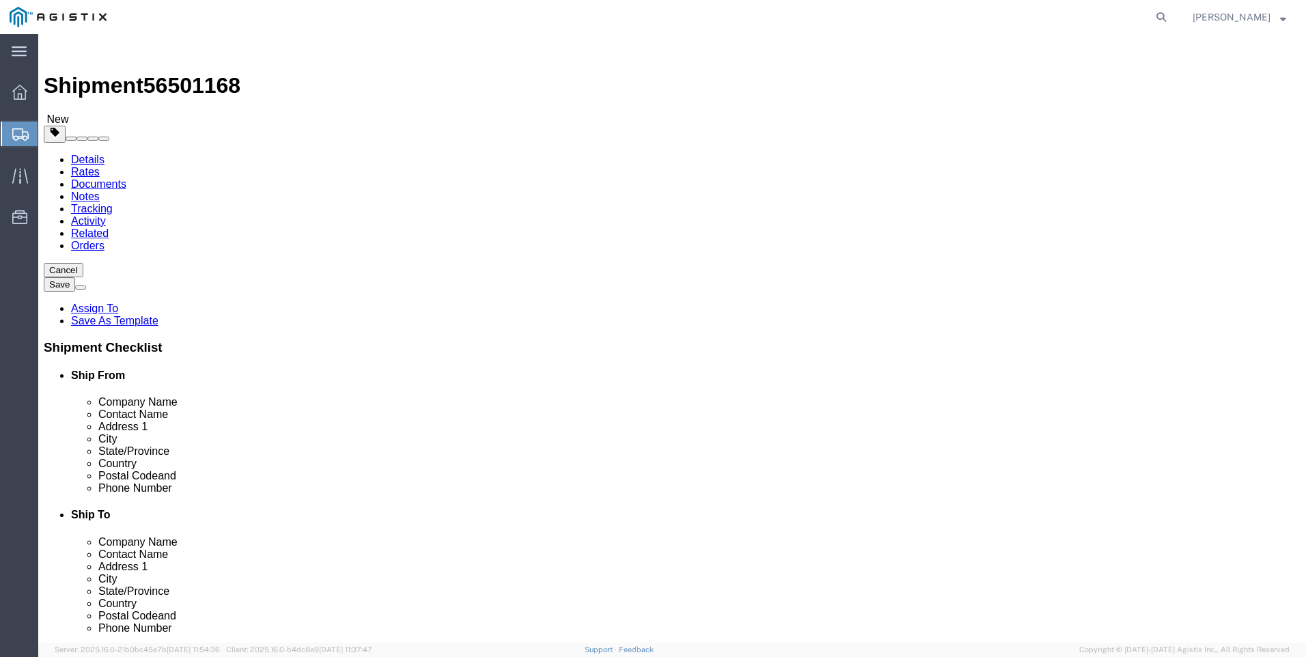
click input "text"
type input "36"
type input "33"
type input "92"
drag, startPoint x: 702, startPoint y: 338, endPoint x: 662, endPoint y: 338, distance: 40.3
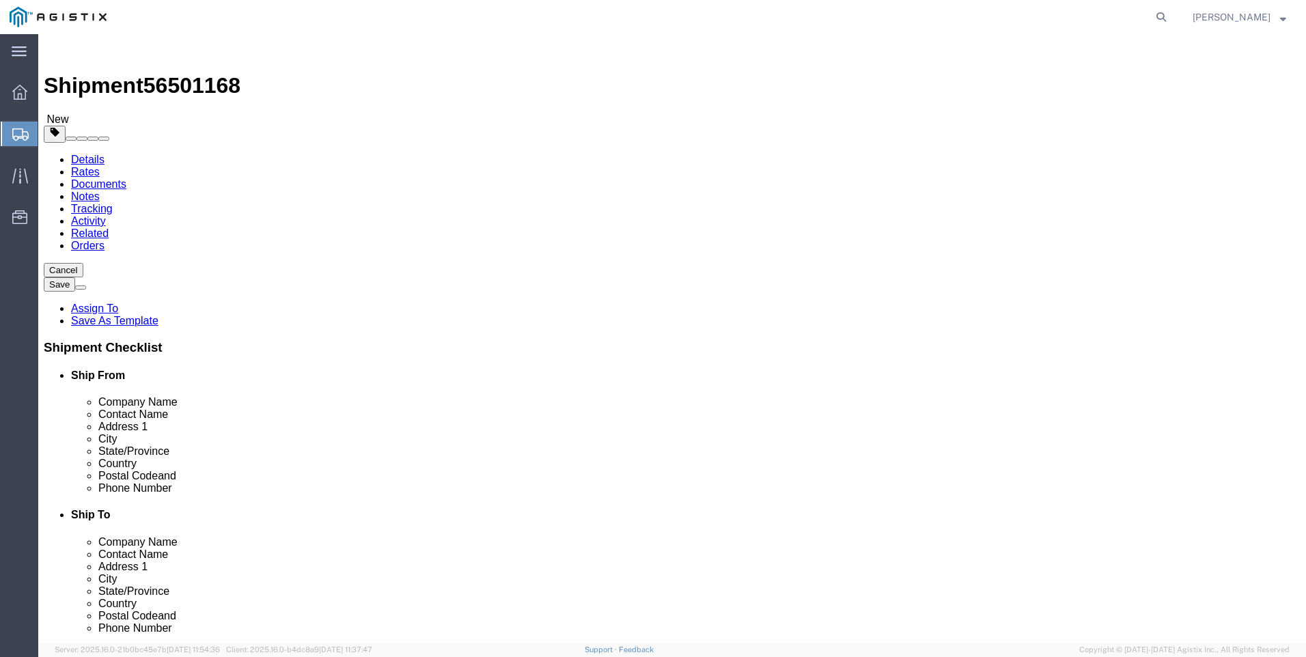
click div "Weight 0.00 Select kgs lbs Ship. t°"
type input "178"
click ul
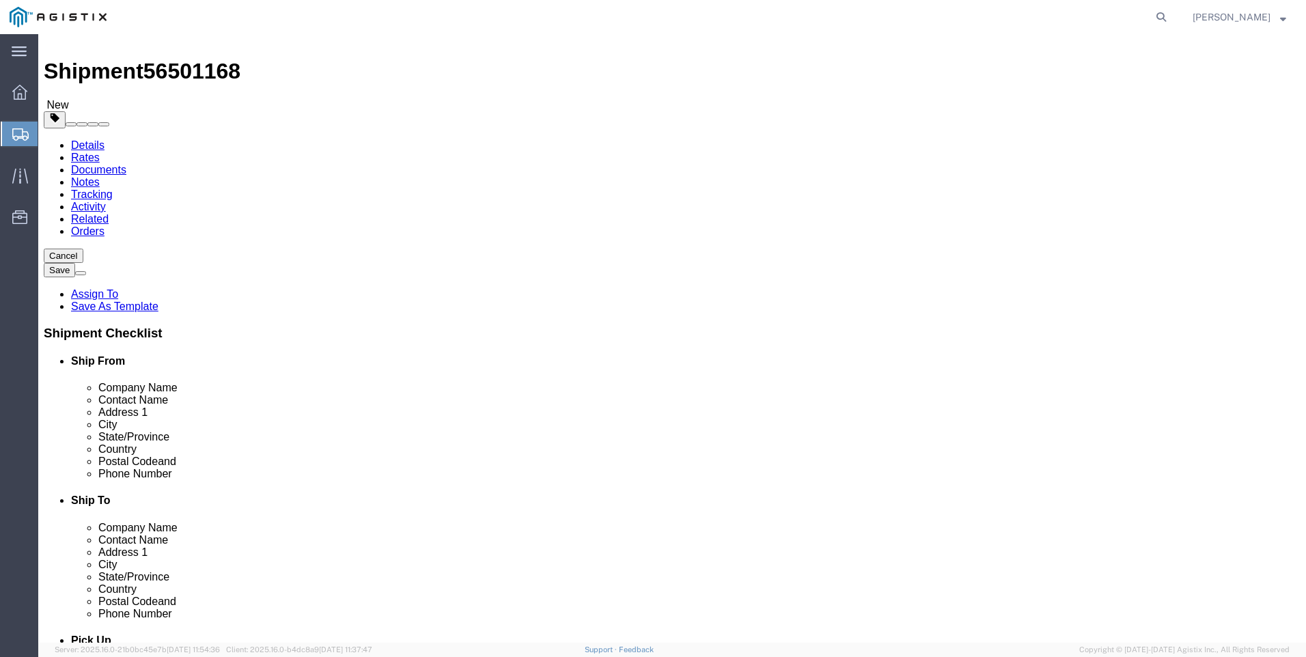
click button "Continue"
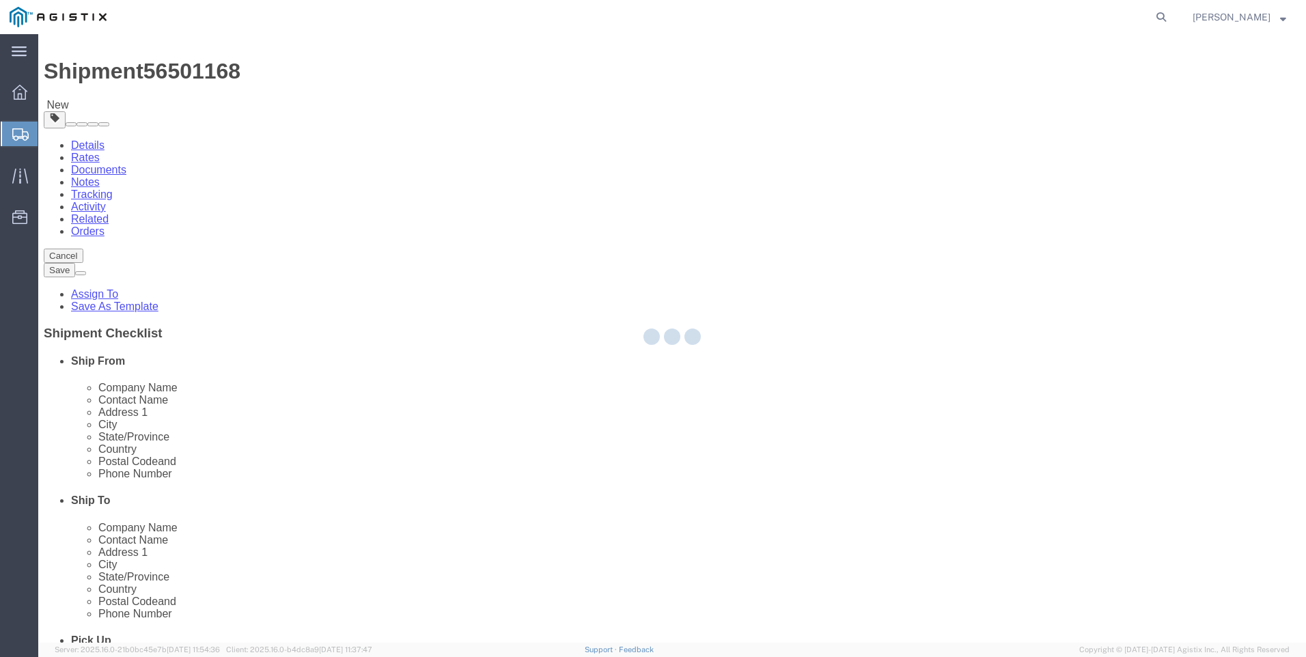
select select
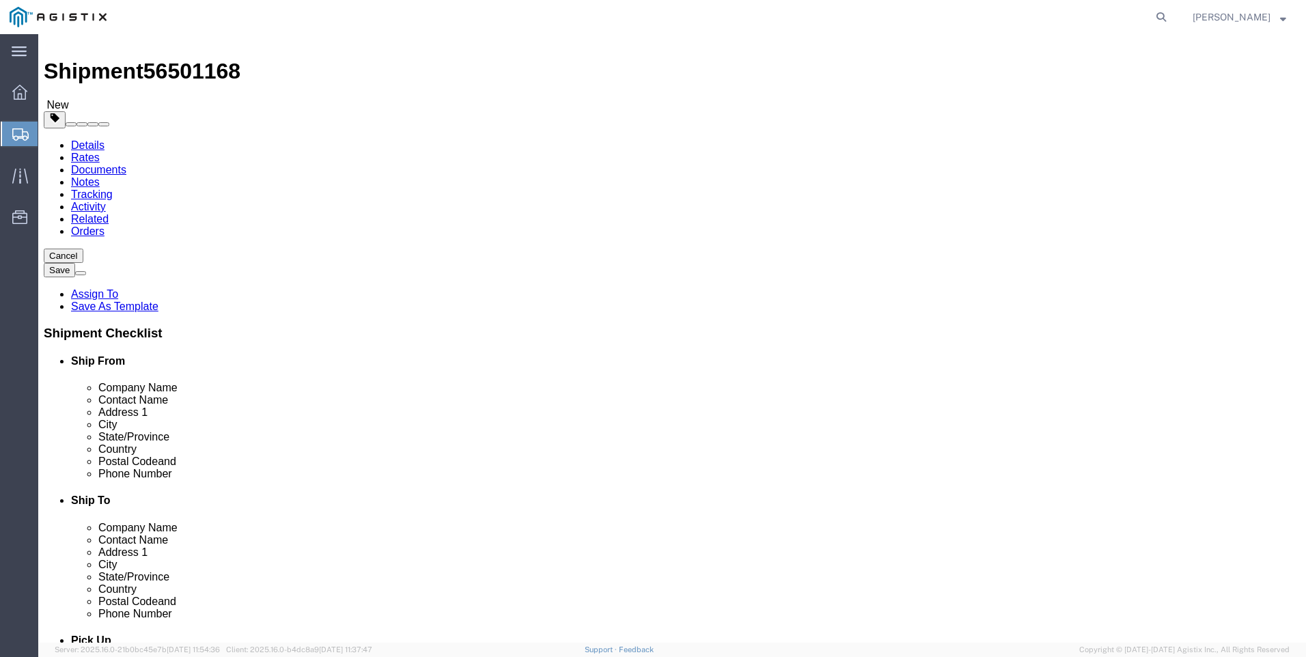
click span "button"
click div "Manage special services Handling Options Hold at Location Return Info Service O…"
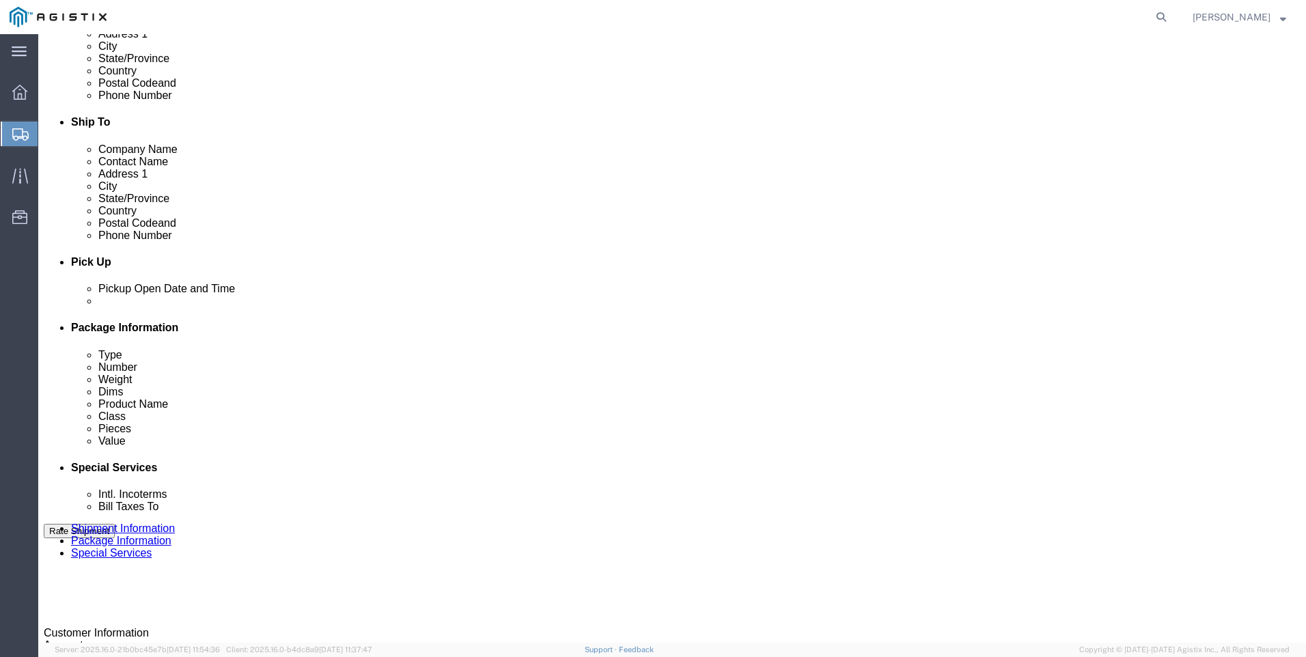
scroll to position [424, 0]
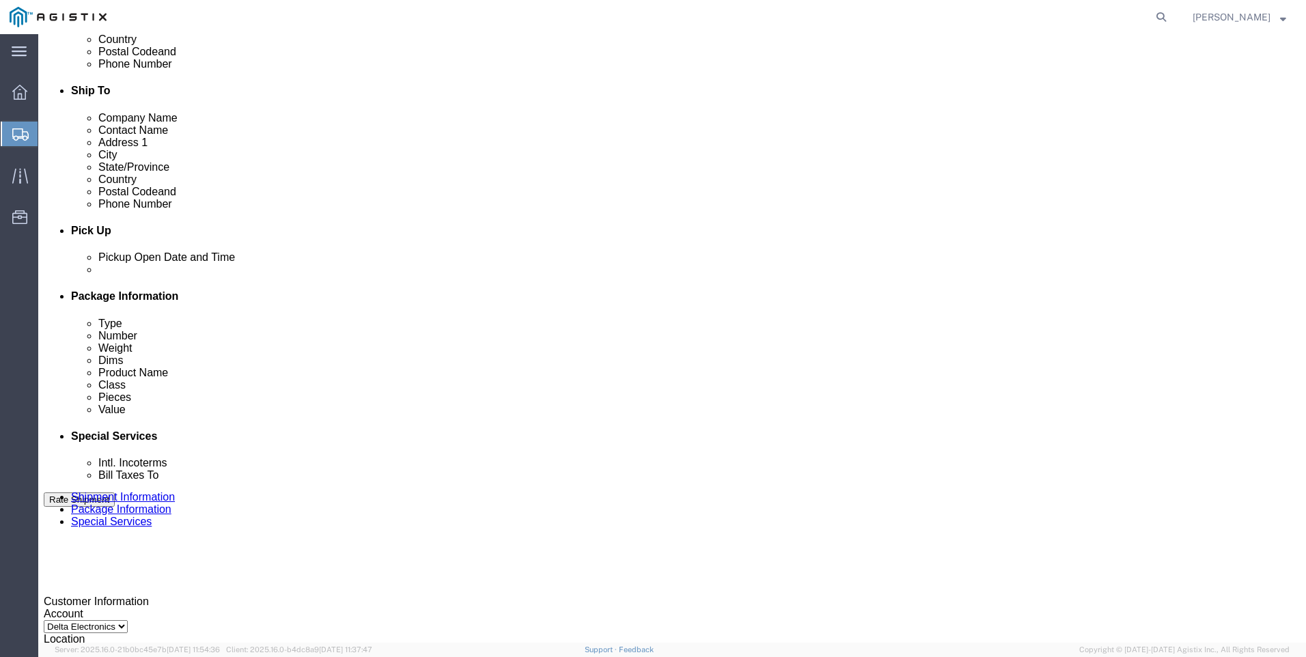
click select "Select Buyer Cost Center Department Operations Number Order Number Sales Person"
click div "Cost Center Select Buyer Cost Center Department Operations Number Order Number …"
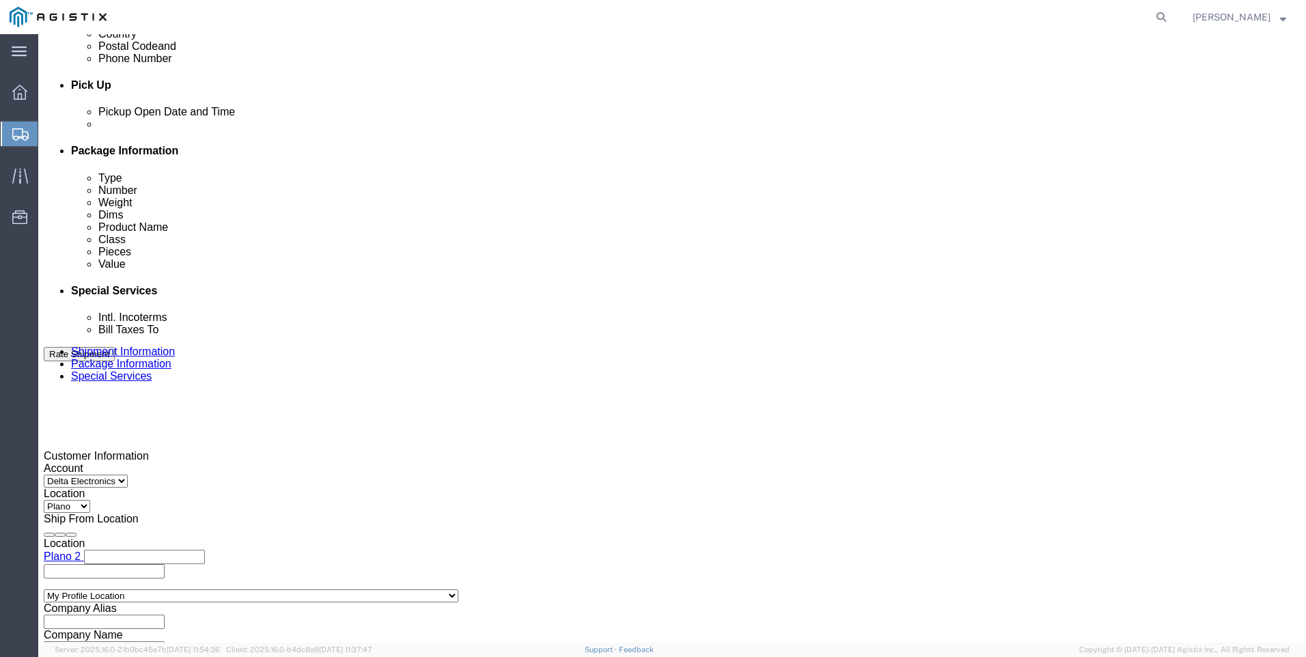
scroll to position [561, 0]
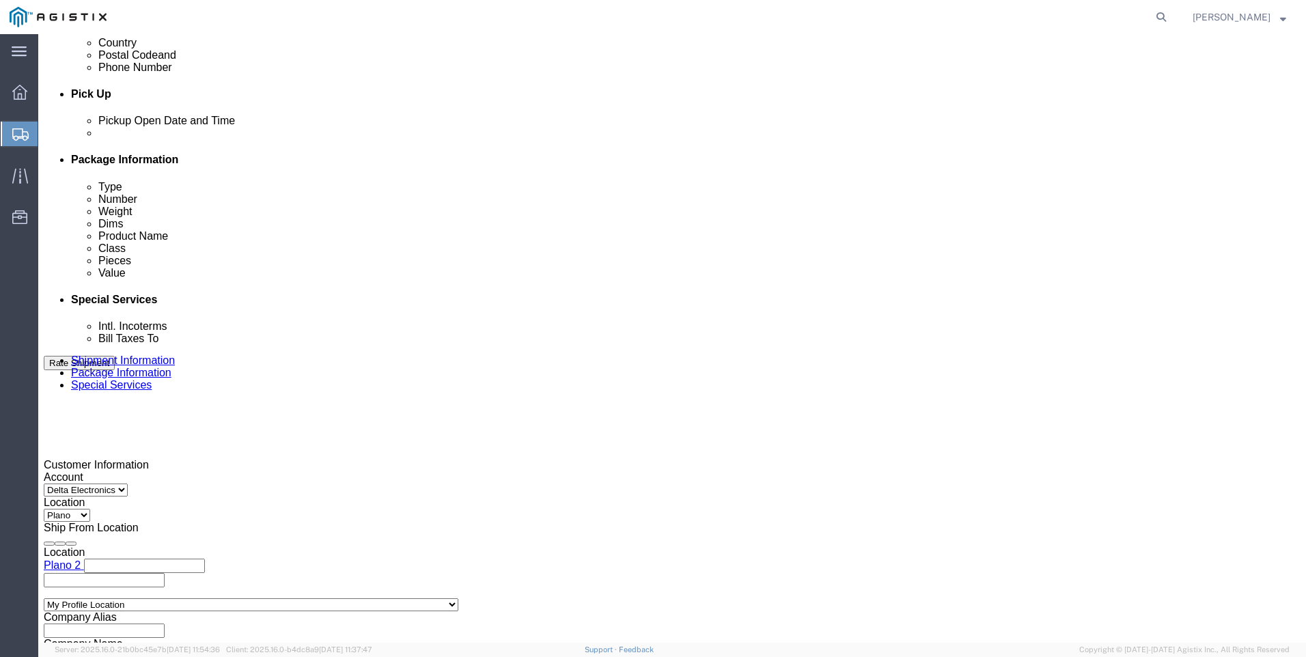
click div "Billing Location Select Select My Profile Location Plano Plano 2 Reason for Exp…"
click select "Select Gift Personal Effects Repair/Warranty Return Sample Sold Temporary/Not S…"
click div "Manage special services Handling Options Hold at Location Return Info Service O…"
click select "Select Buyer Cost Center Department Operations Number Order Number Sales Person"
select select "BUYER"
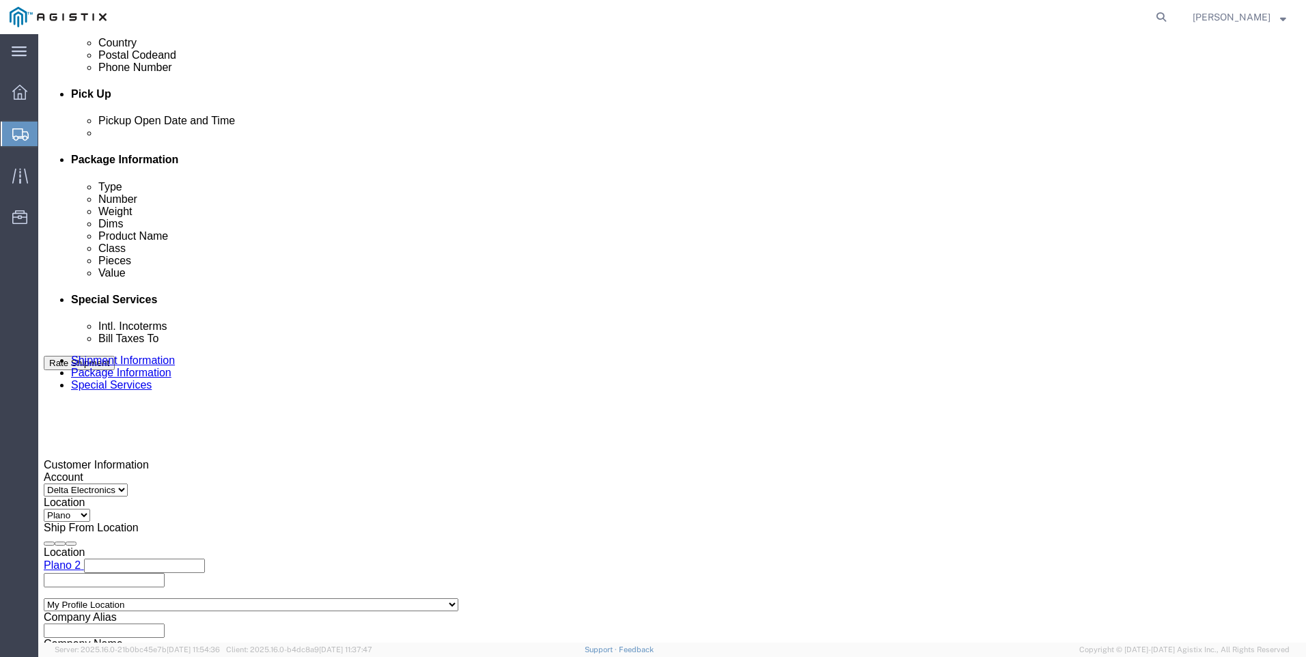
click select "Select Buyer Cost Center Department Operations Number Order Number Sales Person"
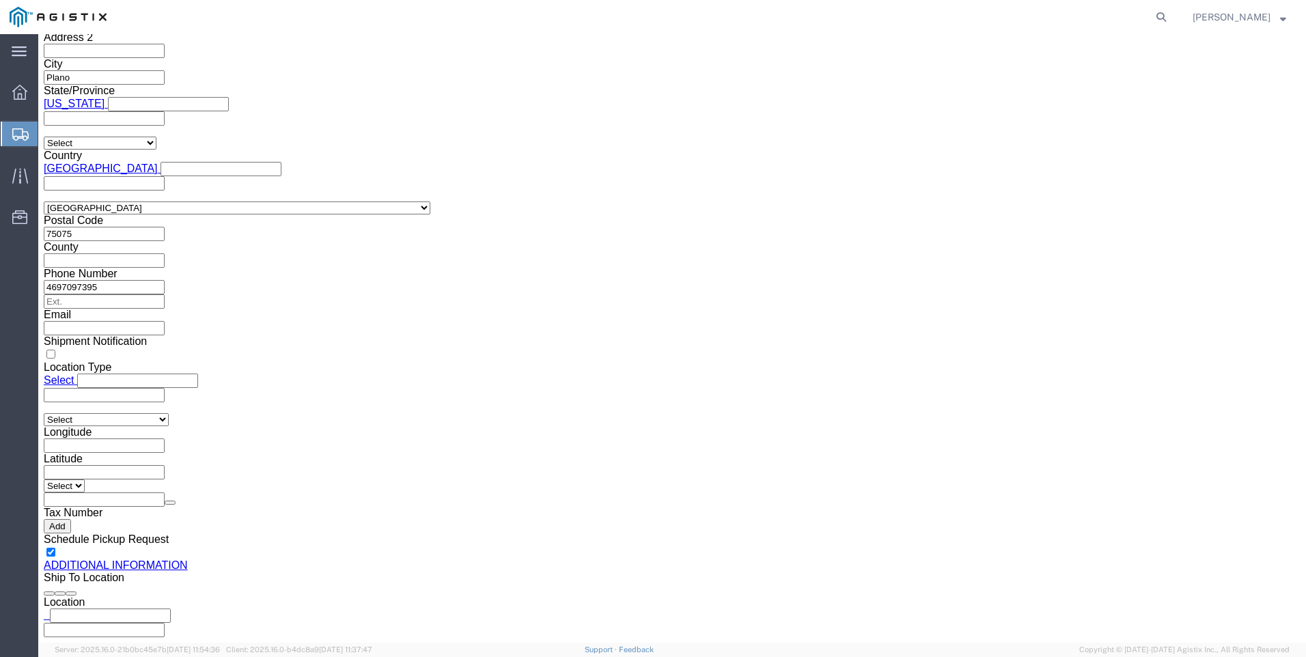
scroll to position [1043, 0]
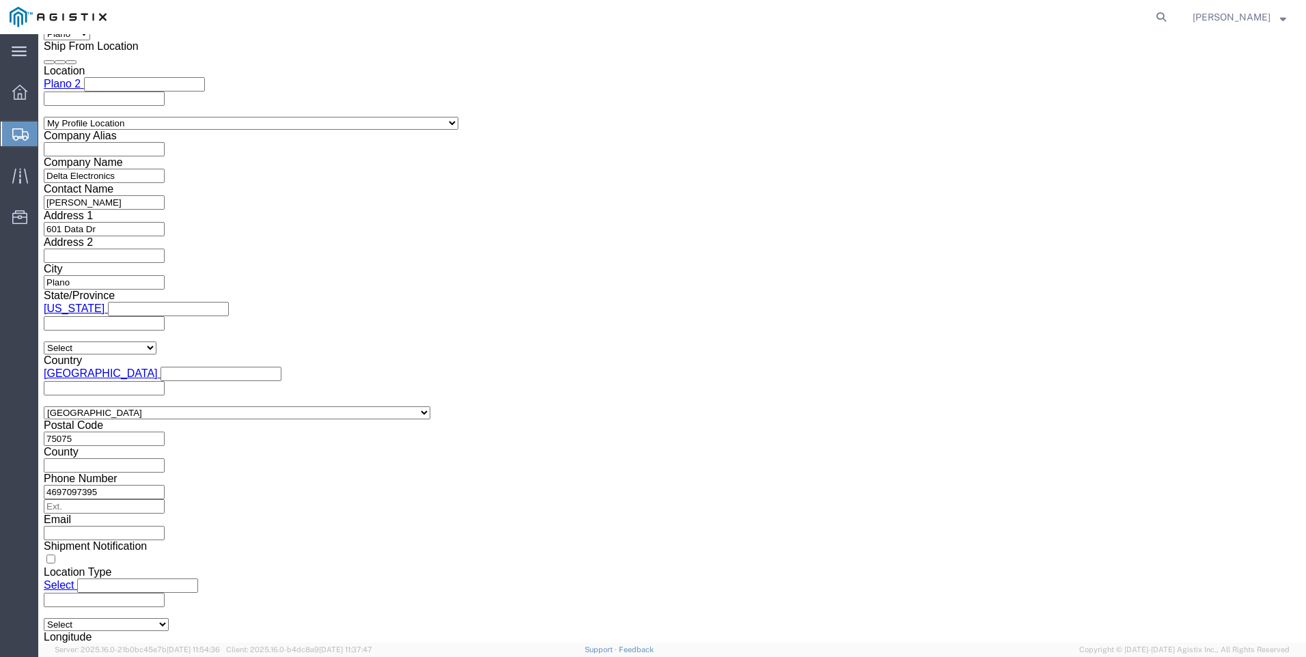
click button "Rate Shipment"
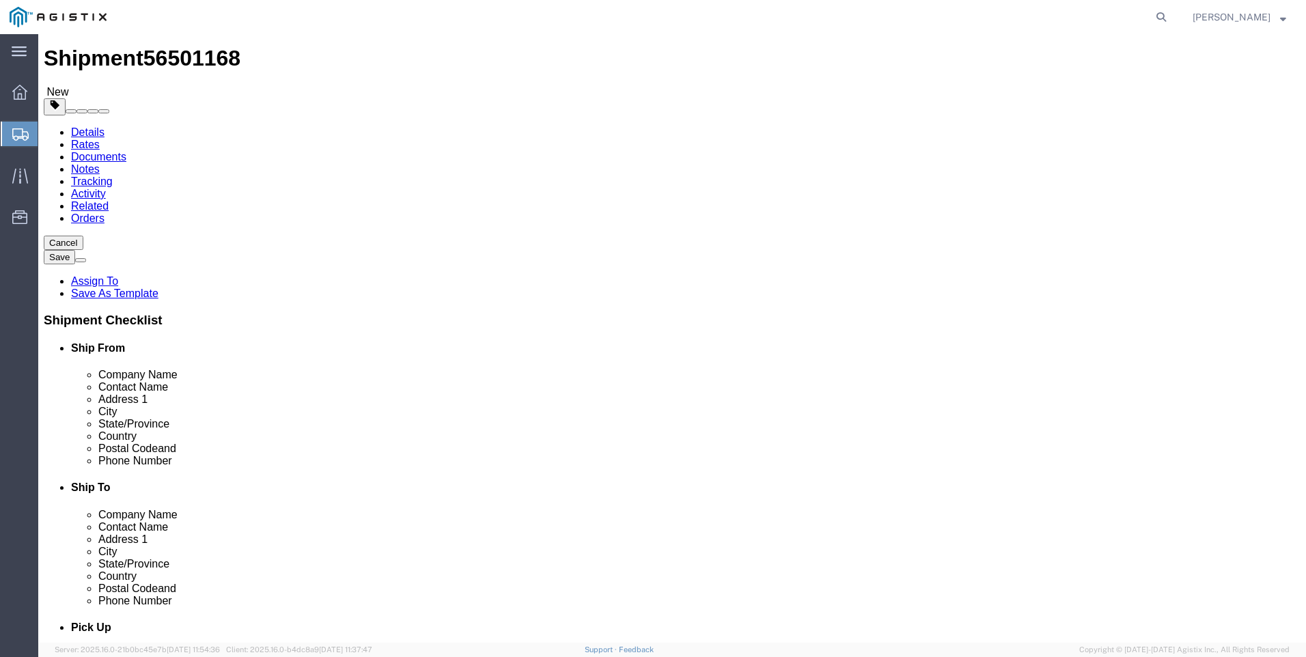
scroll to position [0, 0]
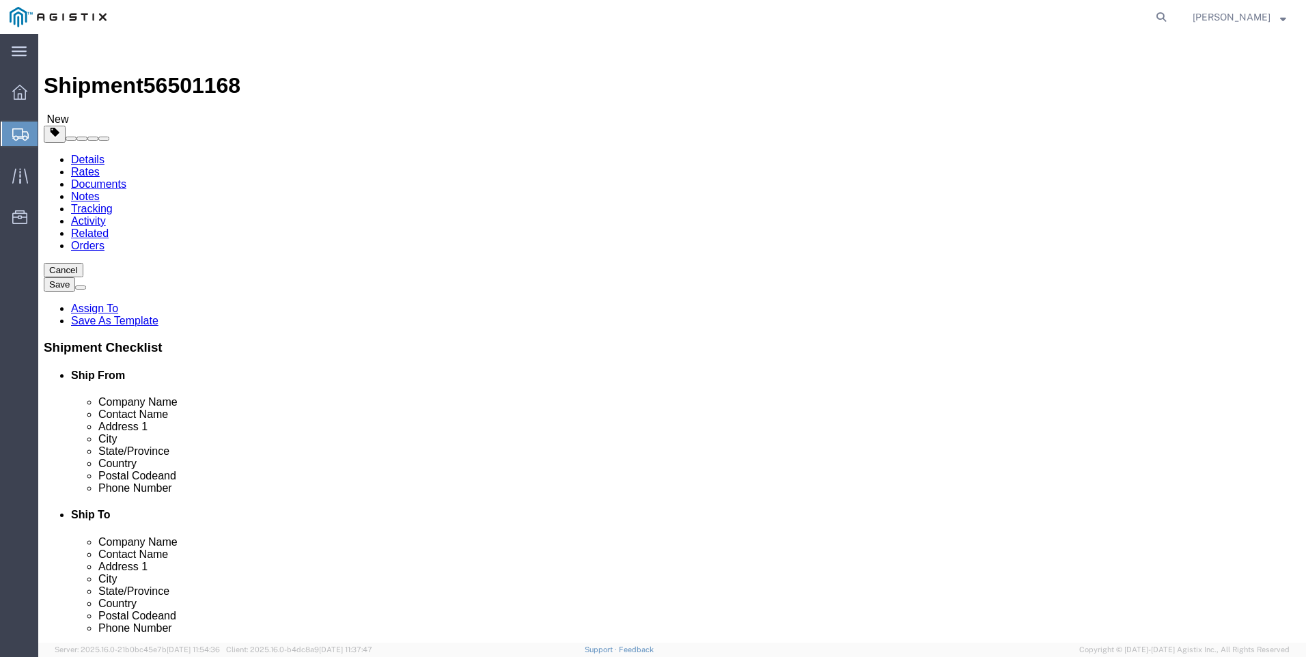
click icon
click input "Ship To Location / Contact Name : This field is required."
type input "[PERSON_NAME]"
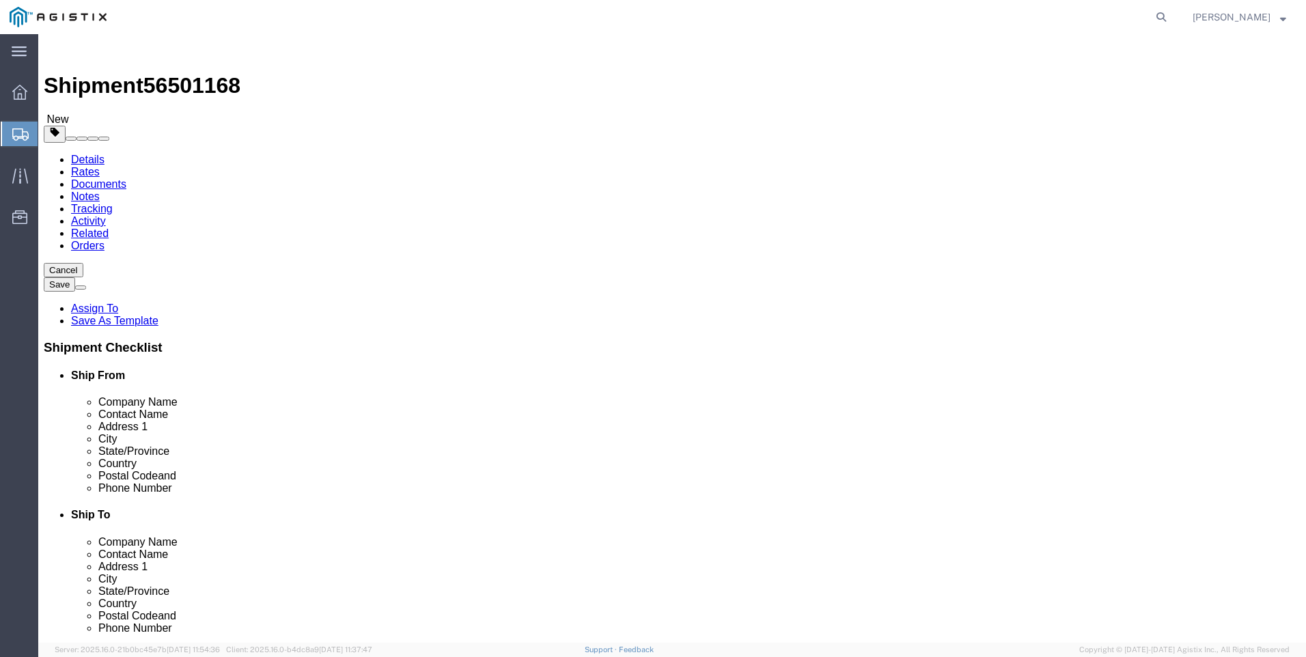
drag, startPoint x: 720, startPoint y: 394, endPoint x: 627, endPoint y: 390, distance: 92.3
click div "Contact Name [PERSON_NAME]"
click input "Ship To Location / Contact Name : This field is required."
paste input "[PERSON_NAME]"
type input "[PERSON_NAME]"
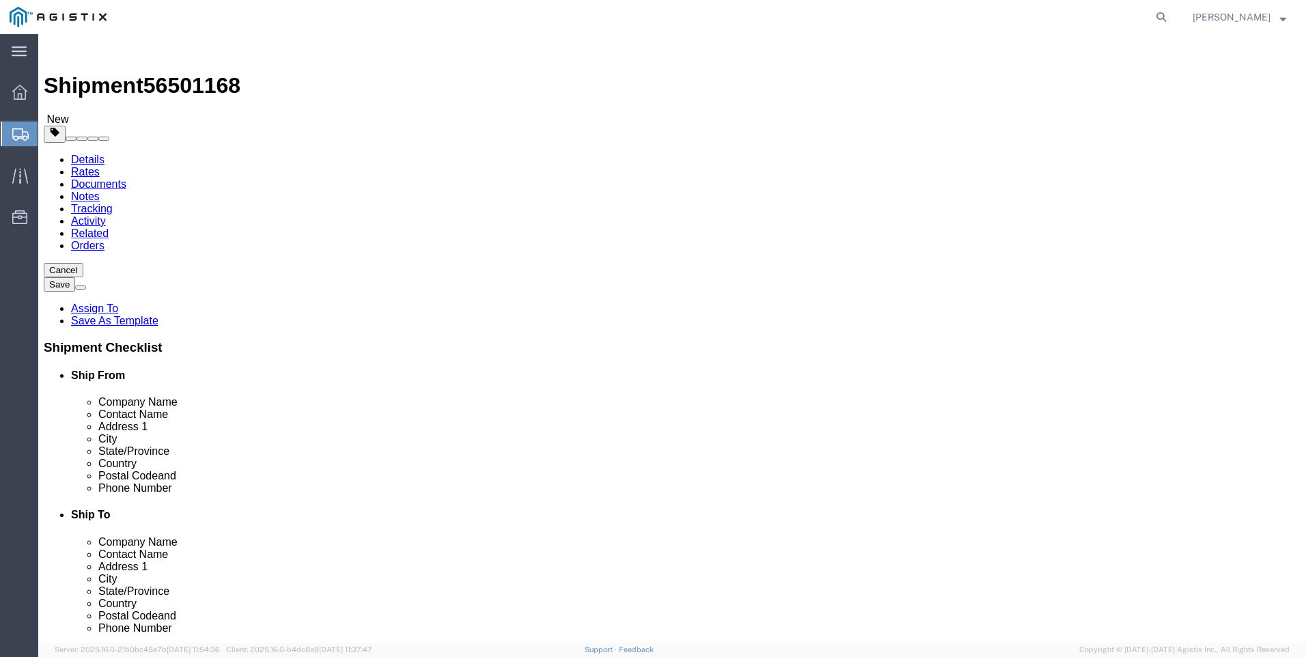
click button "Rate Shipment"
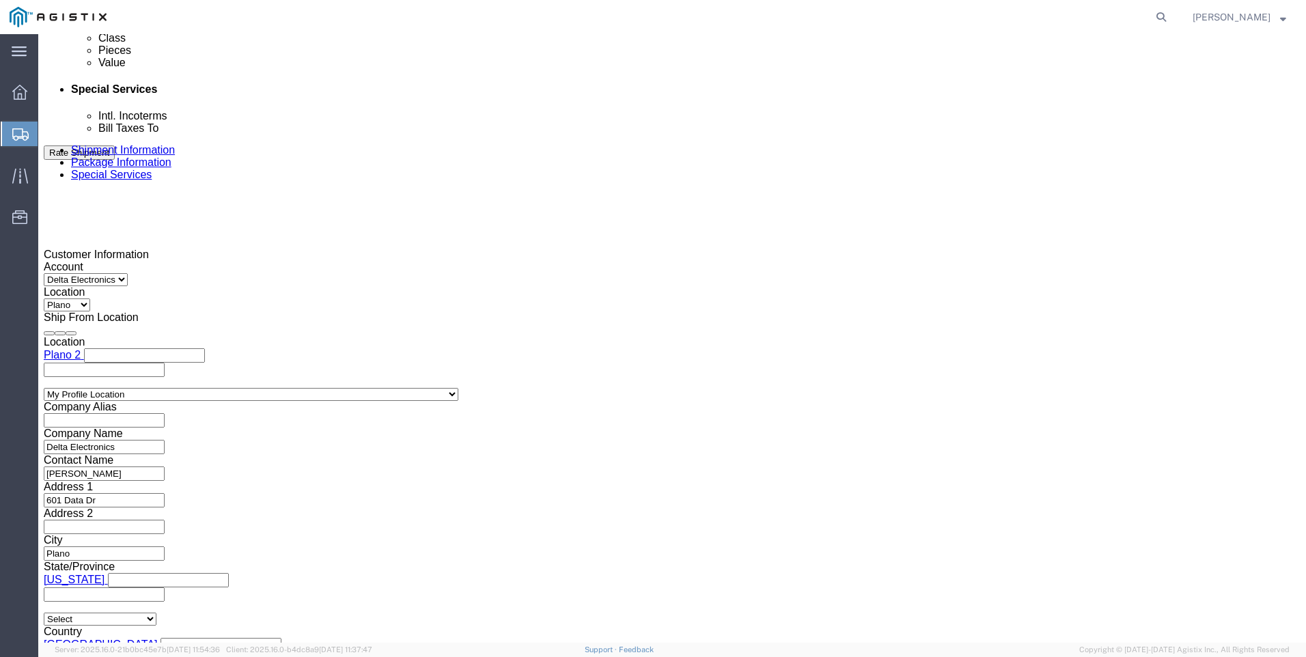
scroll to position [782, 0]
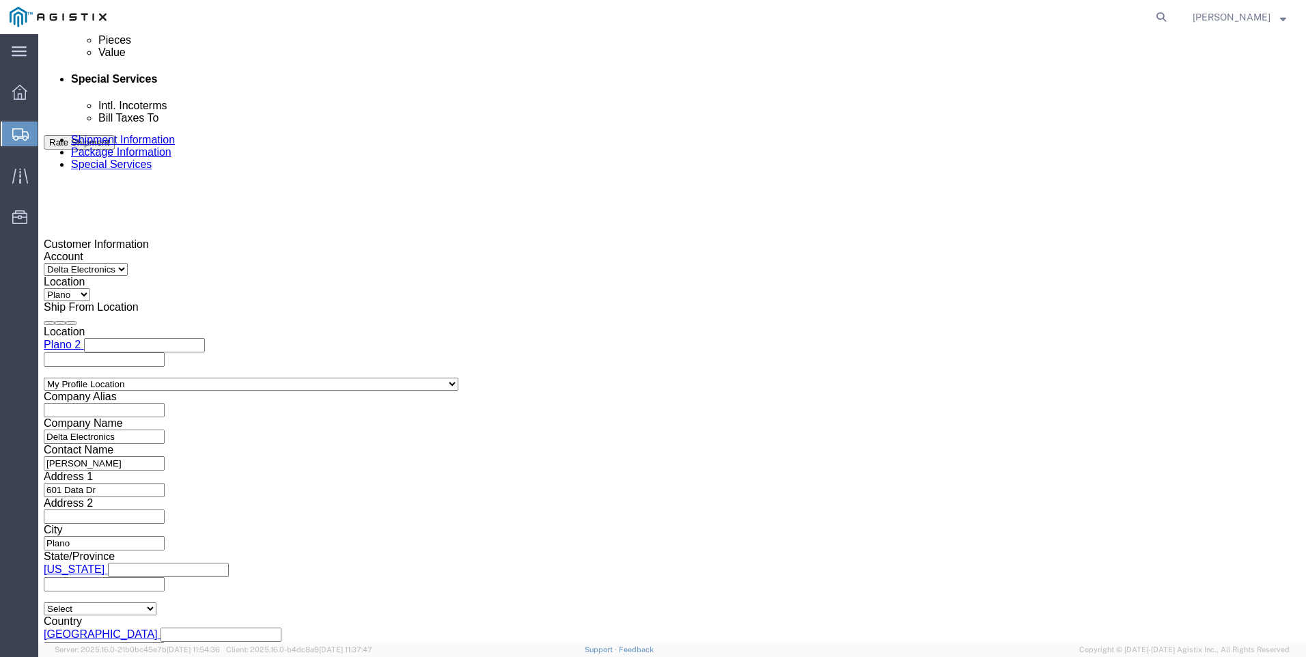
click button "Continue"
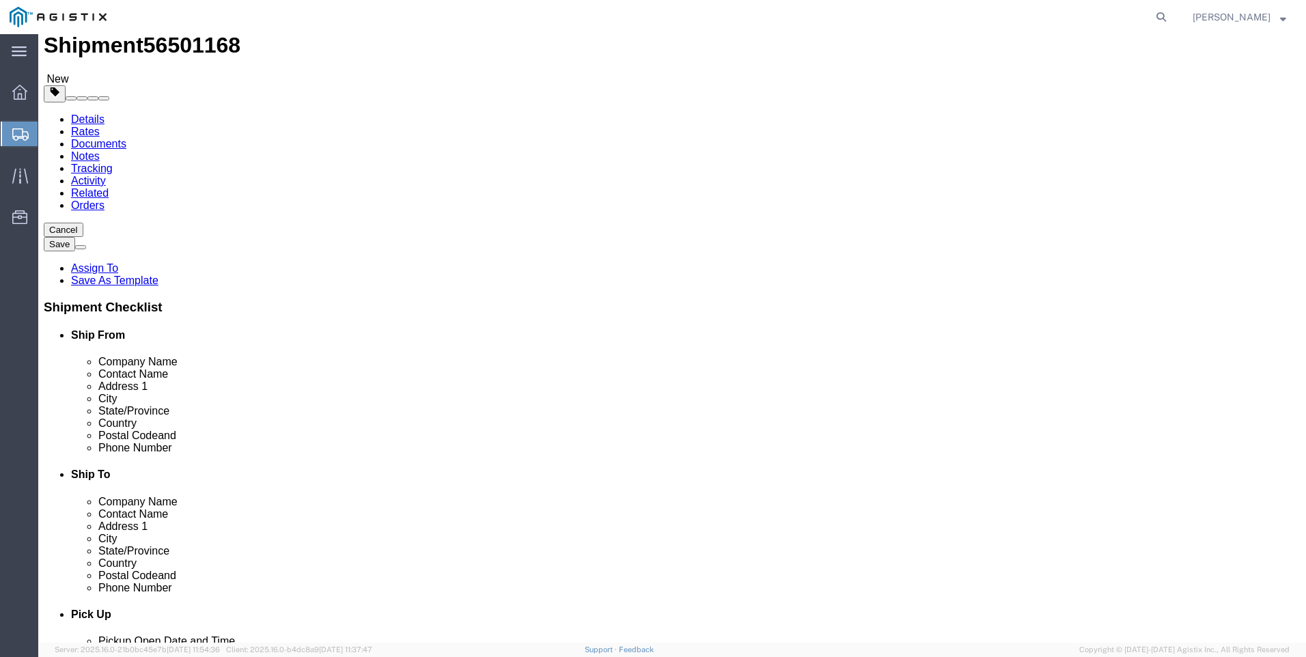
click button "Continue"
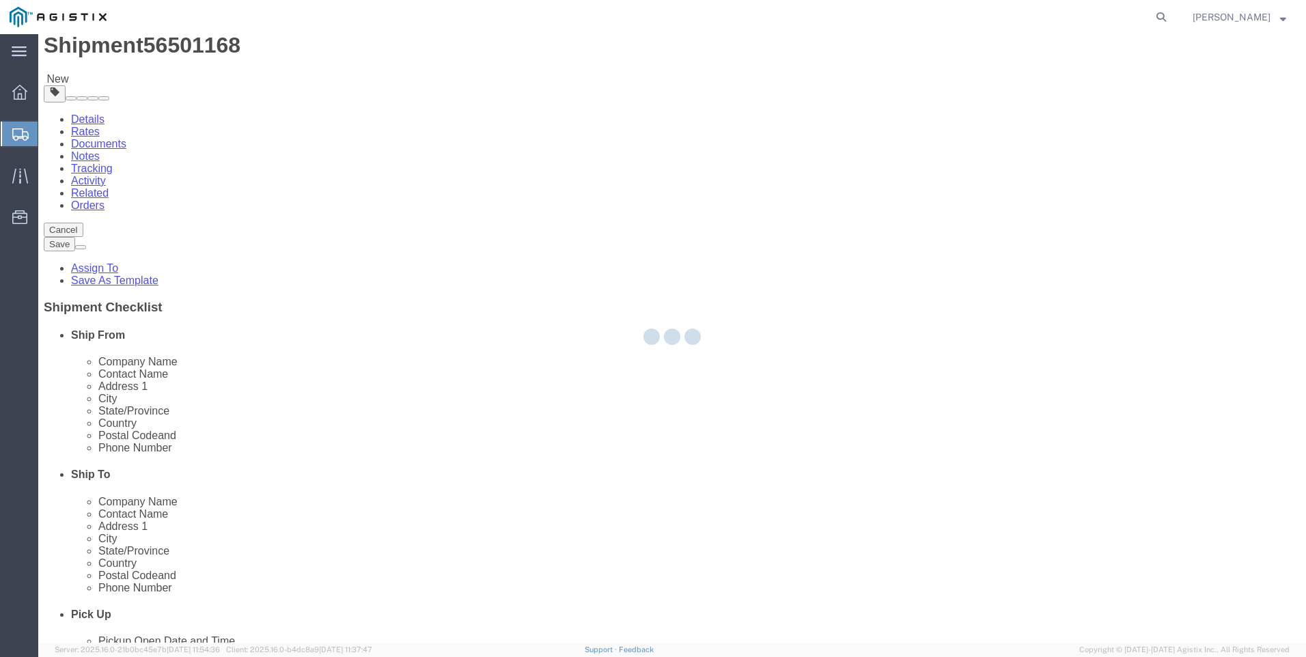
select select
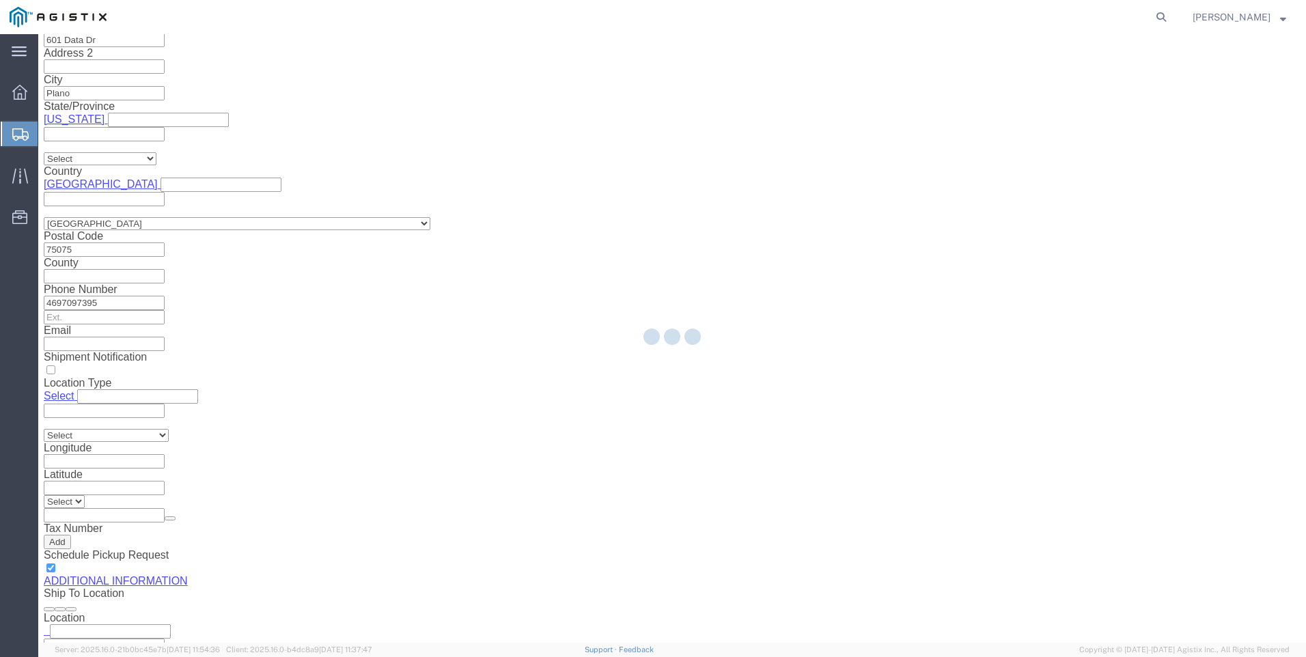
scroll to position [1245, 0]
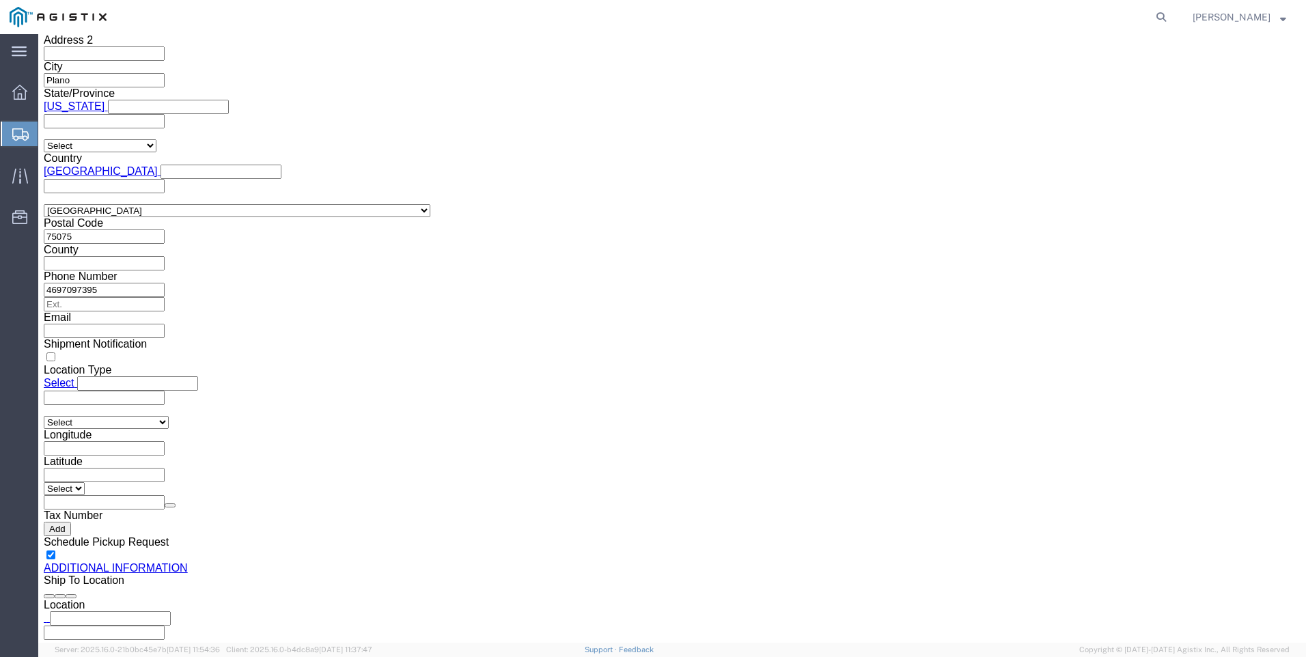
click button "Rate Shipment"
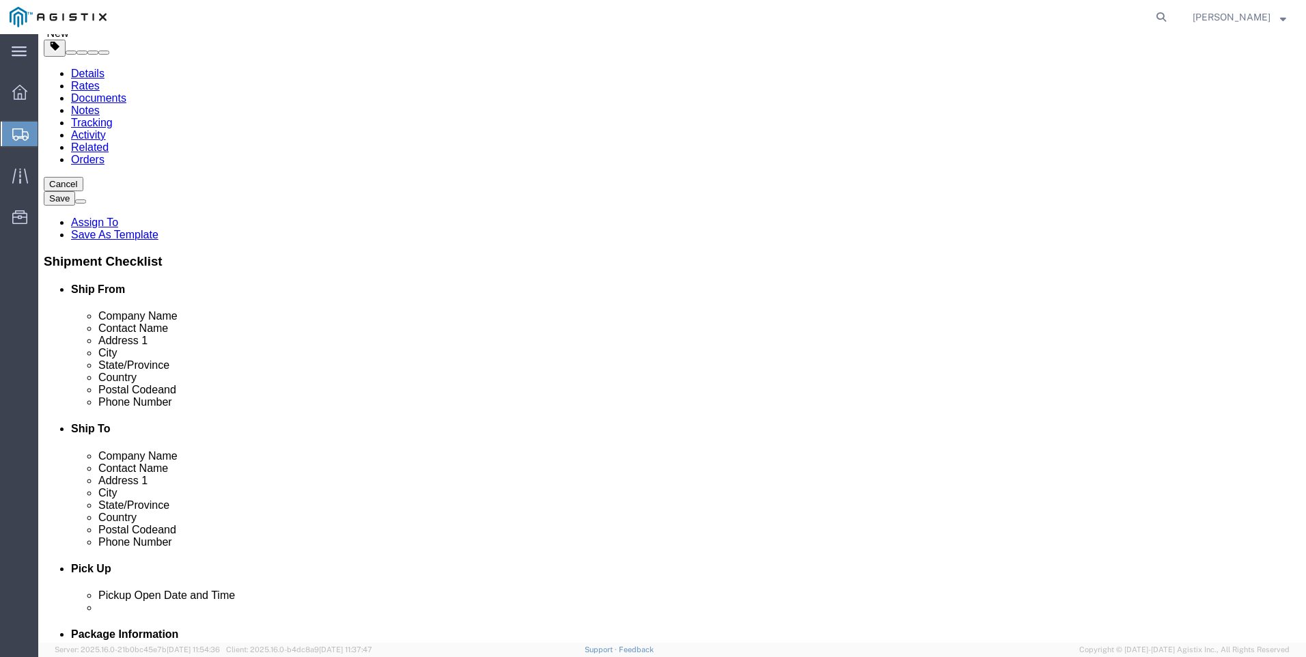
scroll to position [0, 0]
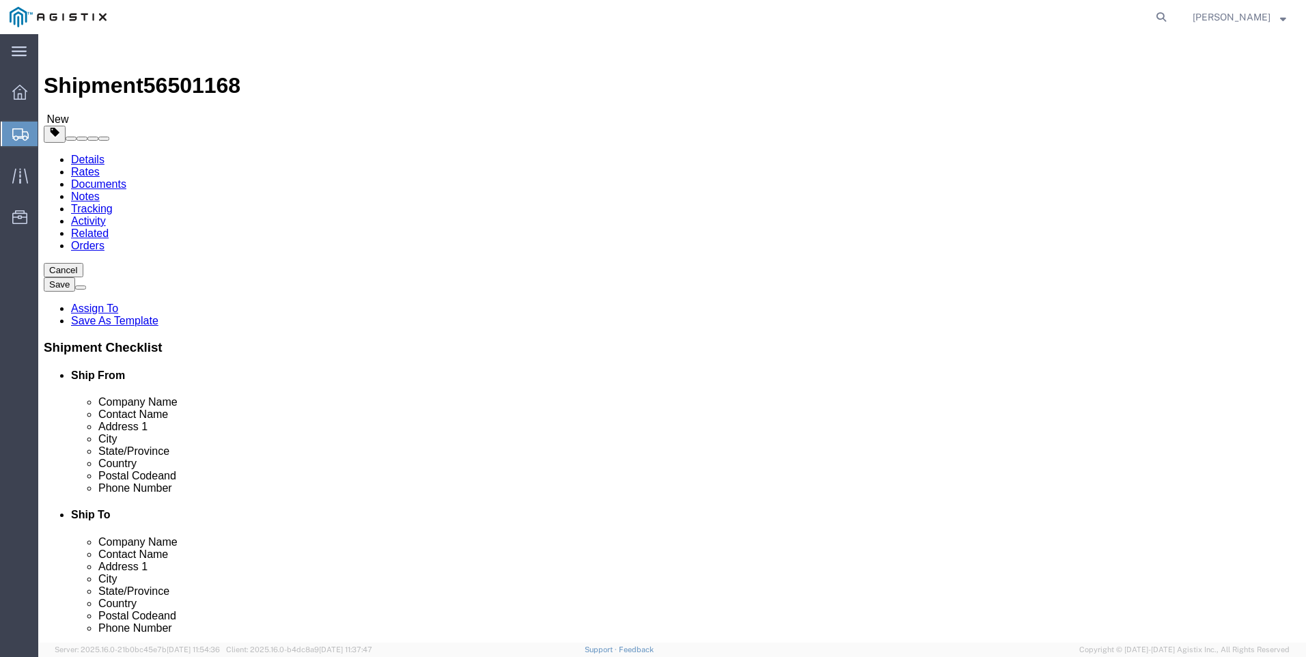
click icon
click span "button"
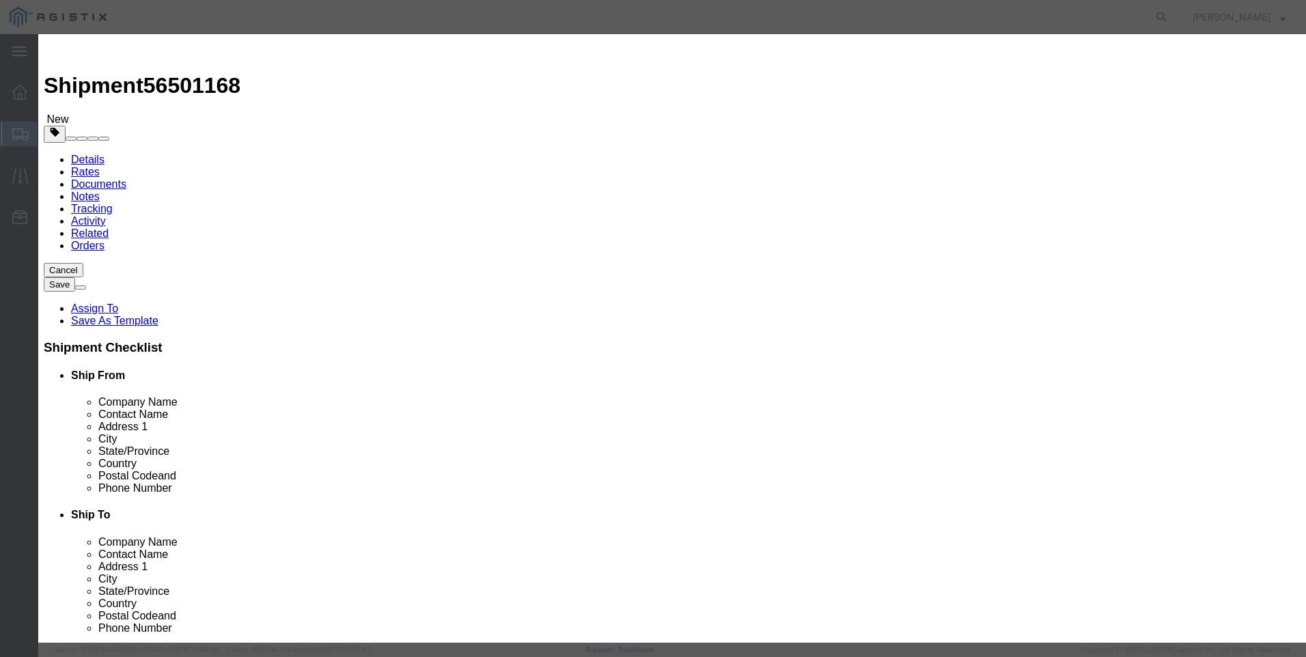
click button "Close"
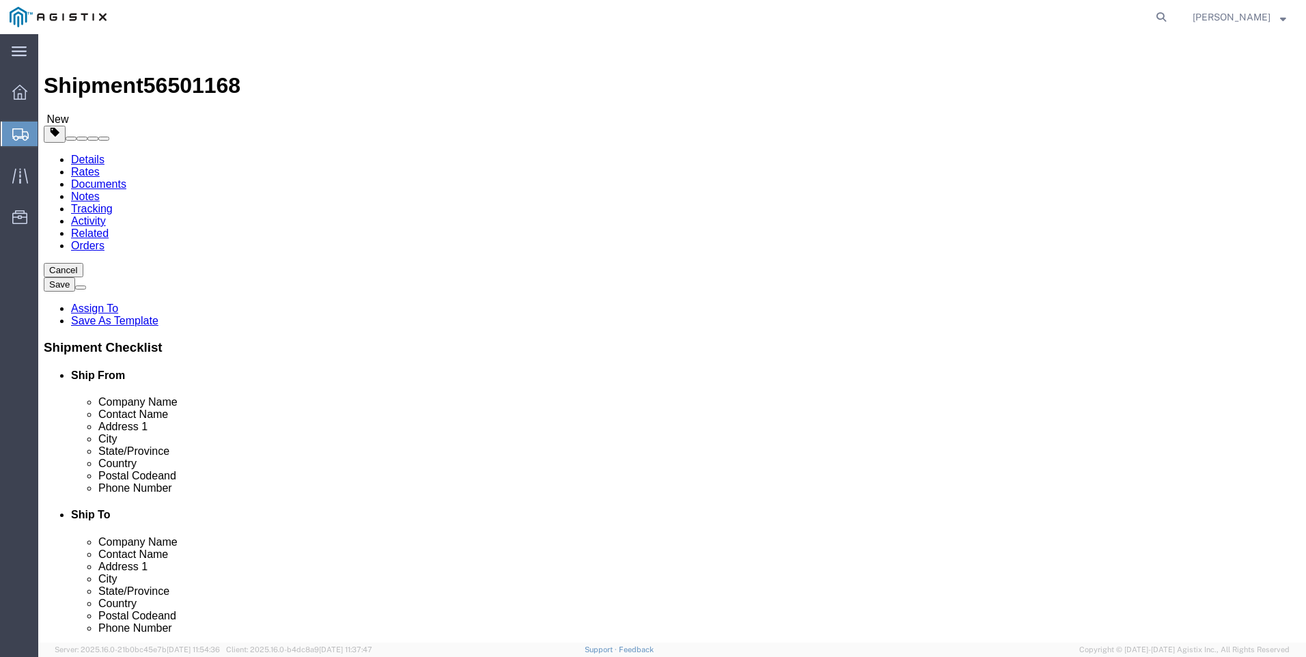
click button "Continue"
click icon
click button "Continue"
click button "Rate Shipment"
click icon
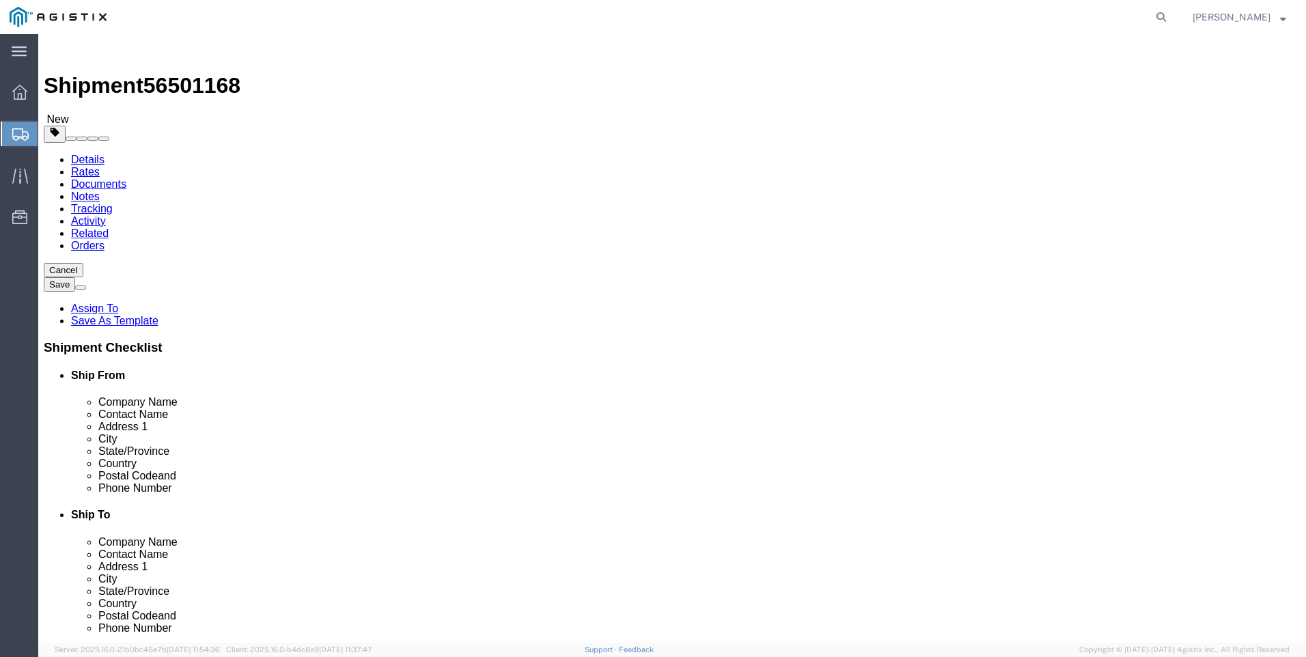
click span "button"
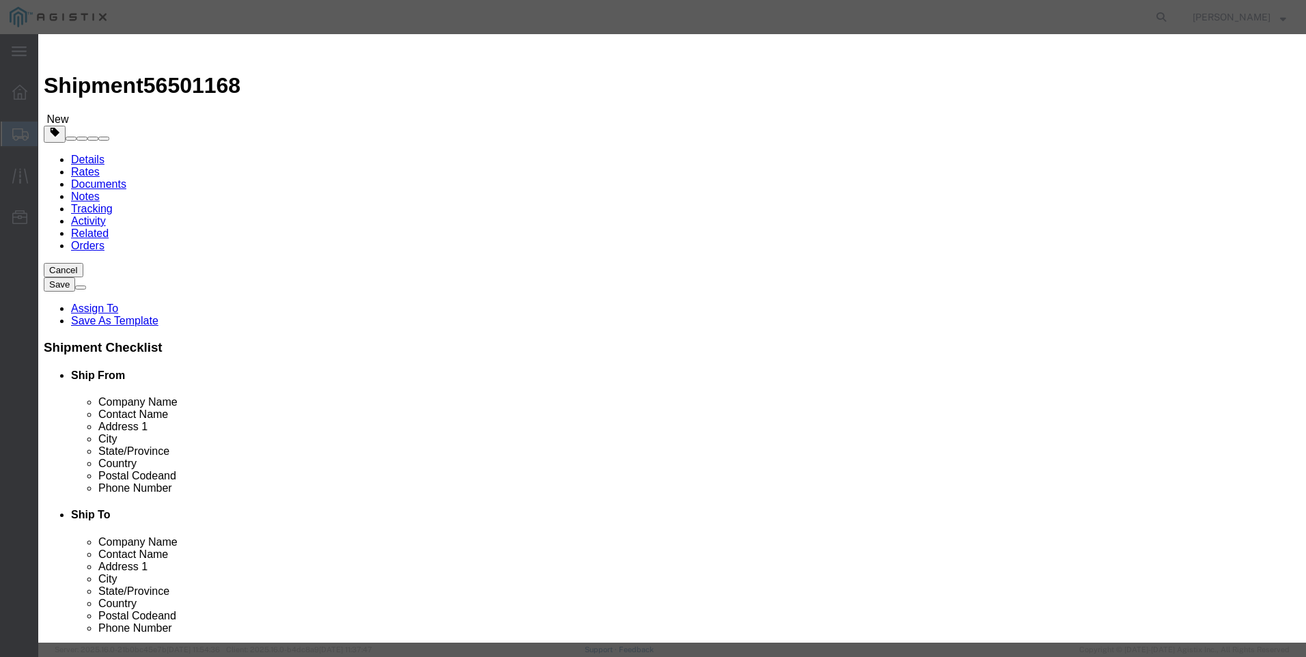
click input "text"
type input "Battery tray"
type input "2"
select select "USD"
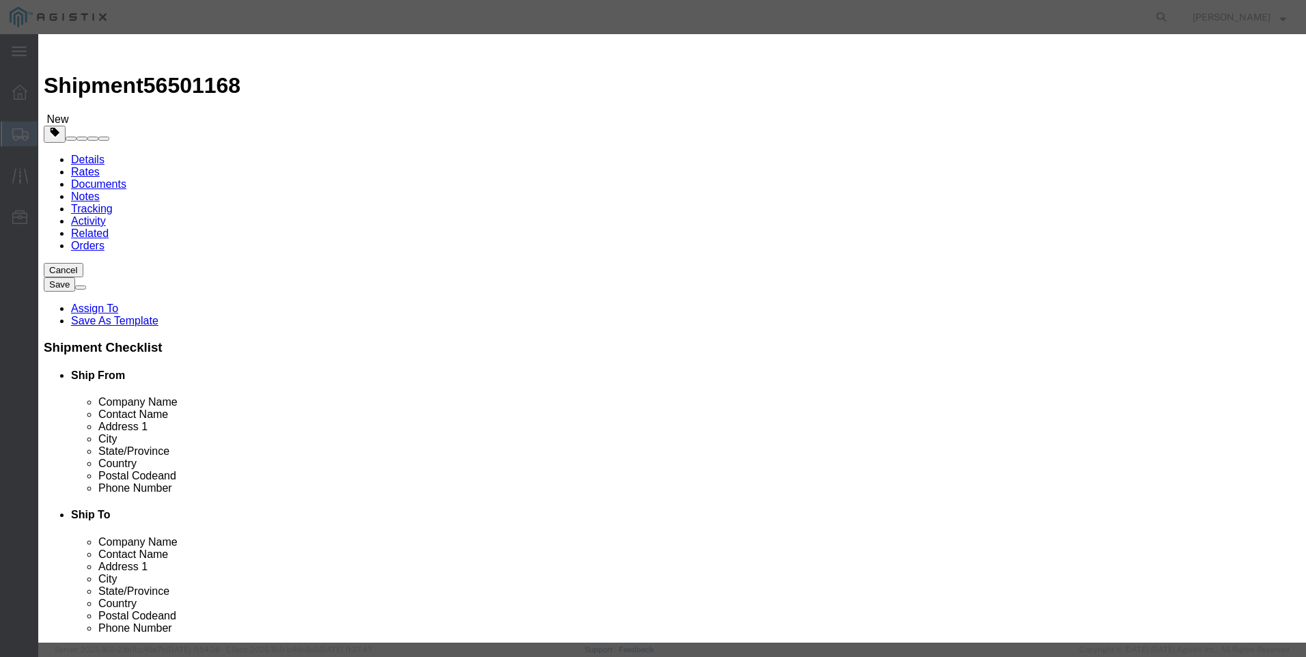
select select "125"
click input "text"
type input "217035"
click button "Save & Close"
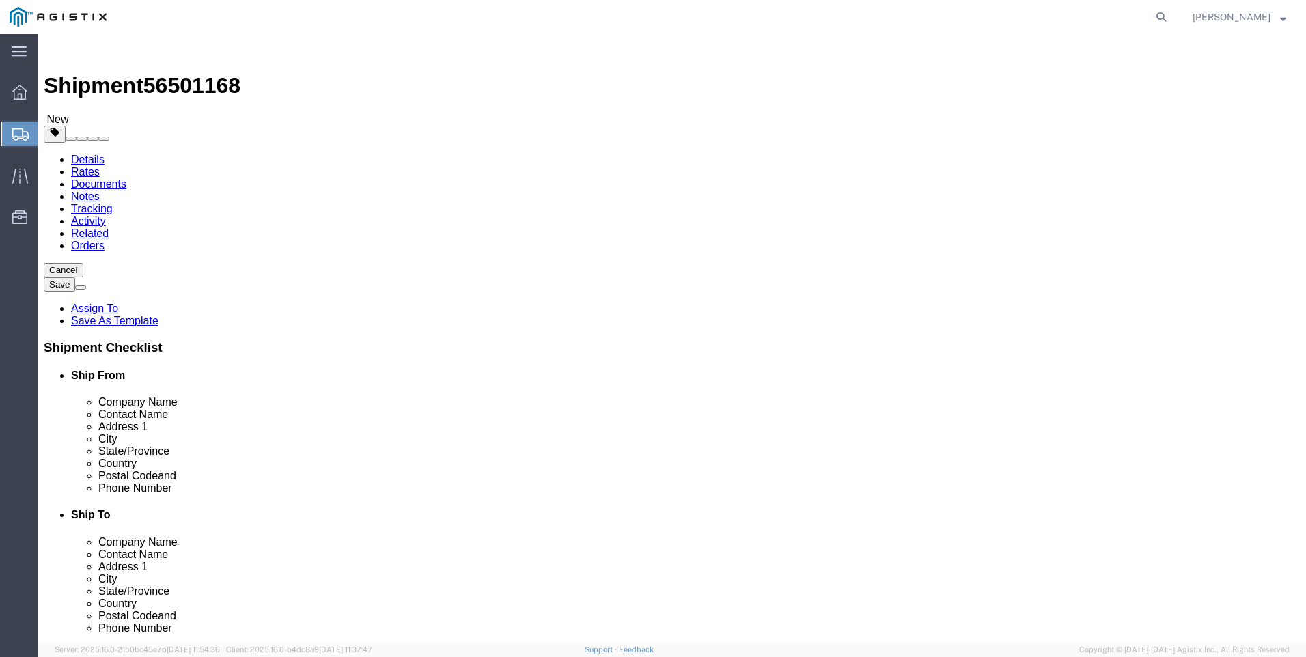
click button "Previous"
click select "Select Delta Electronics PG&E"
select select "9596"
click select "Select Delta Electronics PG&E"
select select "PURCHORD"
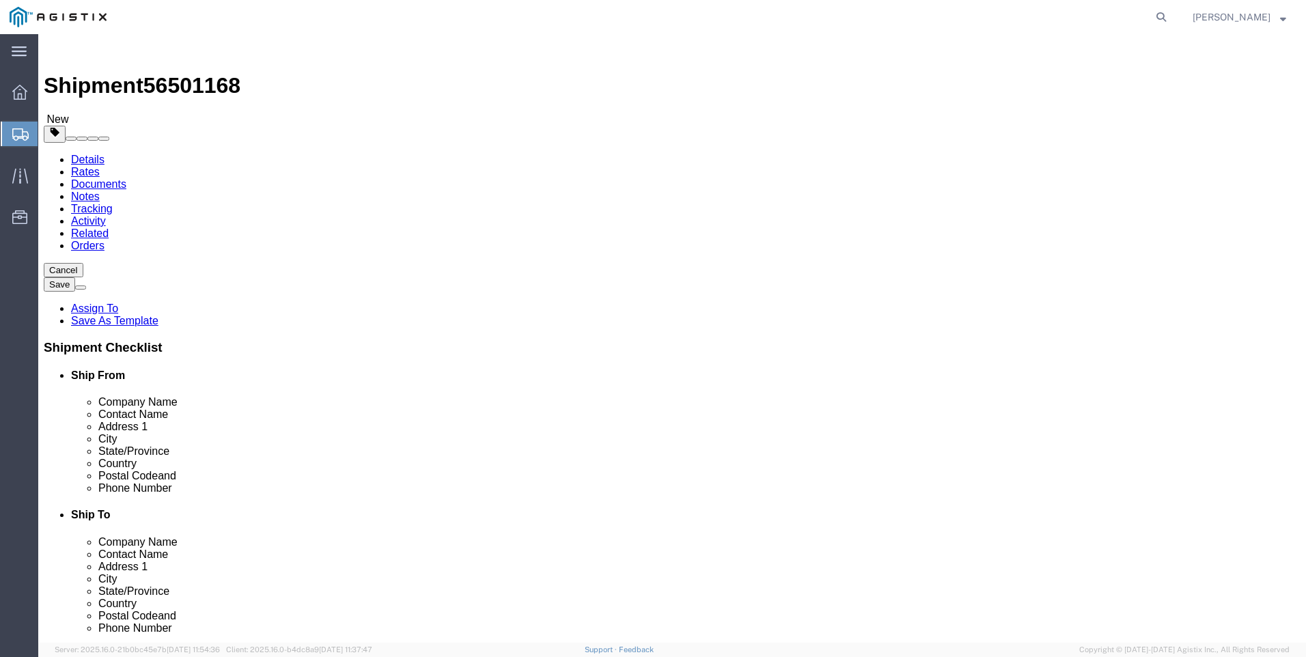
select select
click select "Select All Others [GEOGRAPHIC_DATA] [GEOGRAPHIC_DATA] [GEOGRAPHIC_DATA] [GEOGRA…"
select select "23082"
click select "Select All Others [GEOGRAPHIC_DATA] [GEOGRAPHIC_DATA] [GEOGRAPHIC_DATA] [GEOGRA…"
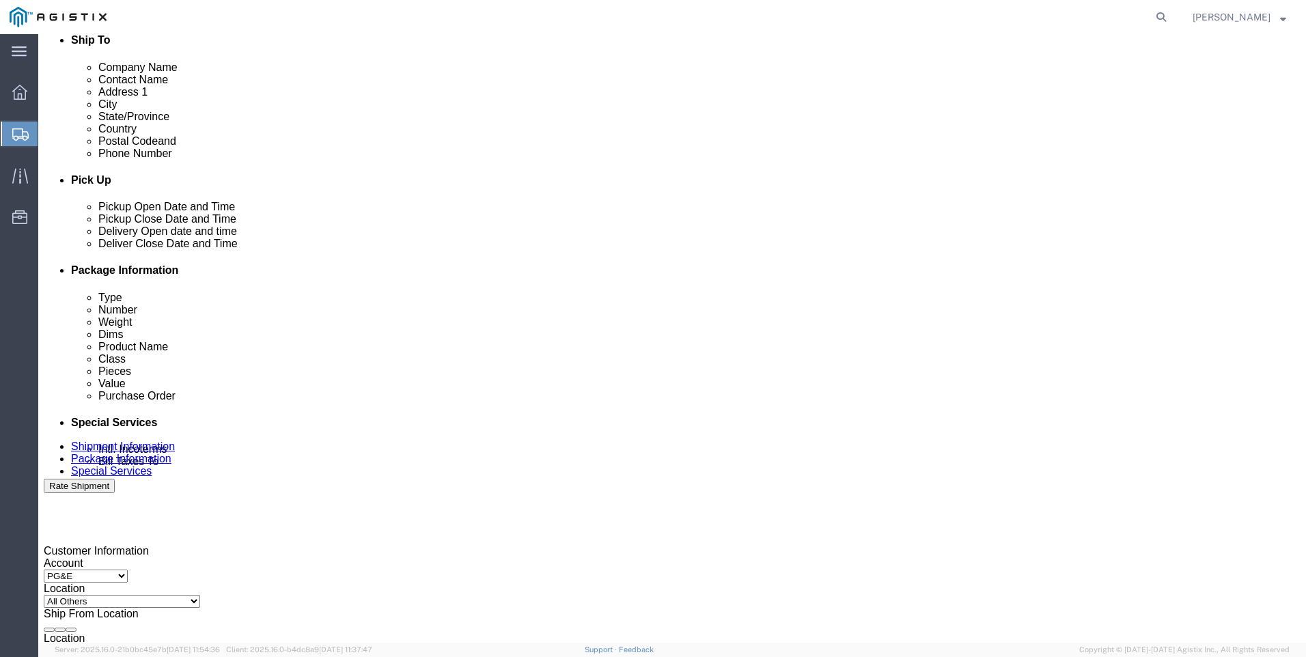
scroll to position [440, 0]
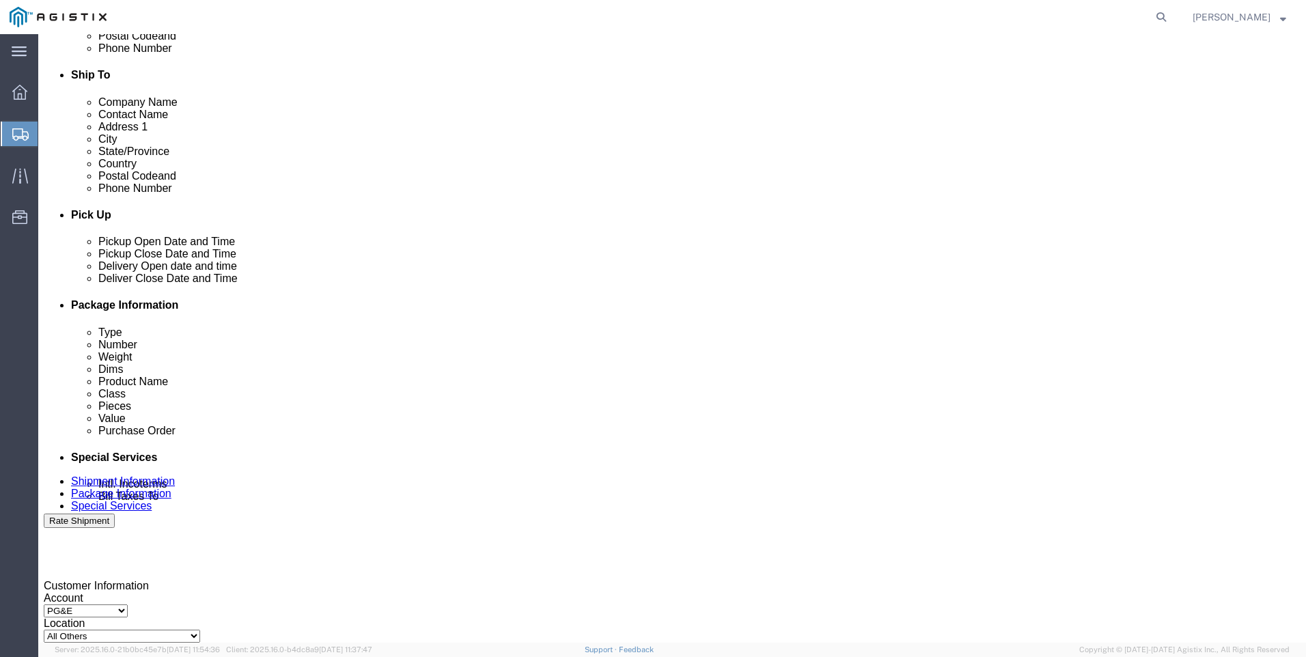
click div
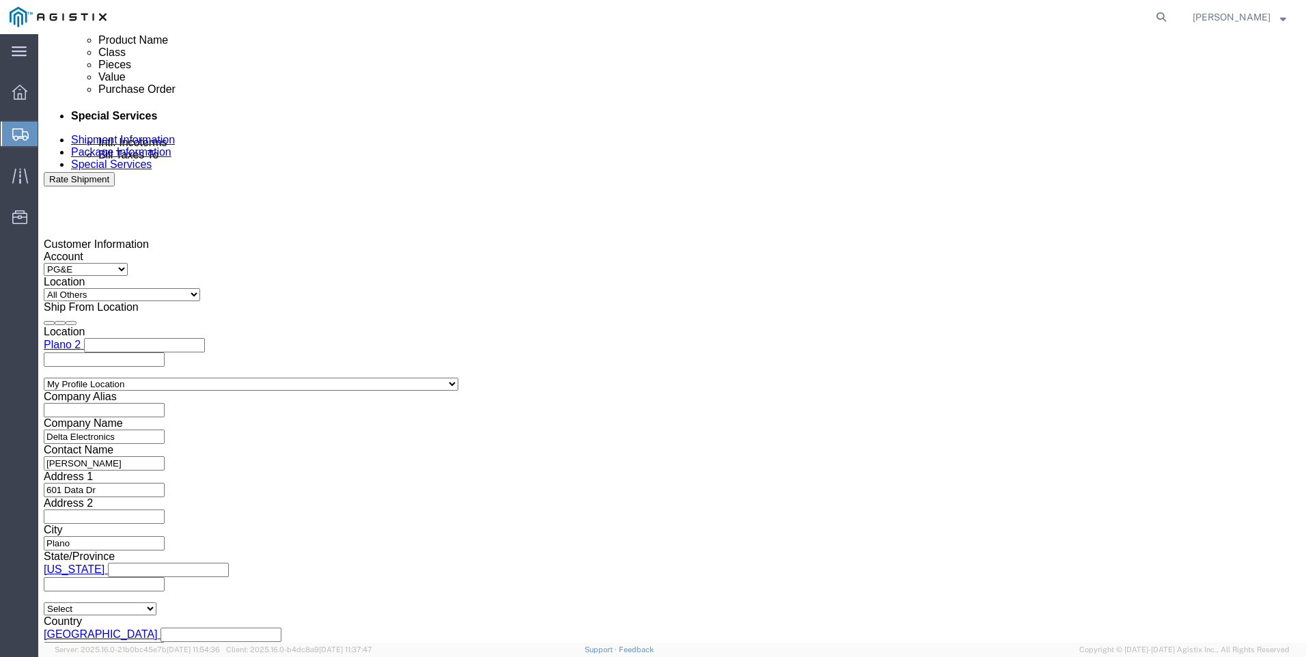
click div "Vehicle Select Size Select Container Number Owner Select Shipper Vessel"
click input "text"
click select "Select Air Less than Truckload Multi-Leg Ocean Freight Rail Small Parcel Truckl…"
select select "LTL"
click select "Select Air Less than Truckload Multi-Leg Ocean Freight Rail Small Parcel Truckl…"
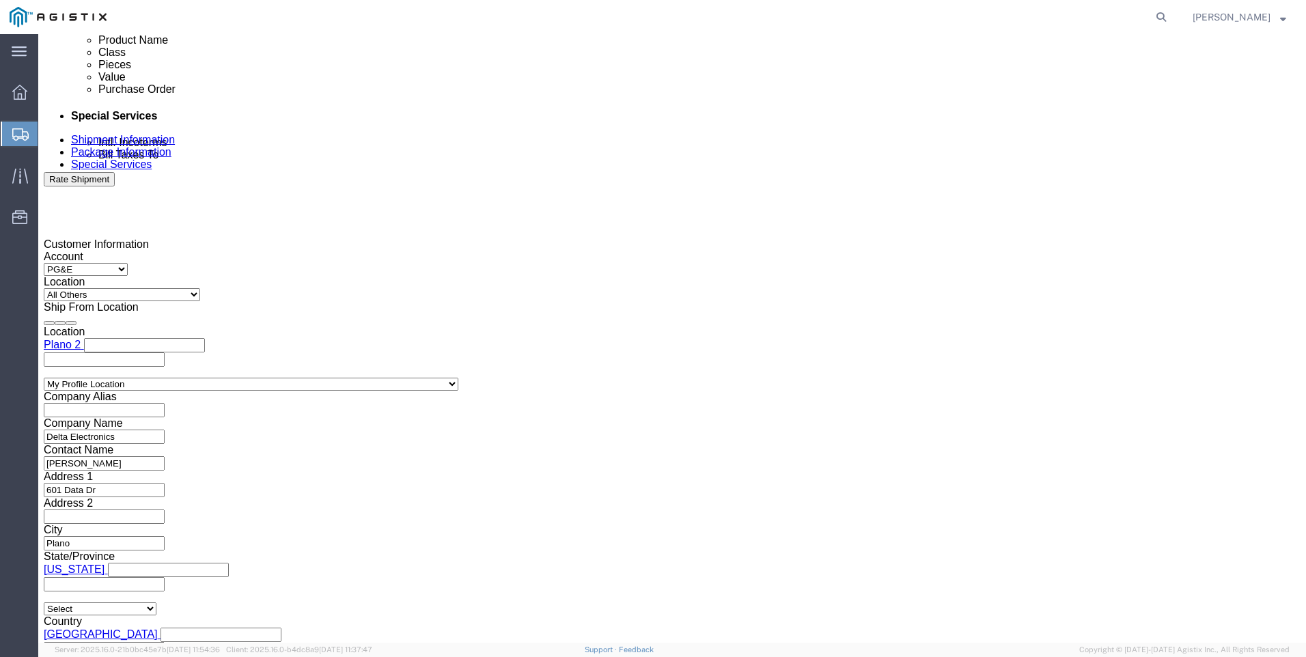
click input "text"
click td "15"
type input "[DATE]"
click div "Shipping Mode (Optional)"
click input "text"
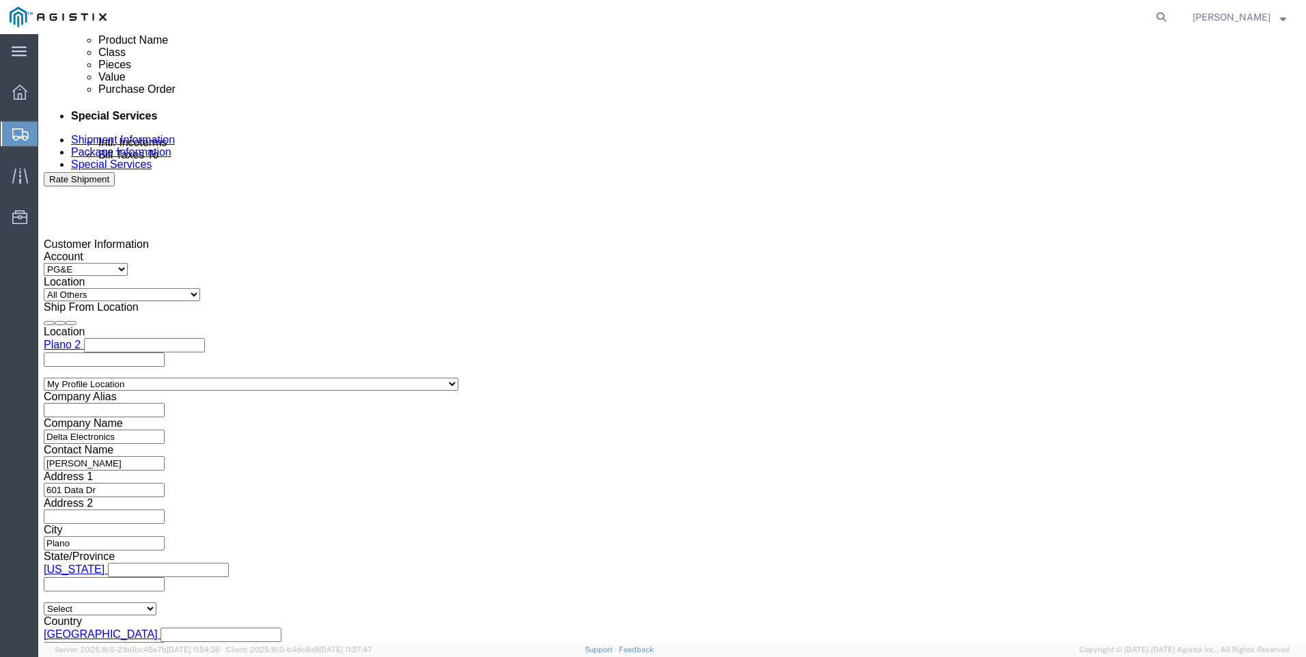
type input "4:30 PM"
click div
click icon
click input "text"
click td "22"
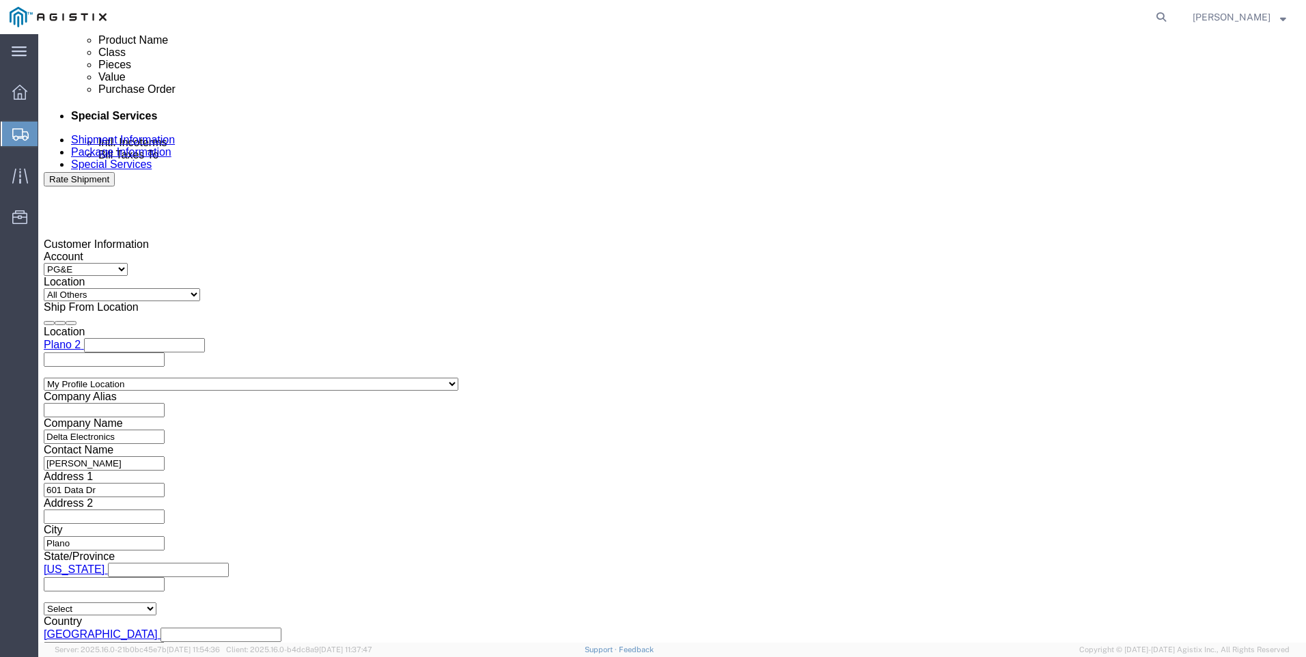
type input "[DATE]"
click input "text"
type input "4:30 PM"
click div "Vehicle Select Straight Truck Size Container Number Owner Select Shipper Vessel"
click button "Continue"
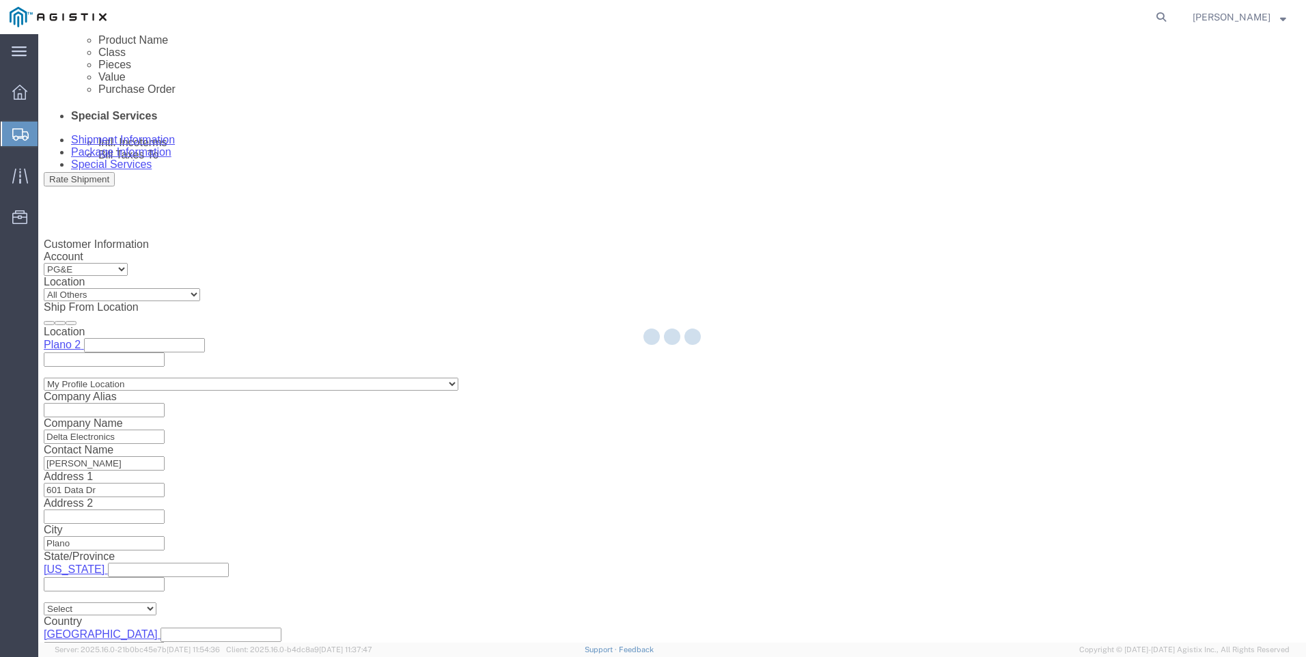
scroll to position [40, 0]
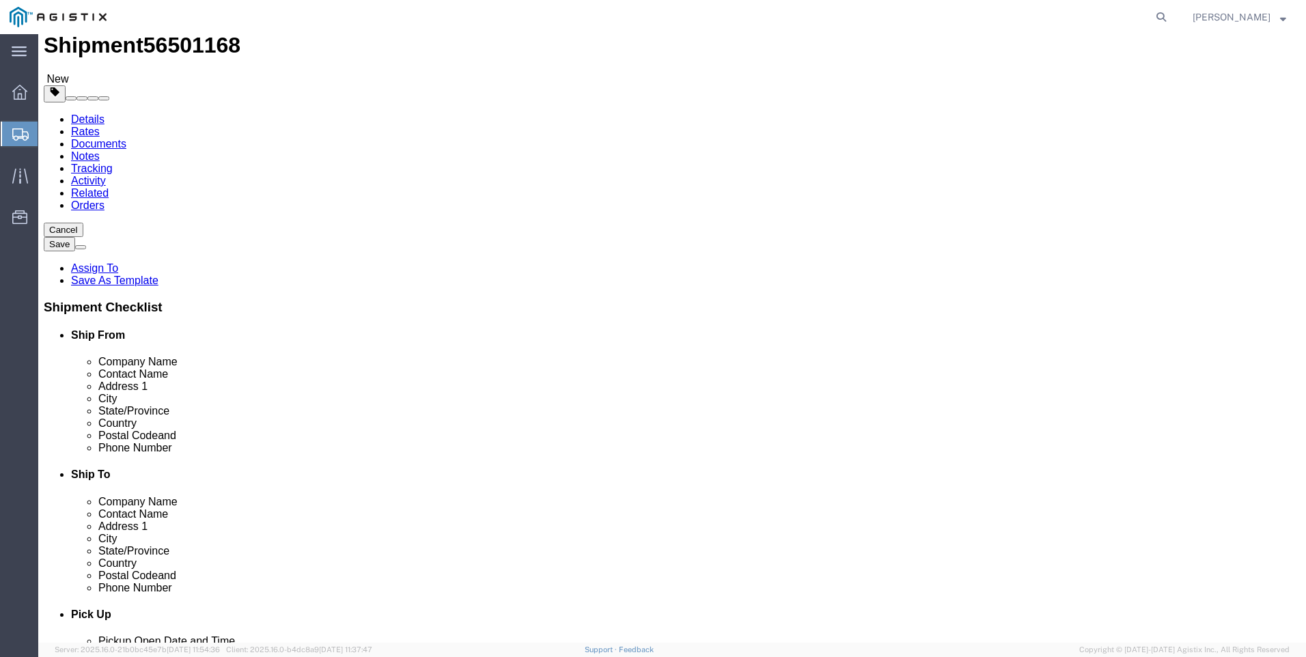
click span "button"
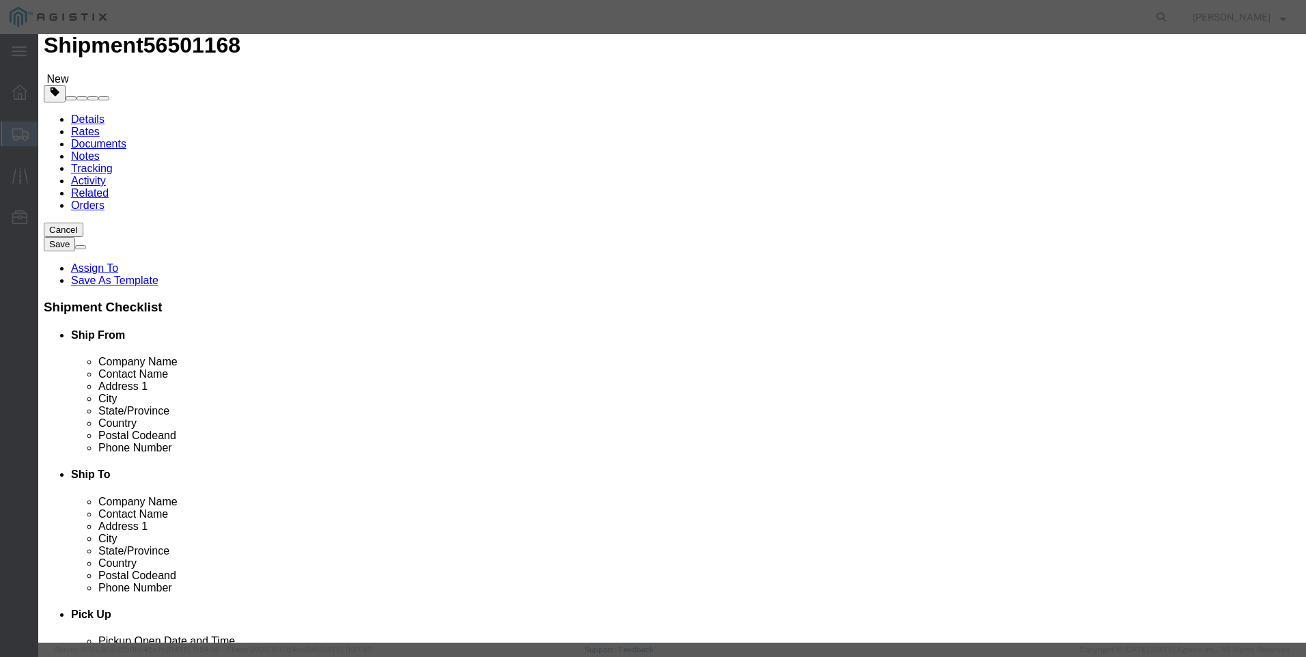
click input "text"
type input "Rack"
type input "1"
select select "USD"
click select "Select 50 55 60 65 70 85 92.5 100 125 175 250 300 400"
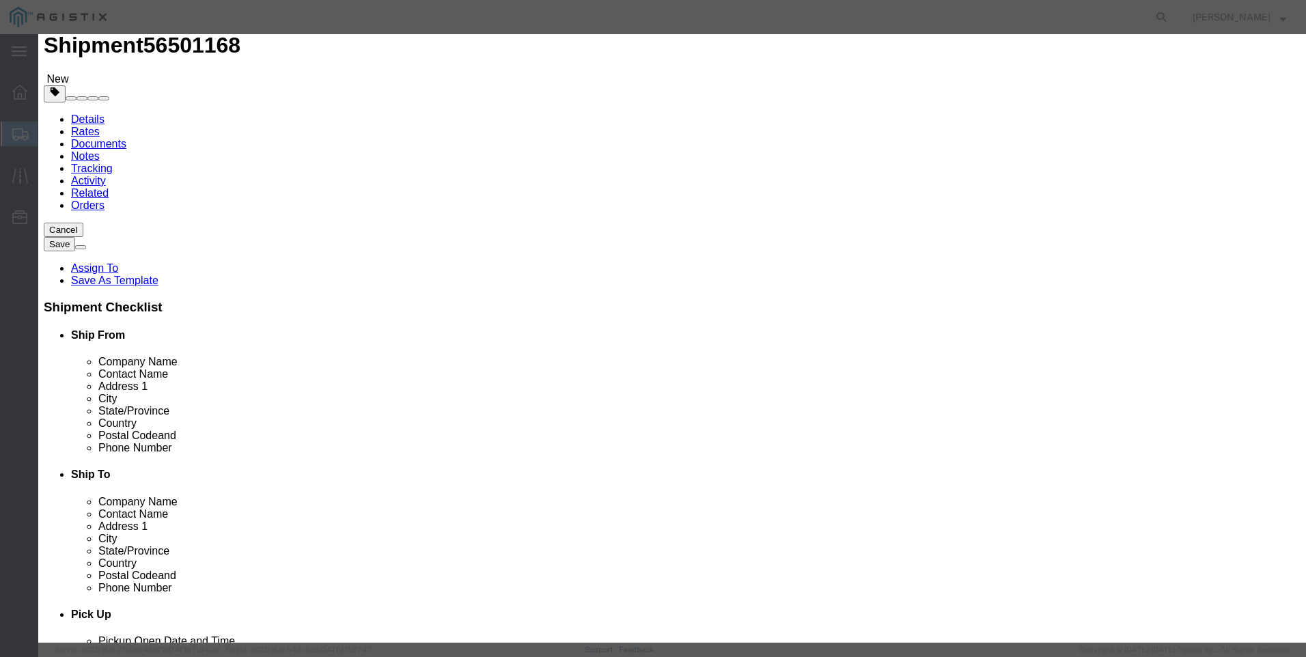
click select "Select 50 55 60 65 70 85 92.5 100 125 175 250 300 400"
click div "Product Name Rack Pieces 1 Select Bag Barrels 100Board Feet Bottle Box Blister …"
click select "Select 50 55 60 65 70 85 92.5 100 125 175 250 300 400"
select select "125"
click select "Select 50 55 60 65 70 85 92.5 100 125 175 250 300 400"
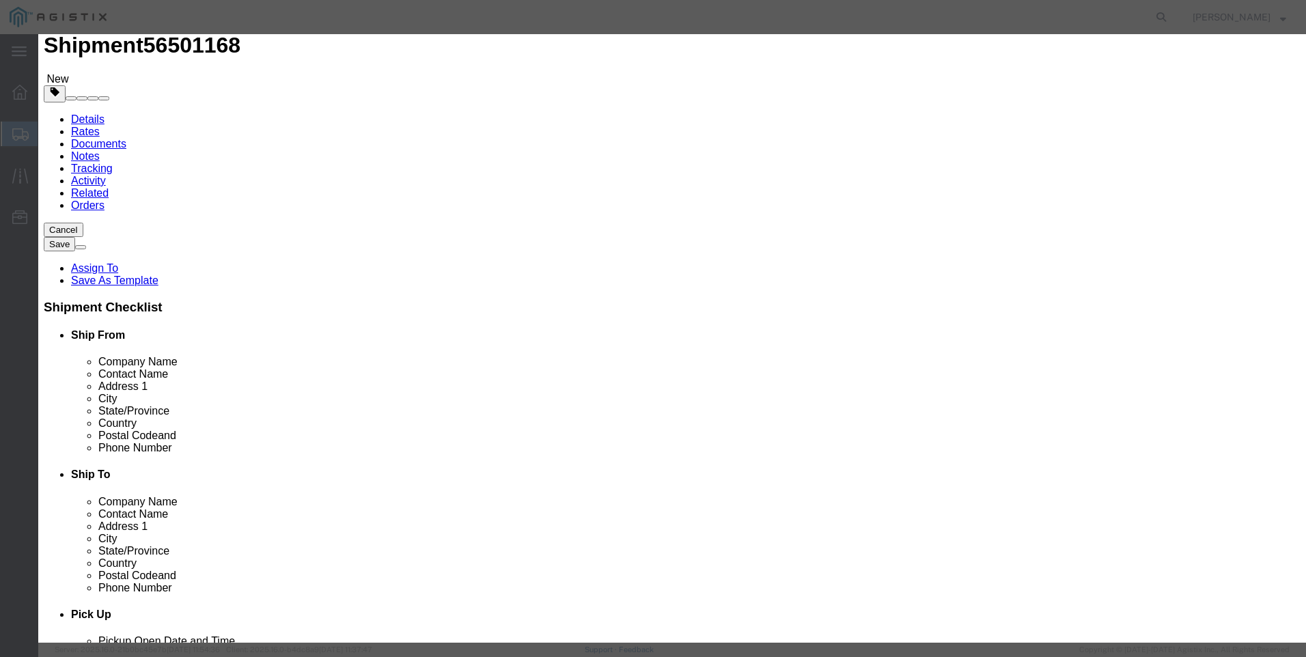
click input "text"
type input "3923453600"
click button "Save & Close"
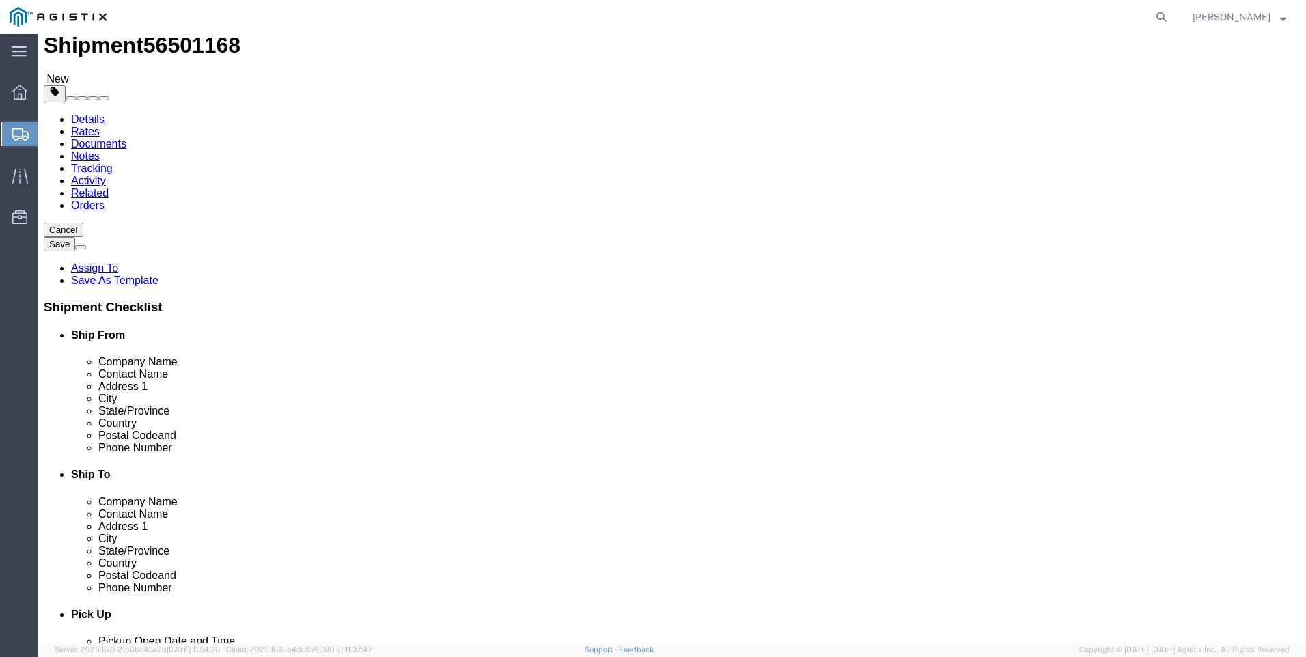
click button "Rate Shipment"
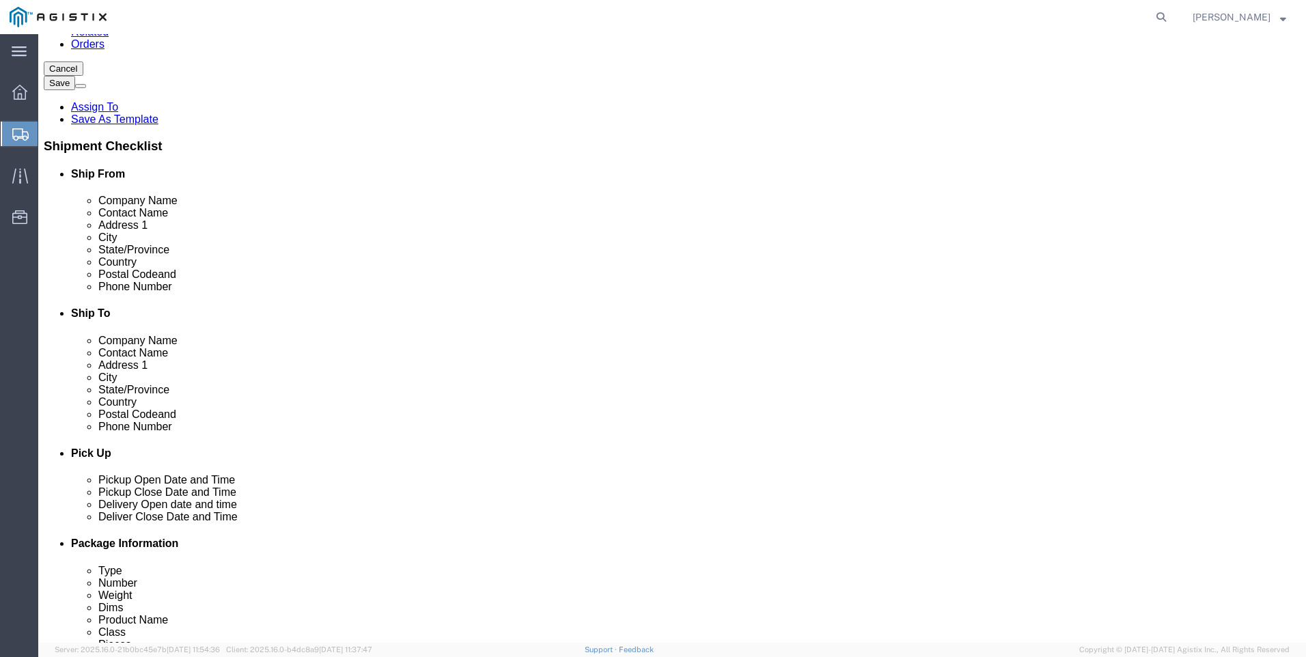
scroll to position [214, 0]
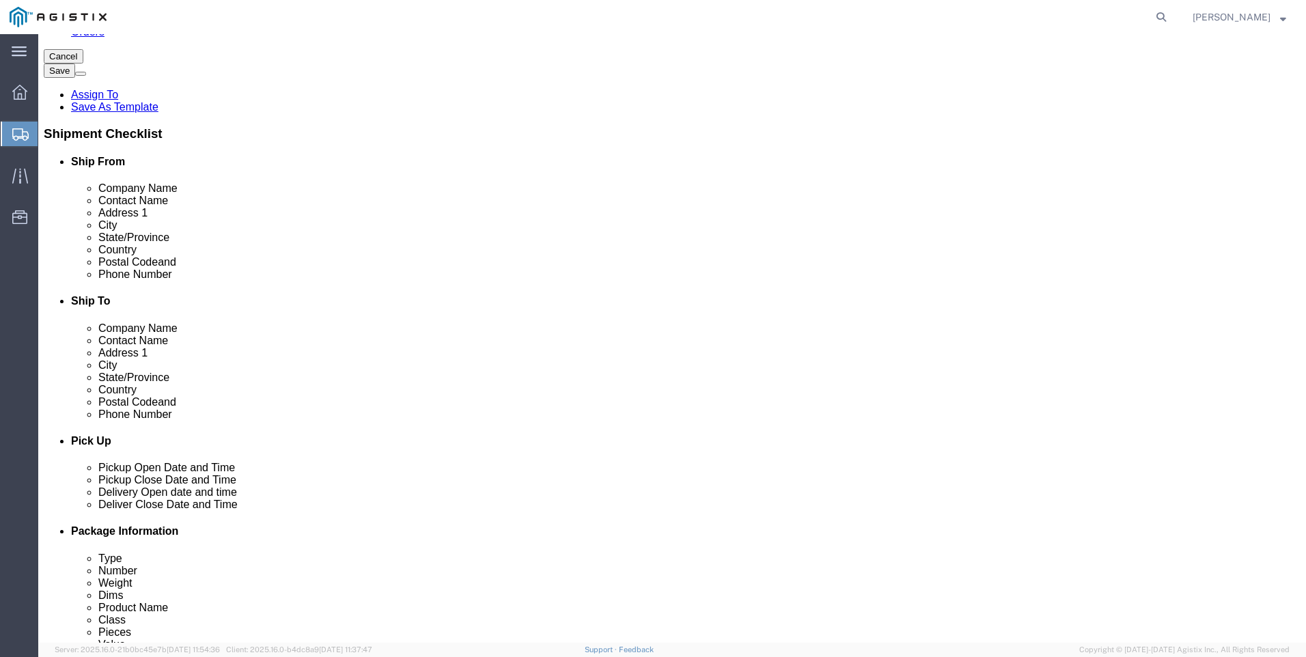
click button "Continue"
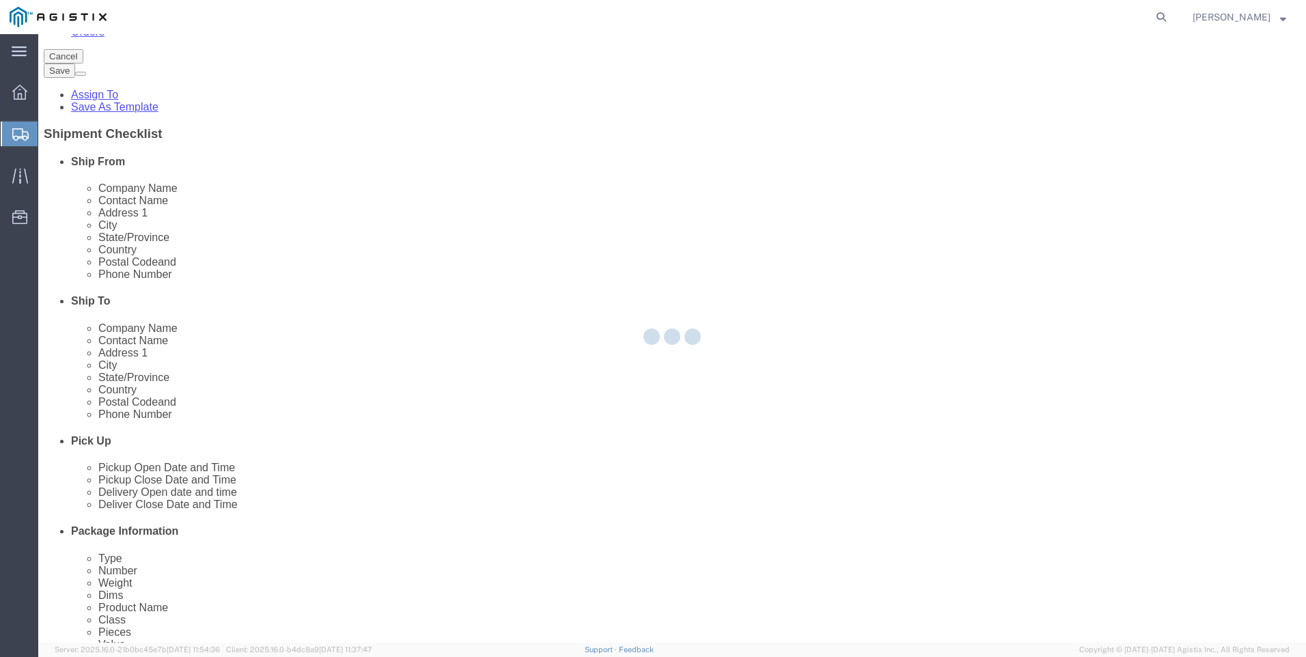
select select
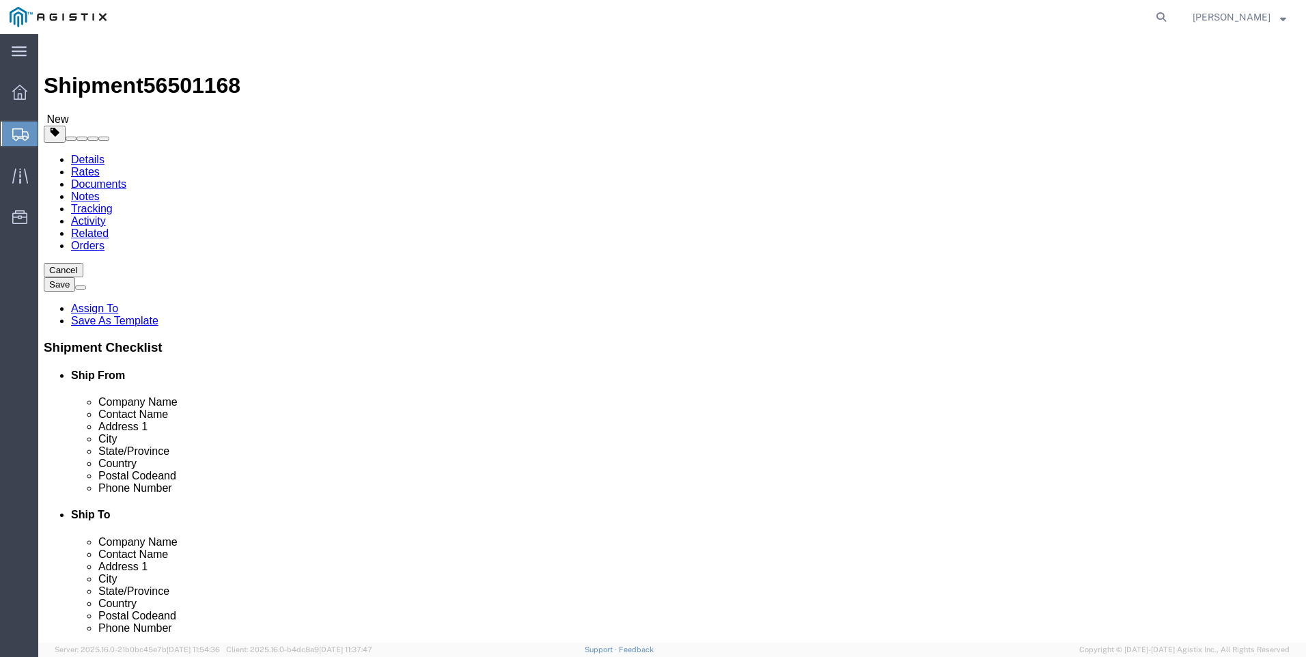
click icon
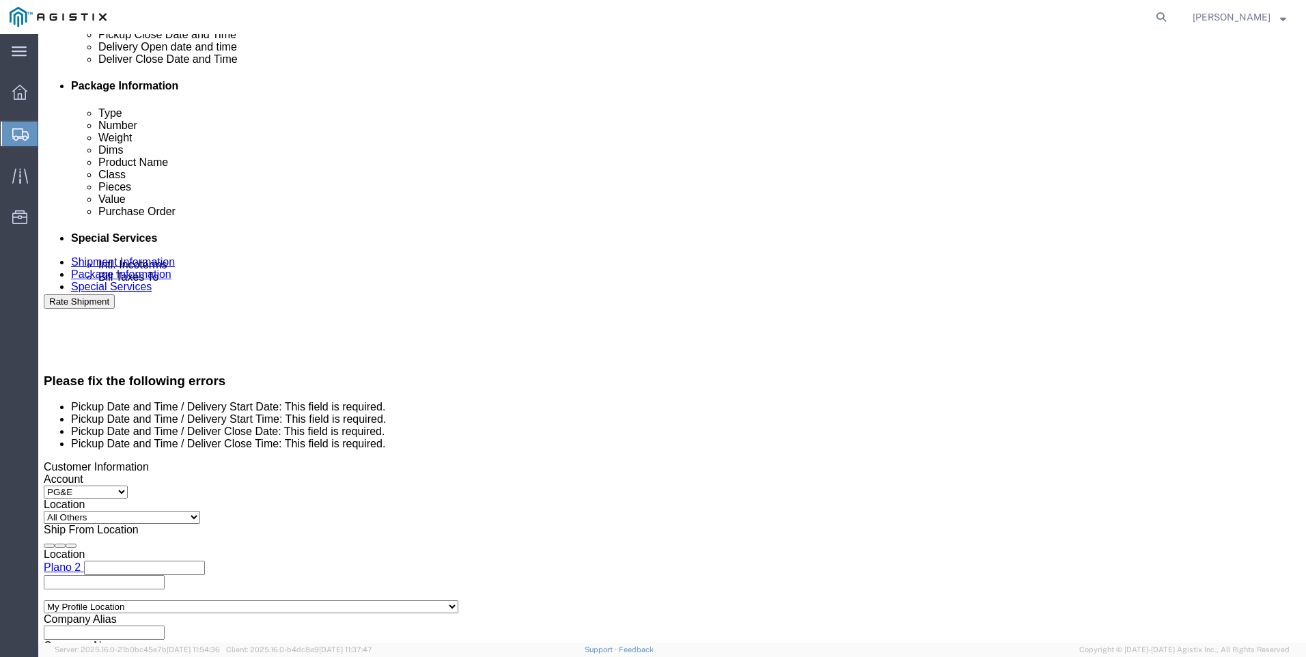
scroll to position [683, 0]
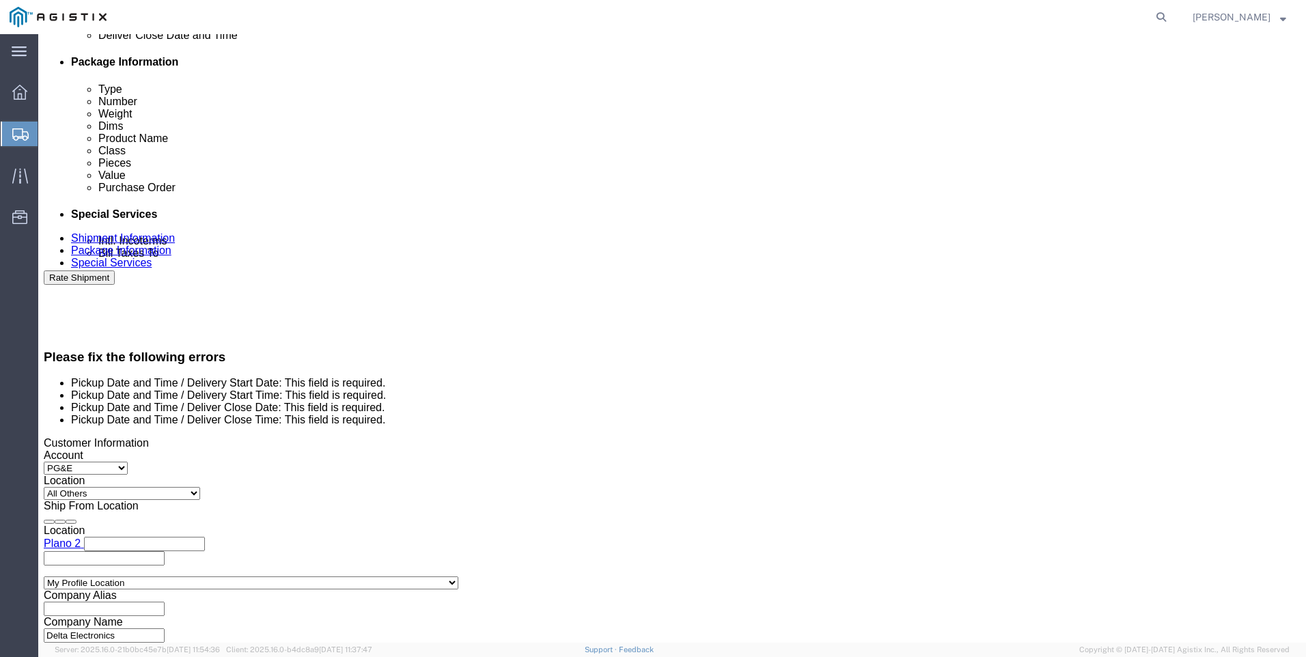
click icon
click div
click button "Apply"
click div
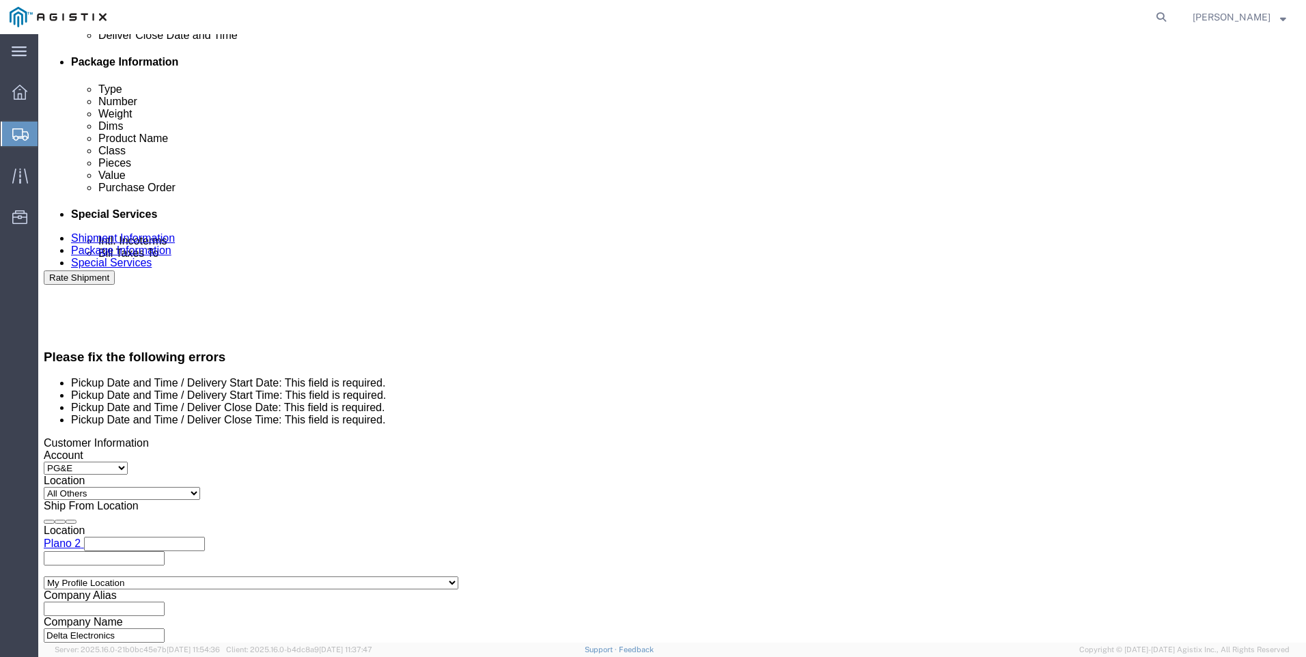
click button "Apply"
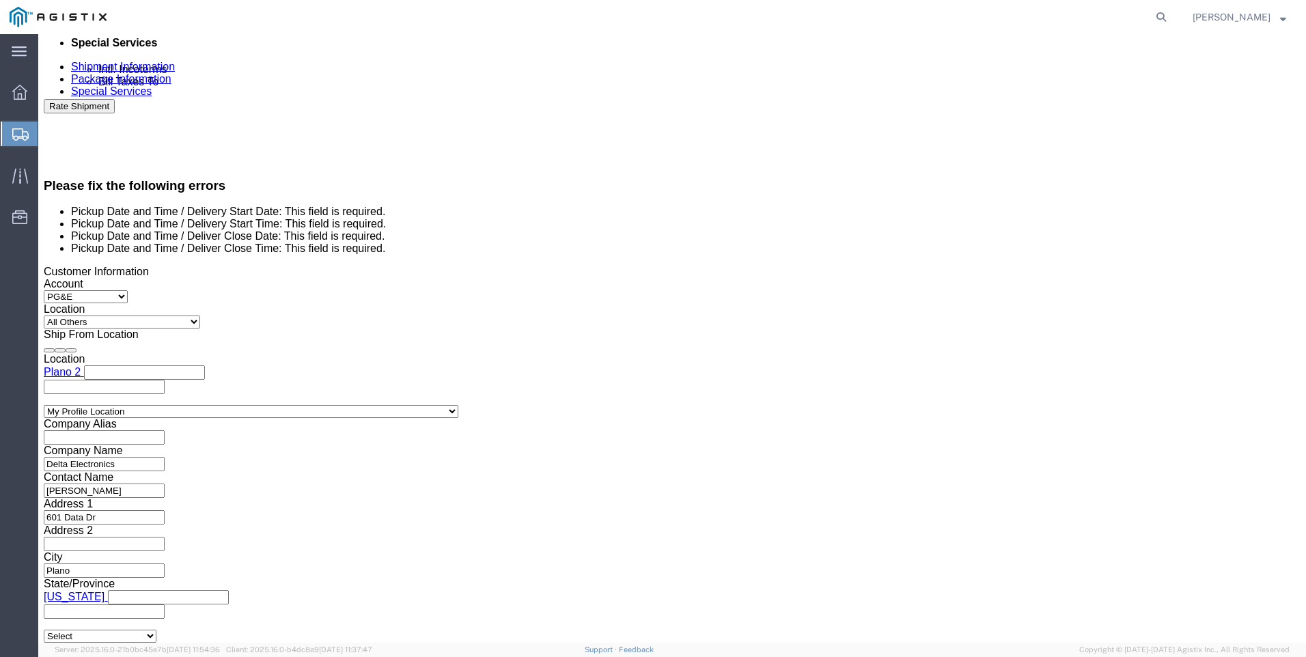
scroll to position [884, 0]
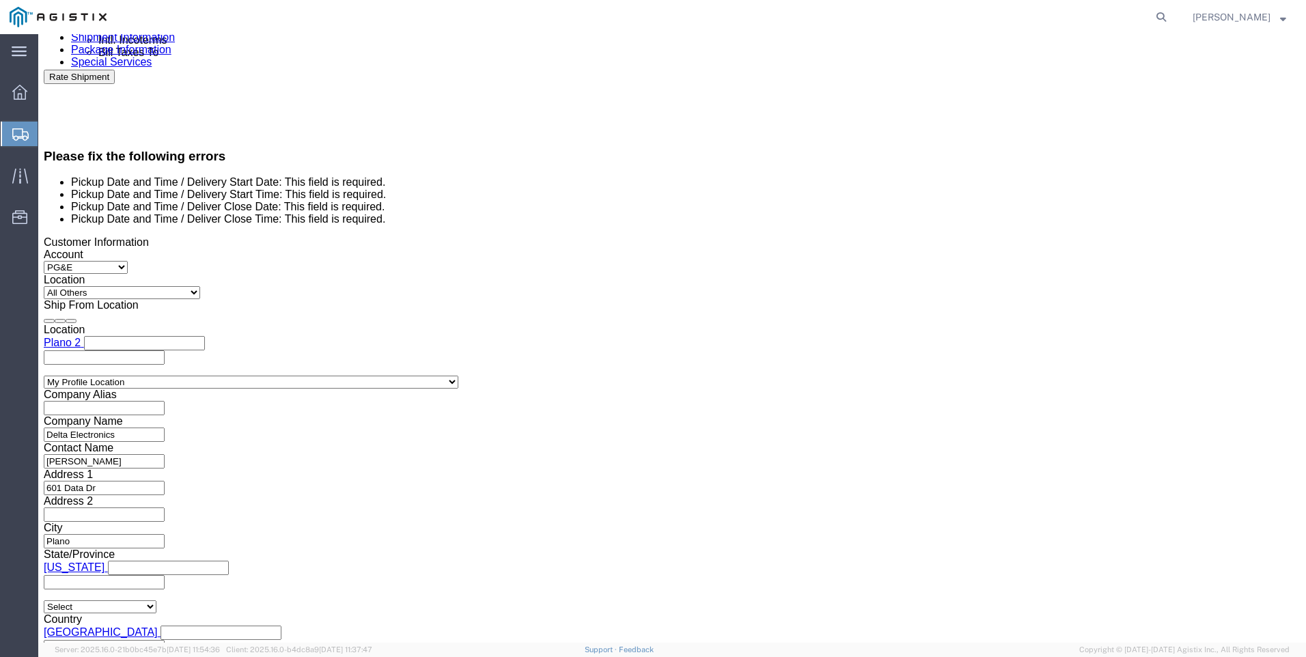
click button "Continue"
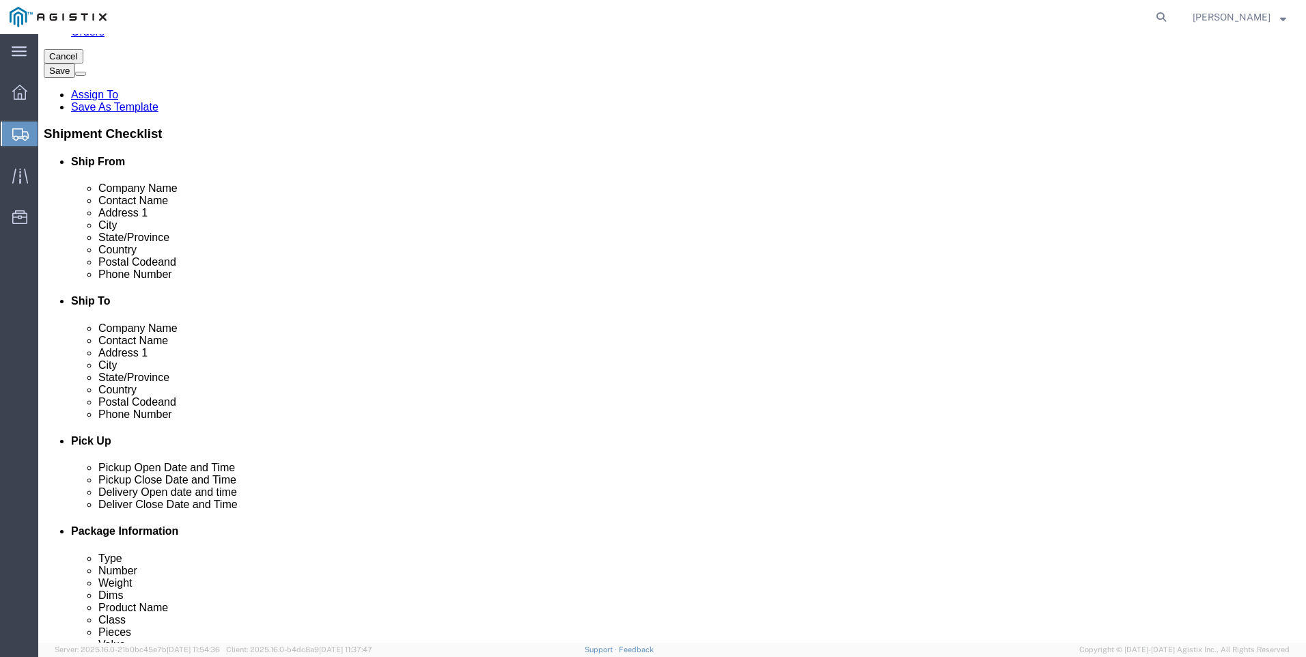
click button "Continue"
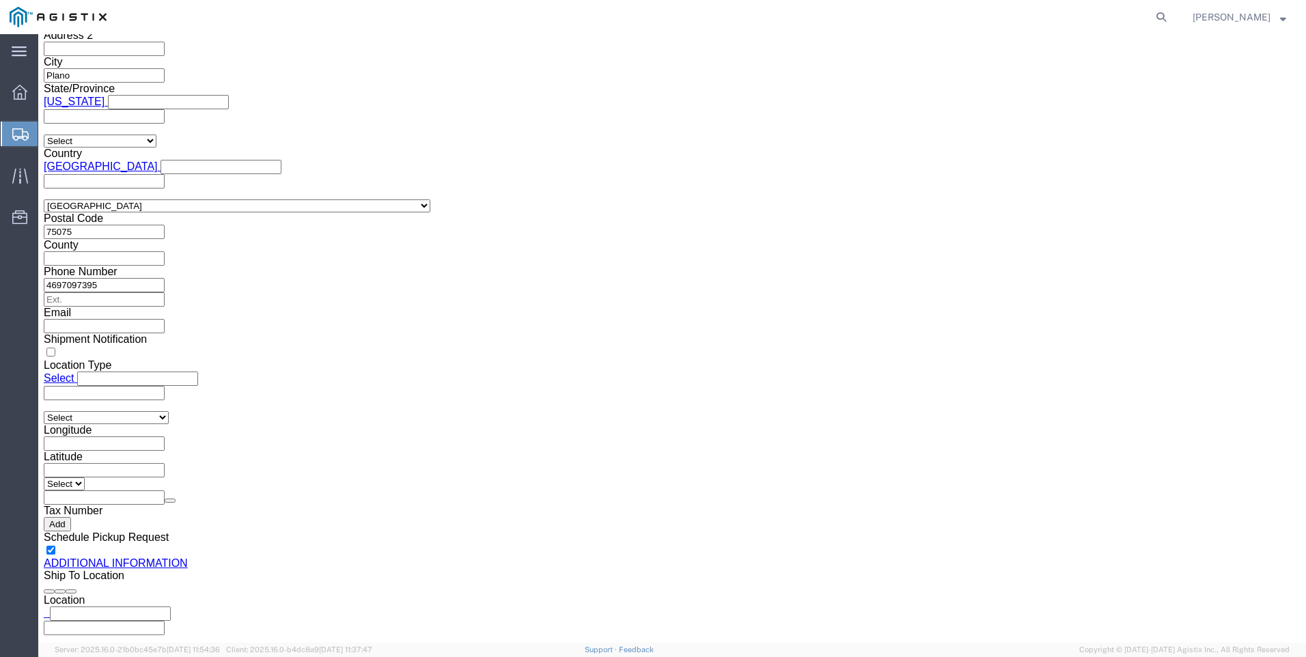
click button "Rate Shipment"
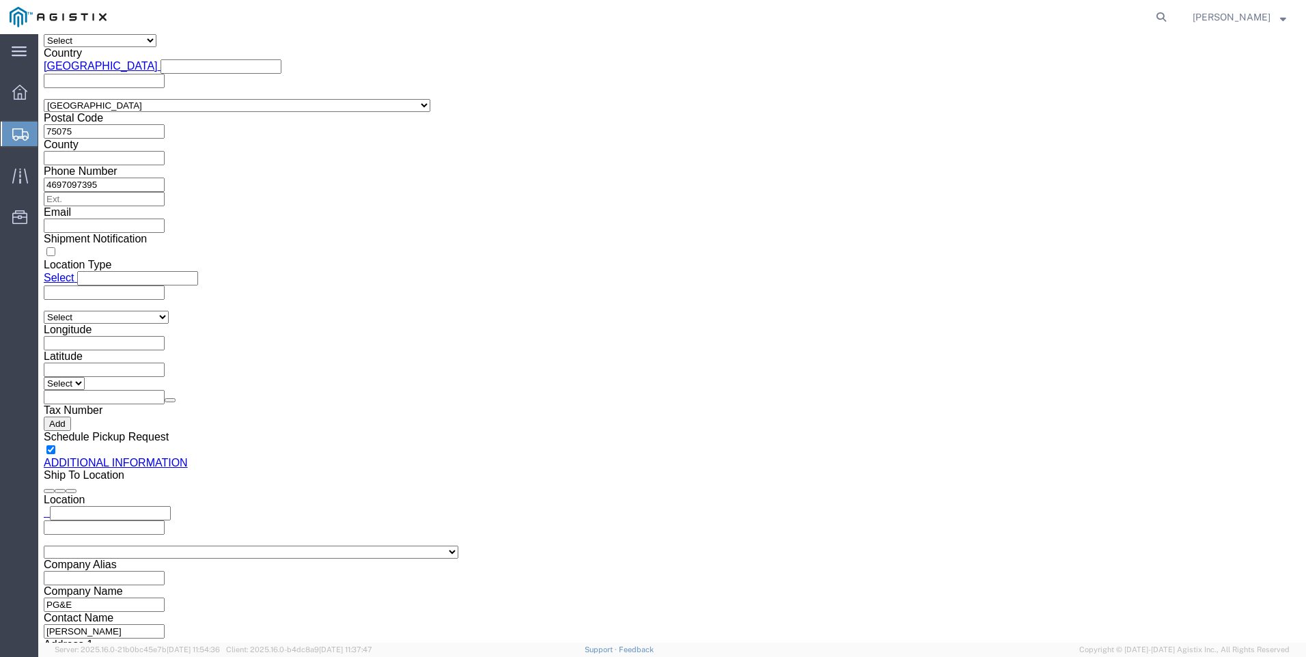
scroll to position [1248, 0]
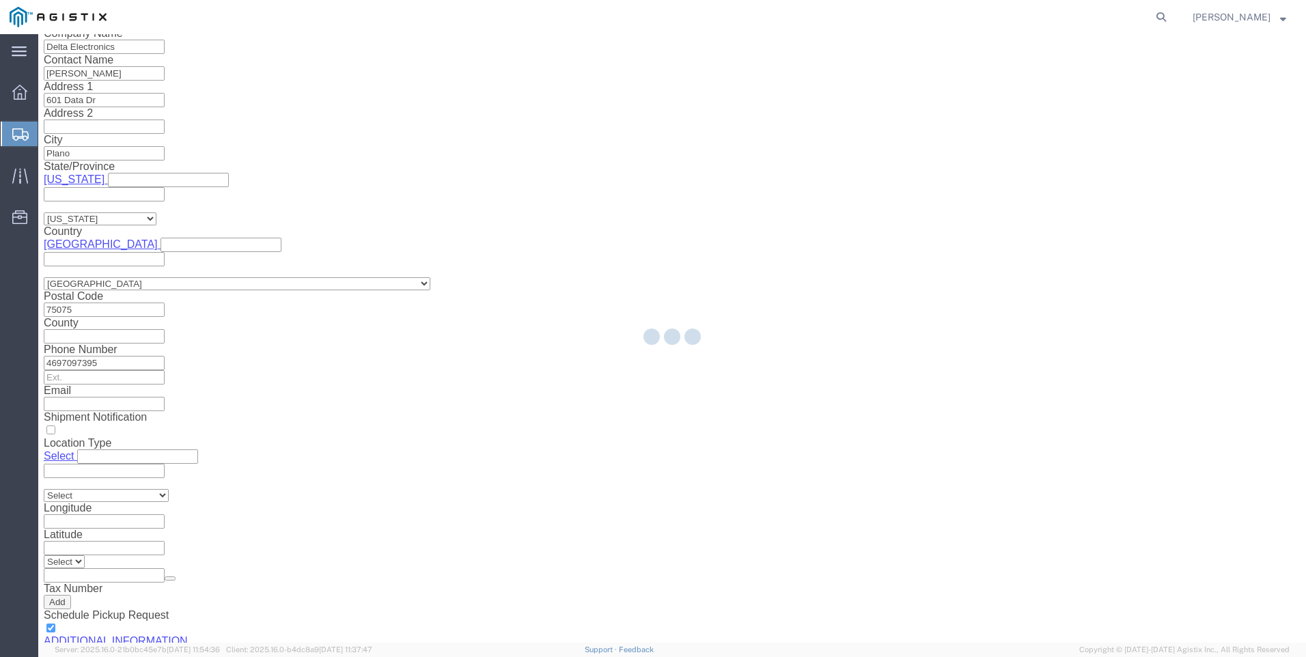
select select "PSNS"
select select "PONS"
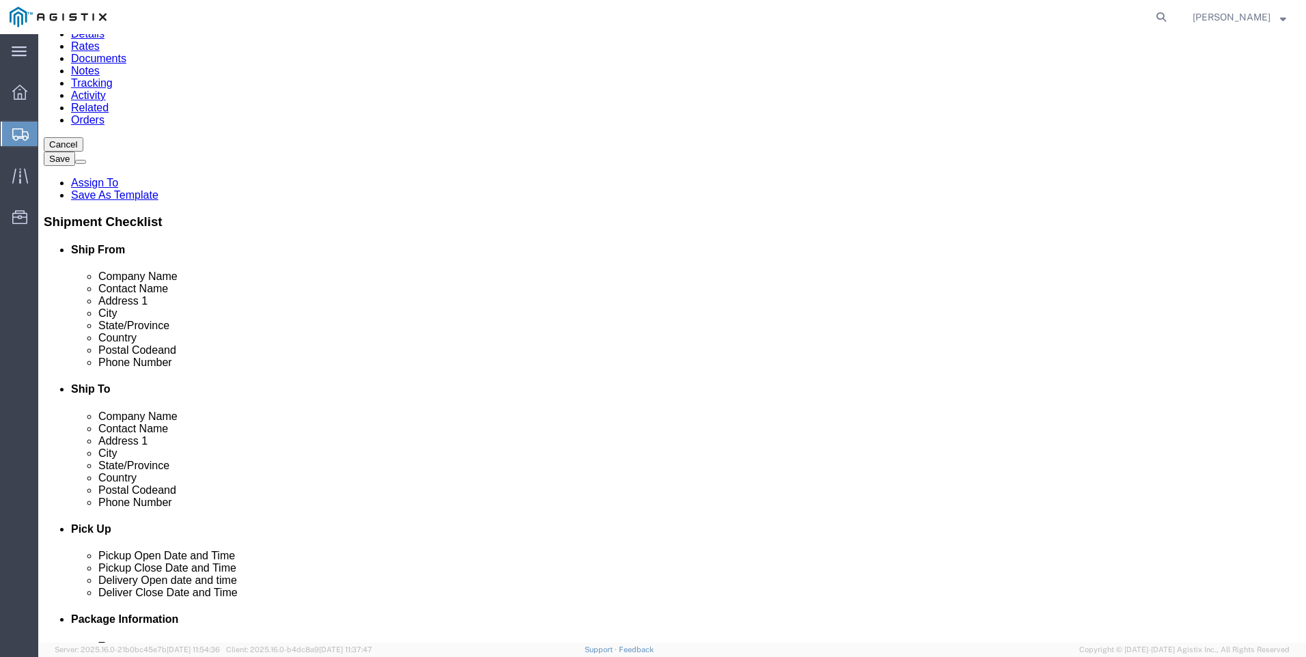
scroll to position [137, 0]
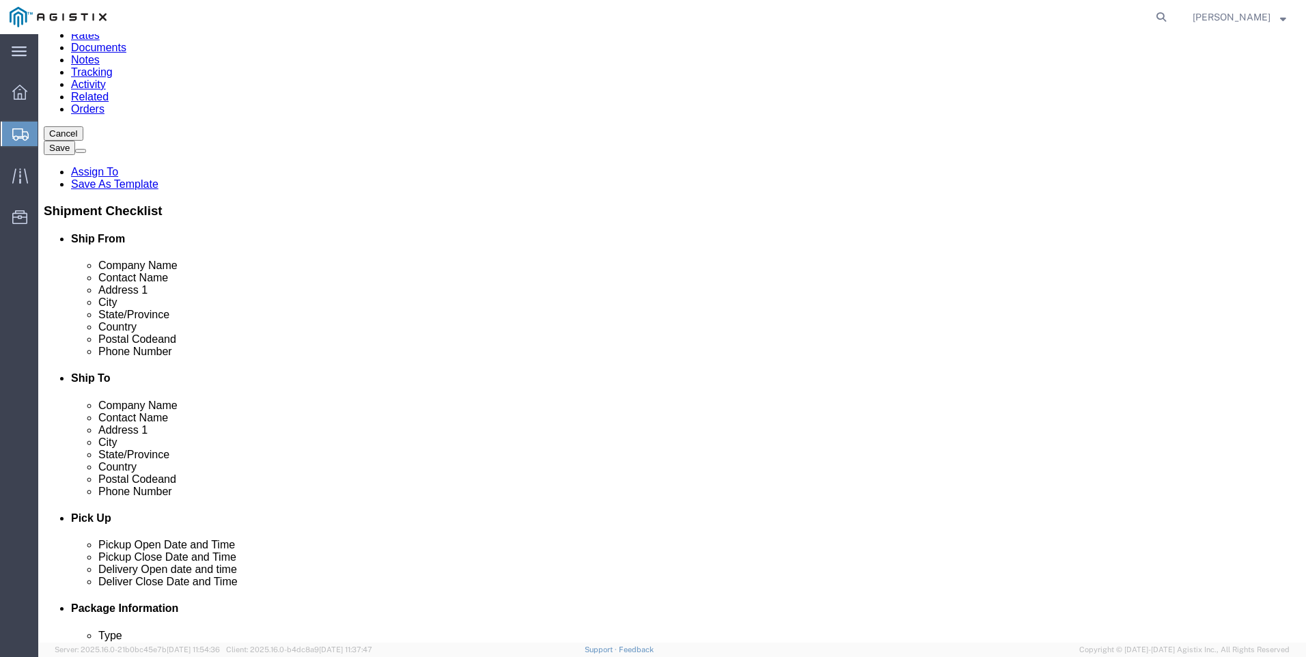
click dd "2.00 Each"
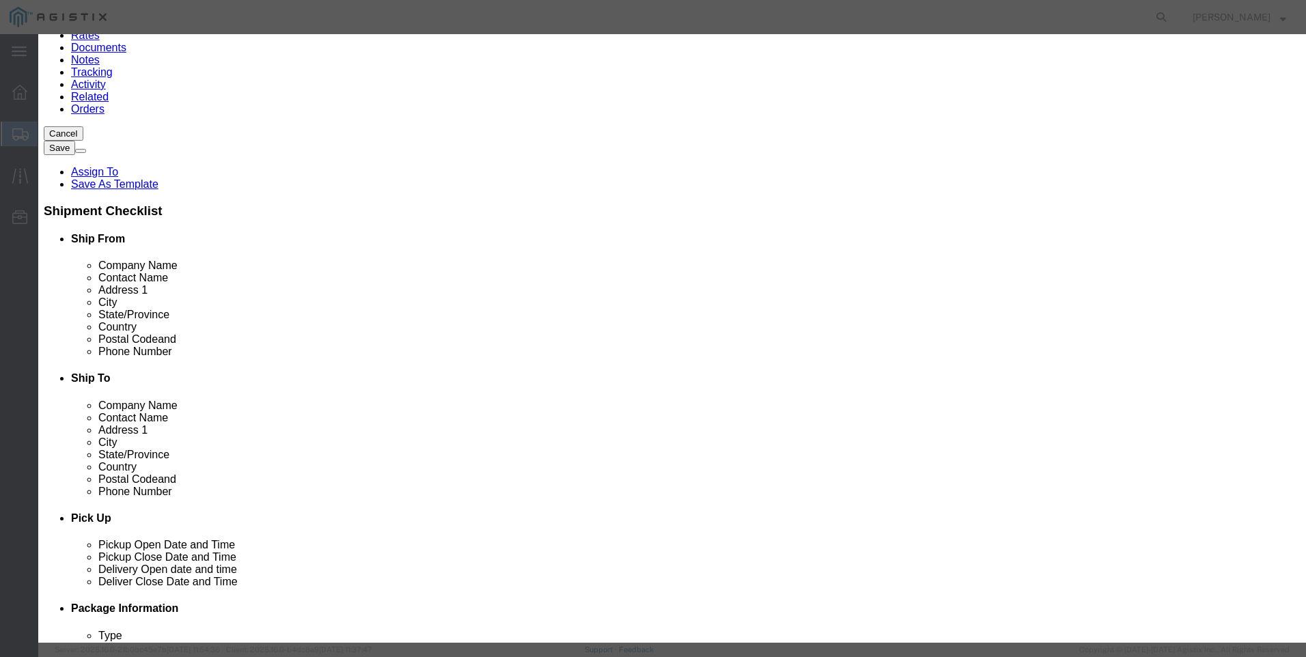
click input "text"
type input "2069.60"
click button "Save & Close"
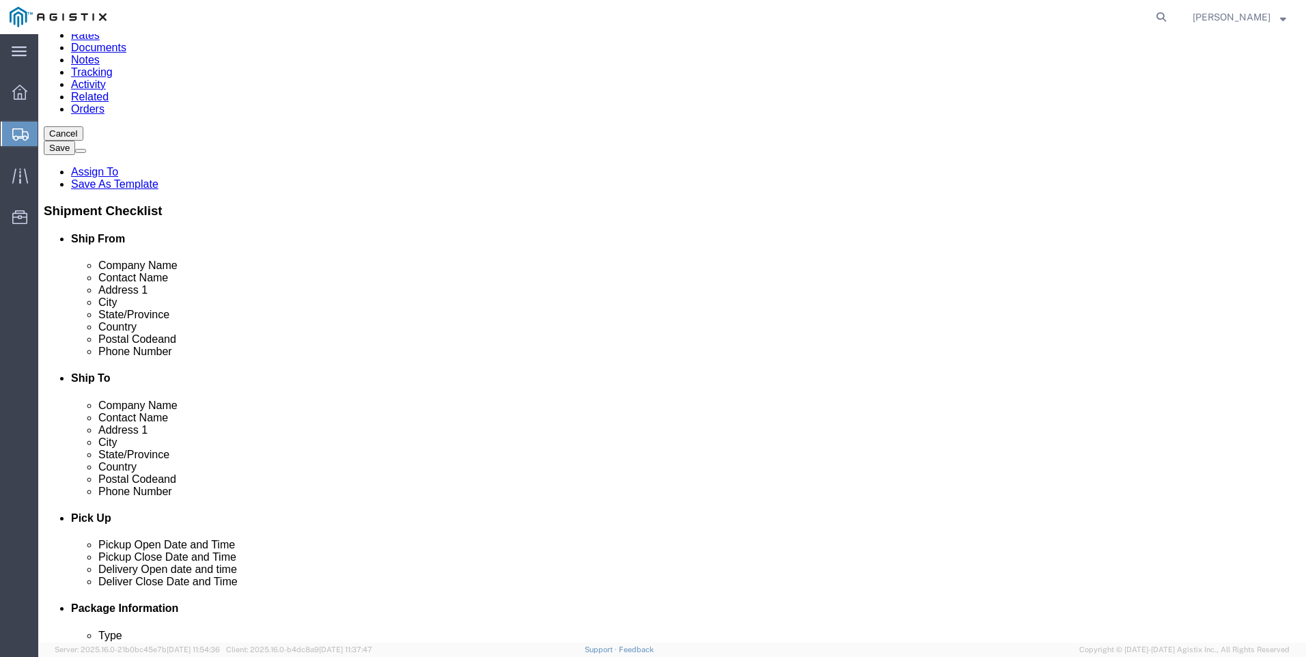
click dd
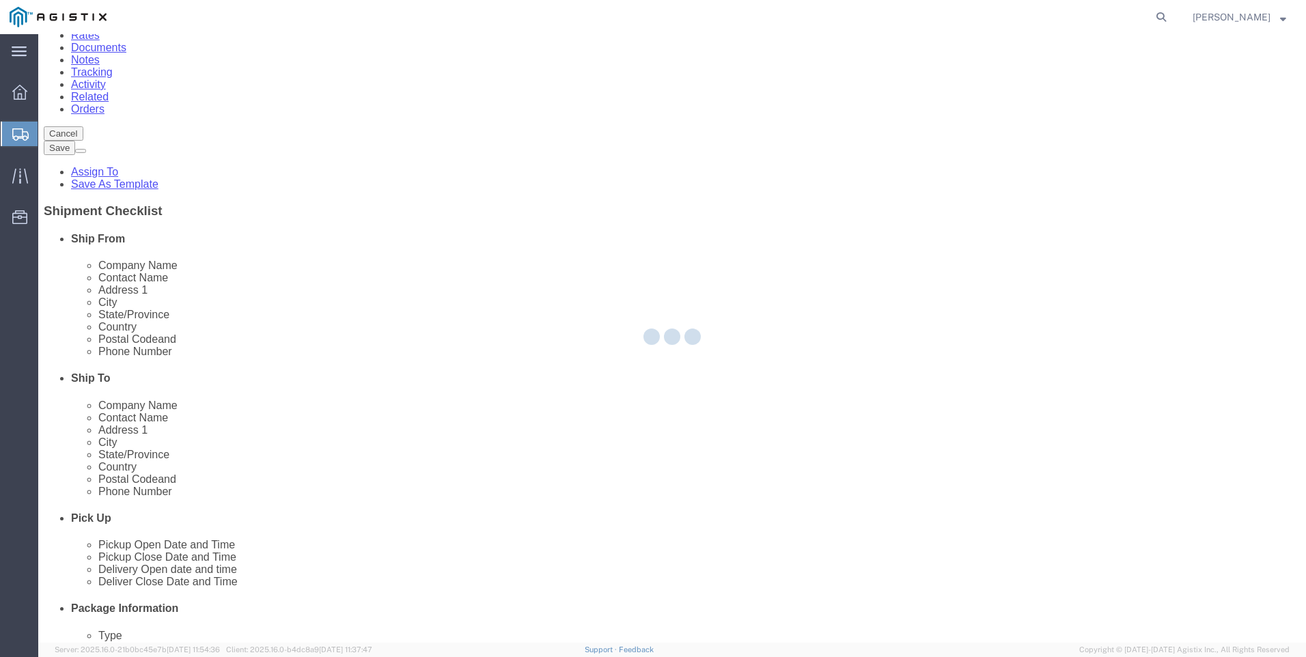
scroll to position [81, 0]
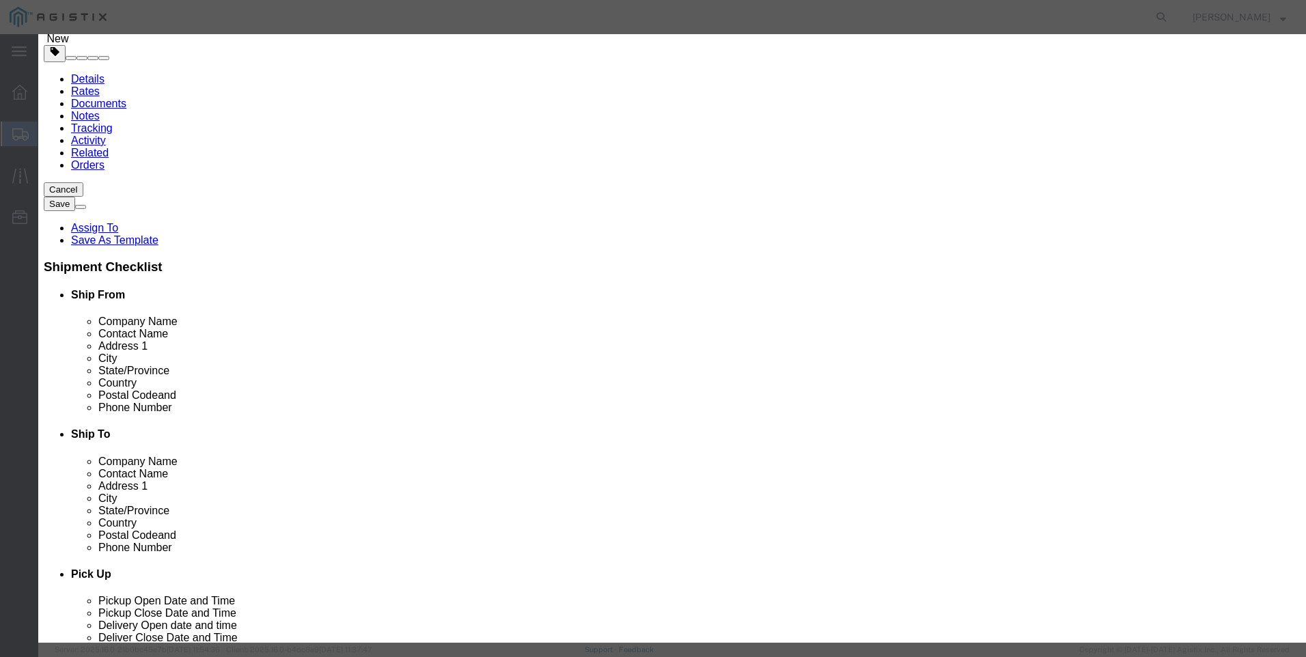
click input "text"
type input "0"
click button "Save & Close"
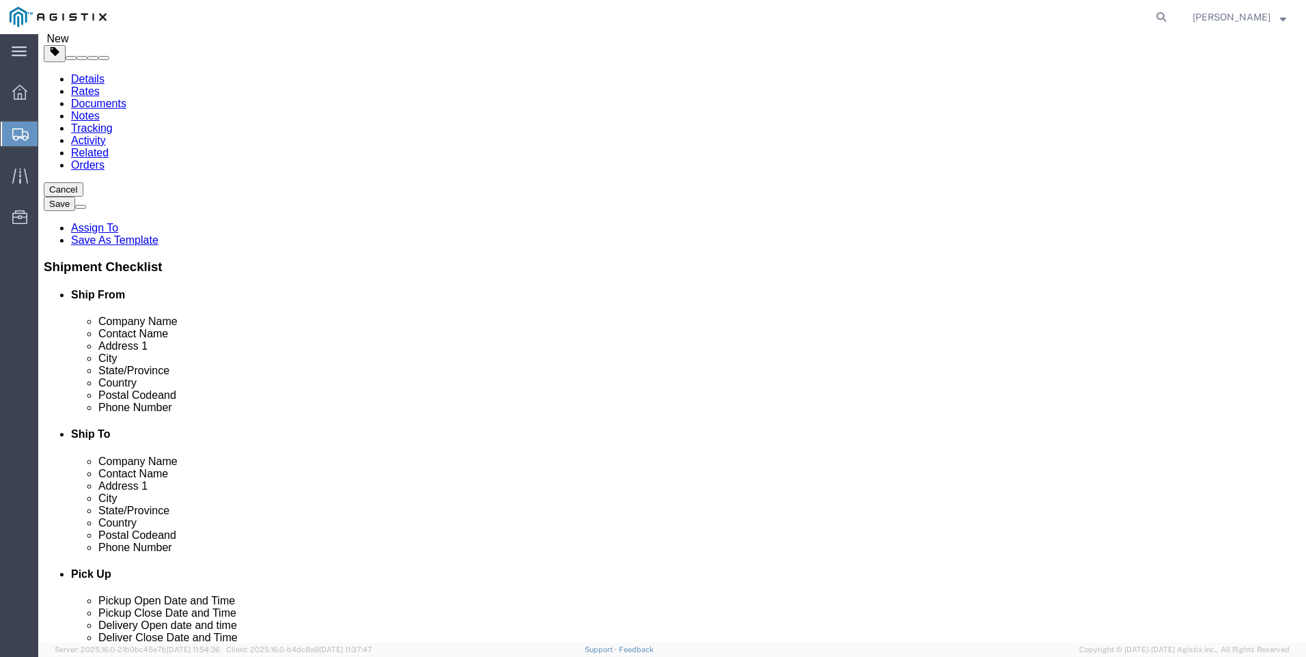
click button "Continue"
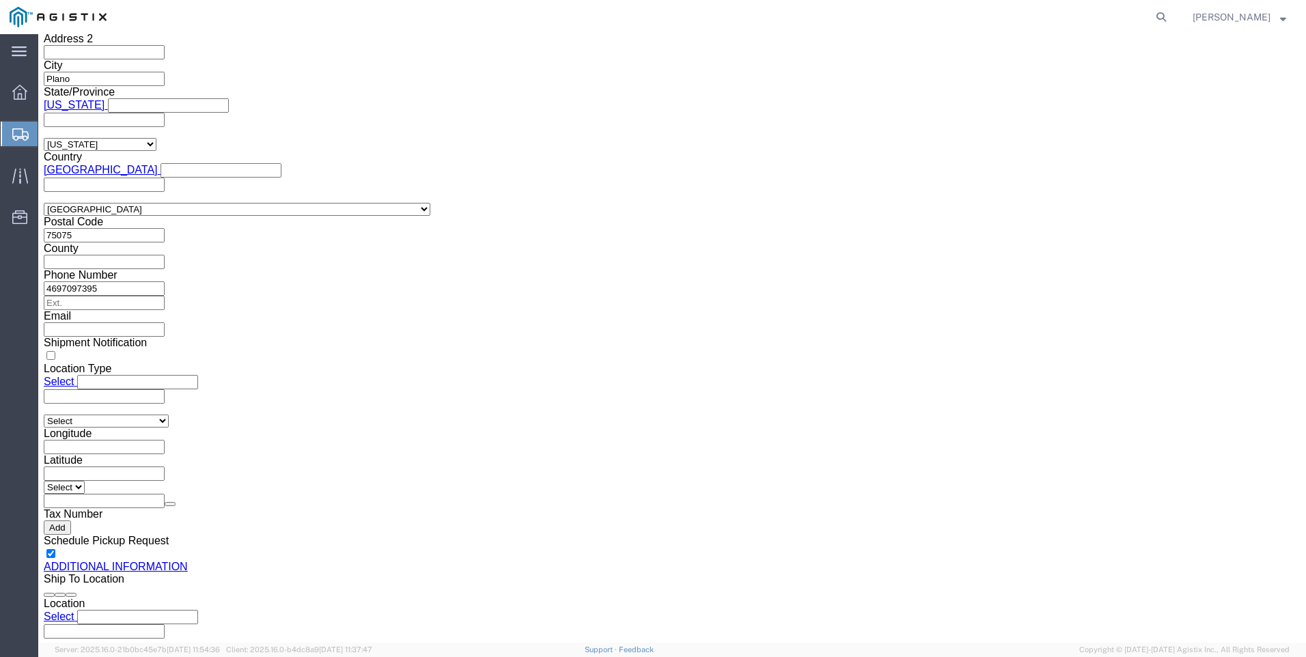
scroll to position [1248, 0]
click button "Rate Shipment"
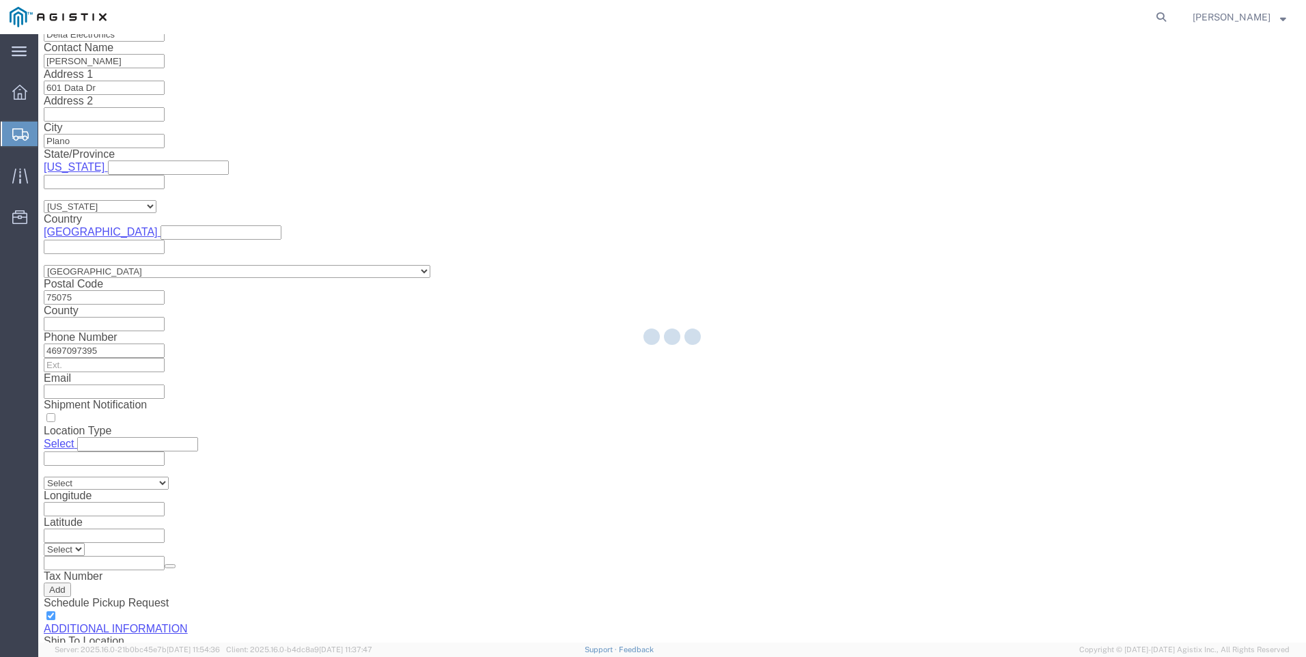
select select "PSNS"
select select "PONS"
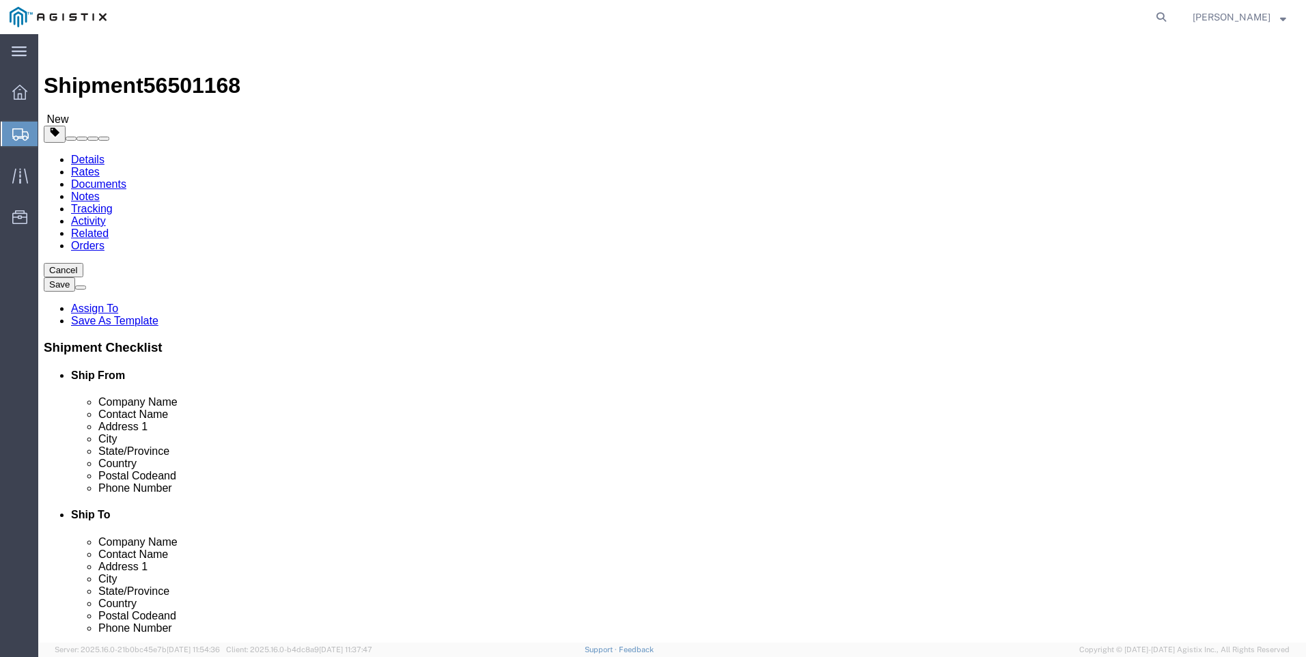
click dd "0.00 USD"
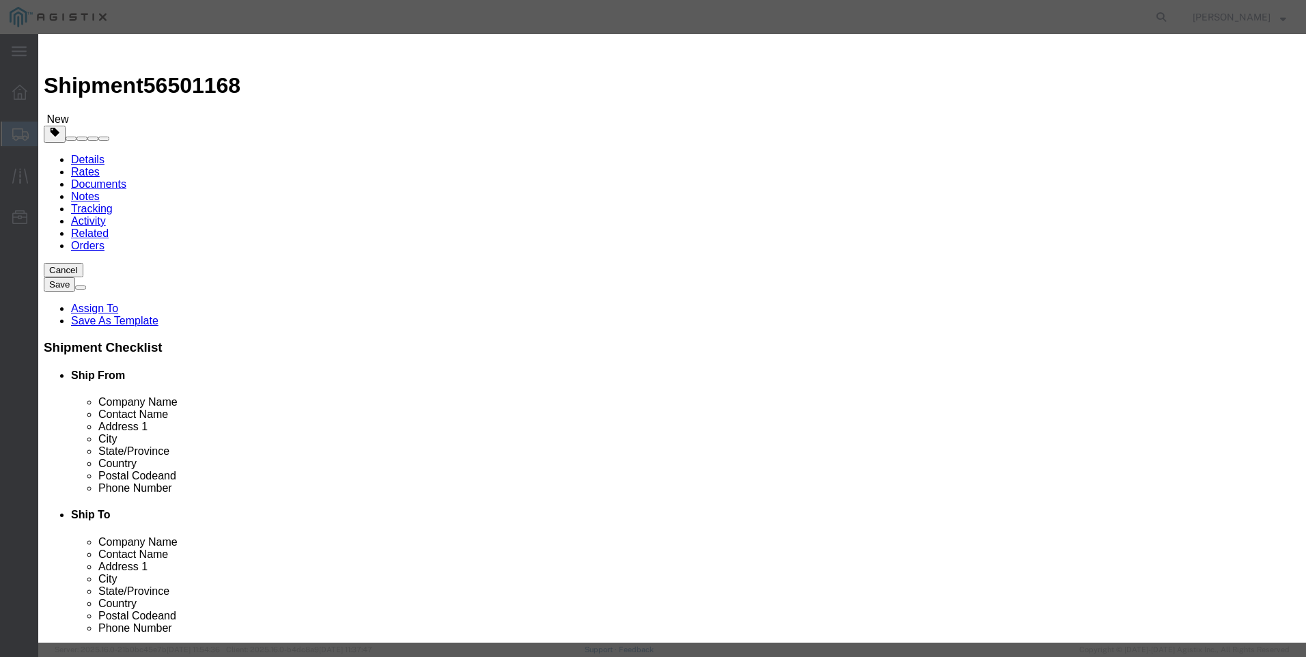
drag, startPoint x: 437, startPoint y: 193, endPoint x: 344, endPoint y: 181, distance: 93.1
click div "Product Name Rack Pieces 1.00 Select Bag Barrels 100Board Feet Bottle Box Blist…"
type input "100"
click button "Save & Close"
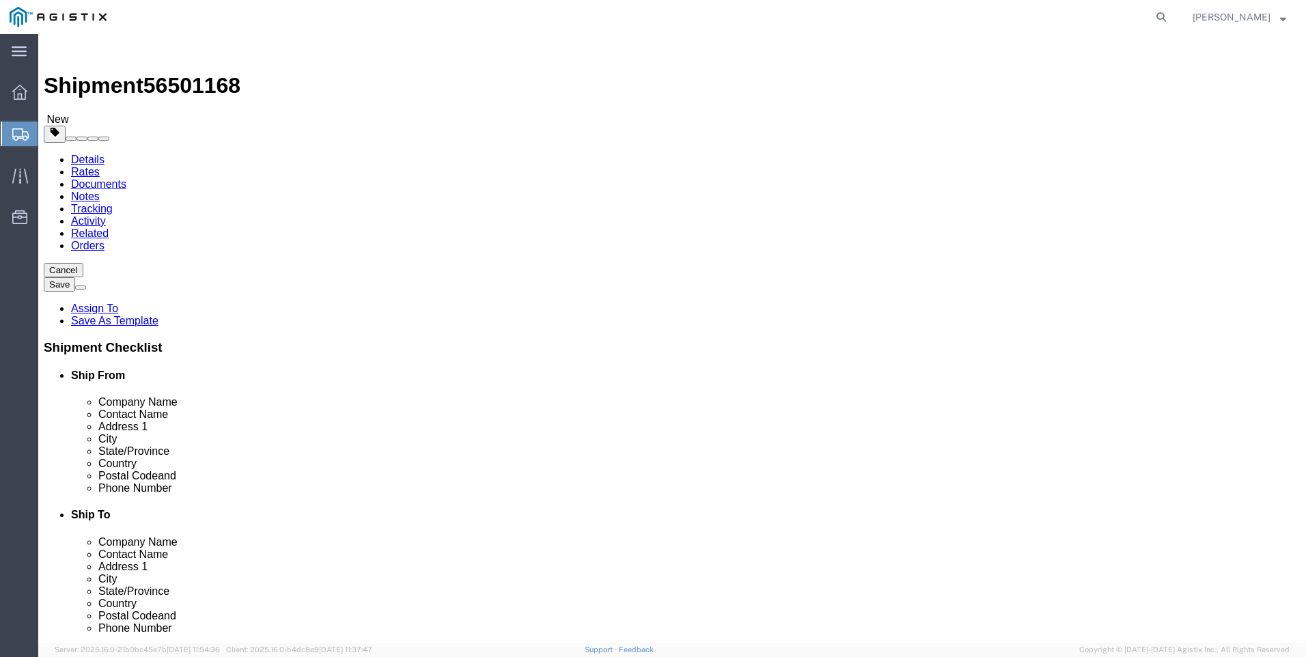
click dd "2069.60 USD"
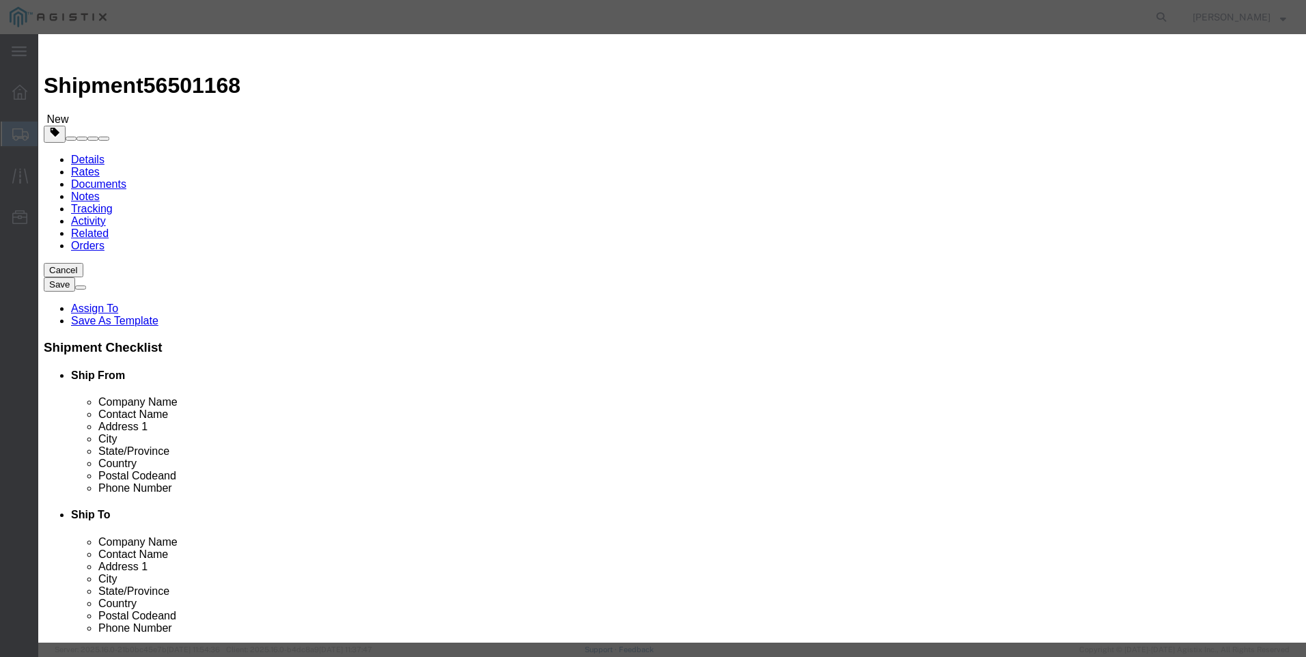
drag, startPoint x: 407, startPoint y: 155, endPoint x: 374, endPoint y: 157, distance: 33.5
click div "Total Value 2069.60 Select ADP AED AFN ALL AMD AOA ARS ATS AUD AWG AZN BAM BBD …"
type input "1969.60"
click button "Save & Close"
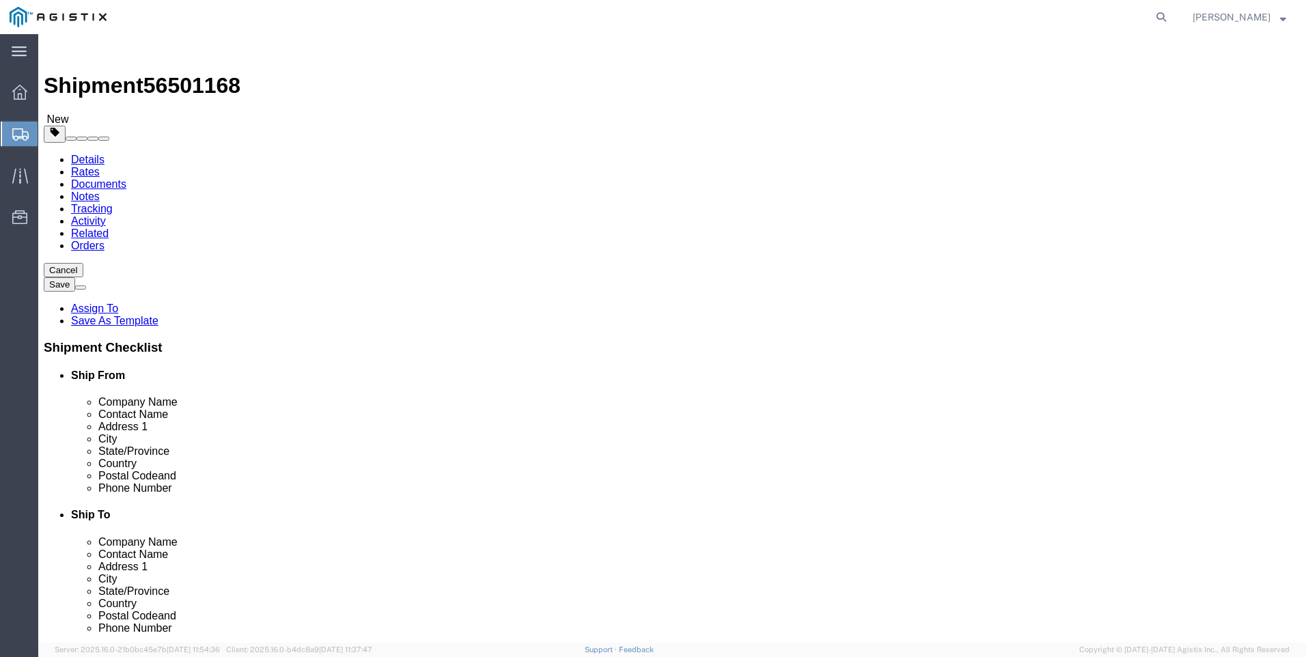
click button "Rate Shipment"
